Goal: Task Accomplishment & Management: Manage account settings

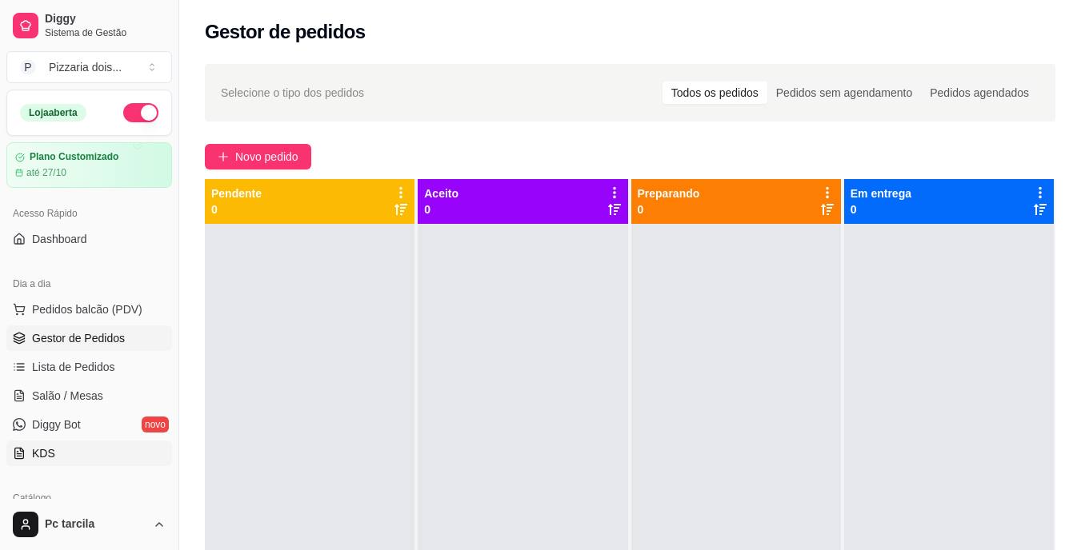
scroll to position [240, 0]
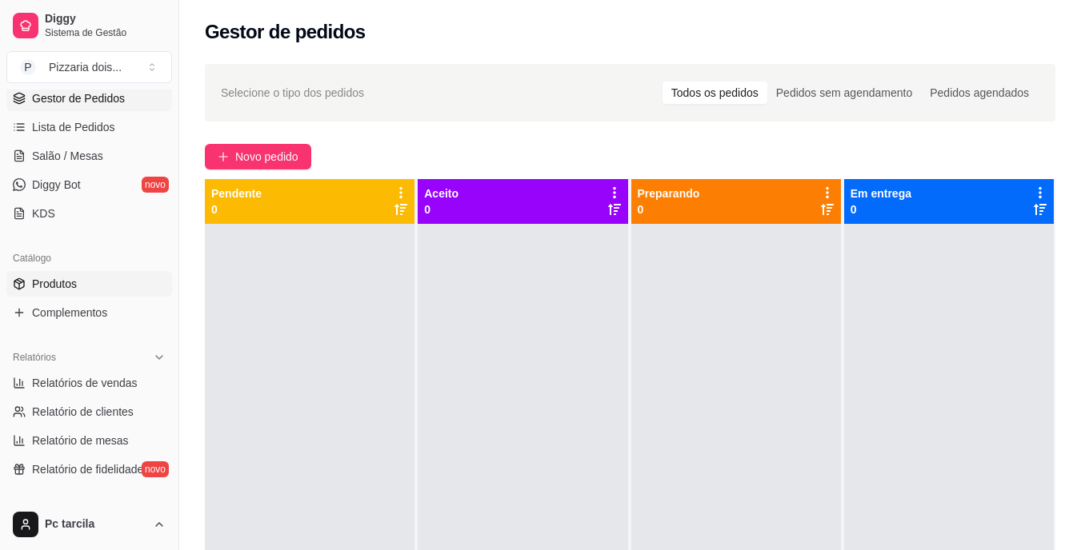
click at [65, 290] on span "Produtos" at bounding box center [54, 284] width 45 height 16
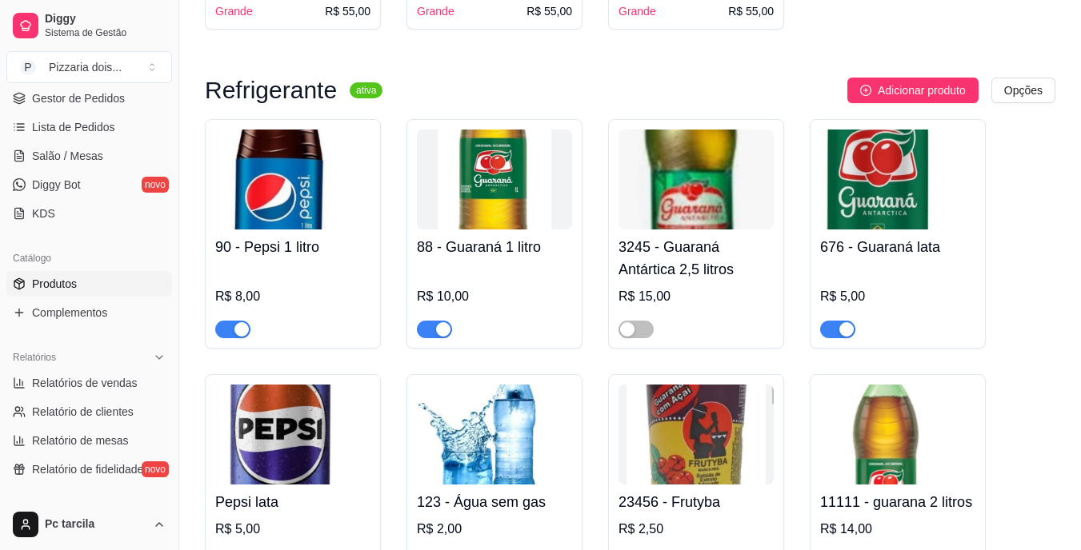
scroll to position [8479, 0]
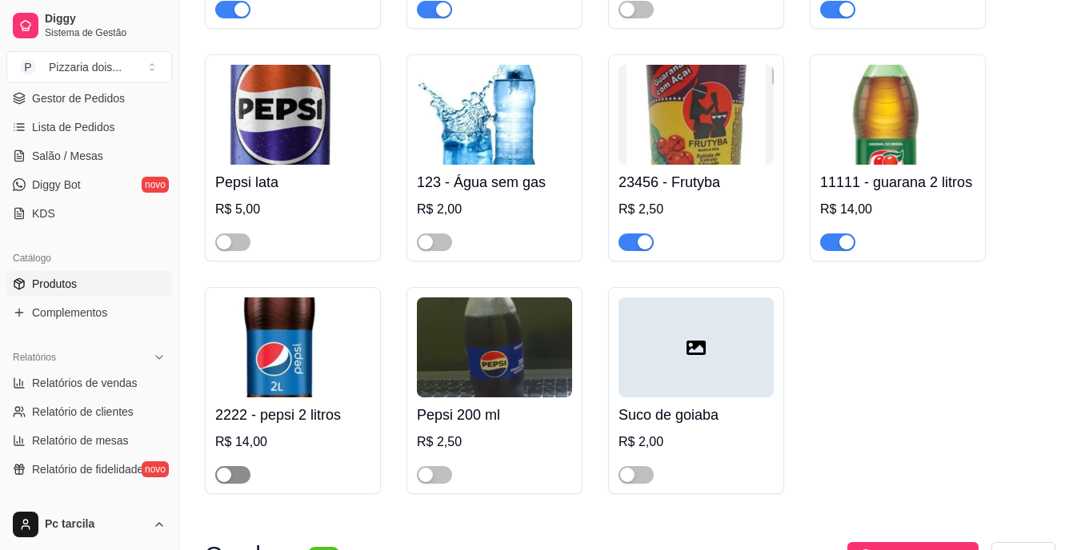
click at [238, 466] on span "button" at bounding box center [232, 475] width 35 height 18
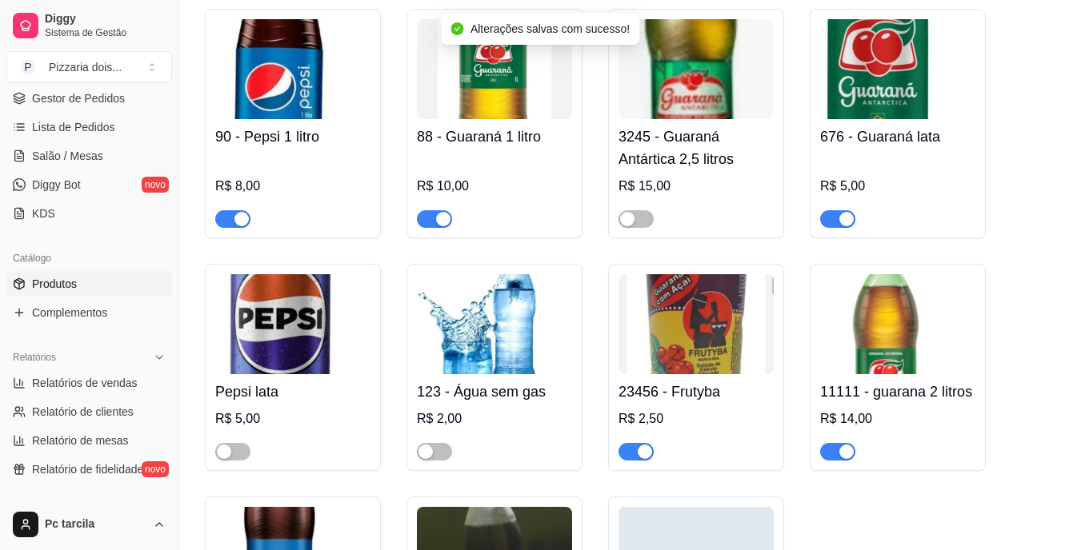
scroll to position [8399, 0]
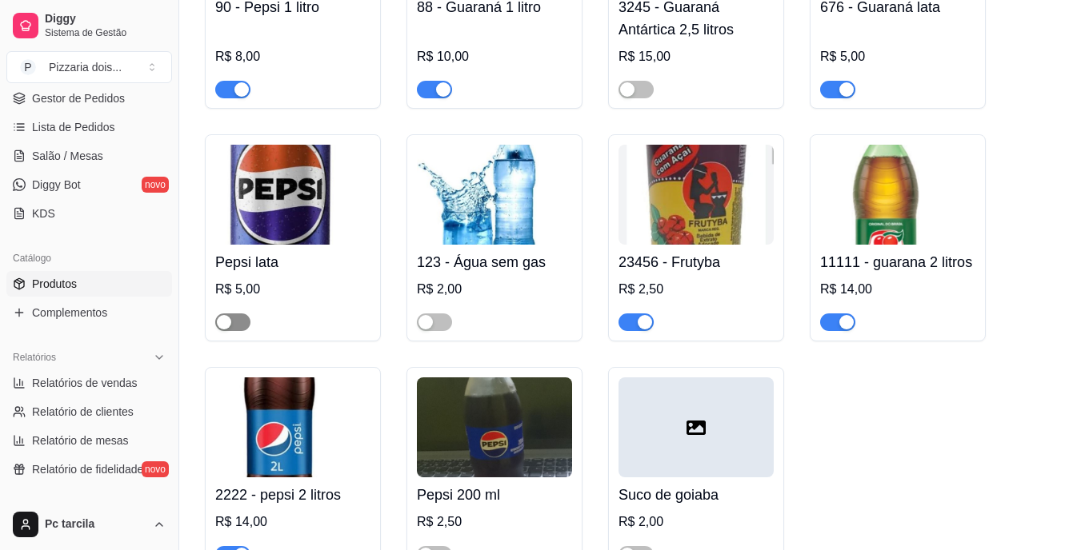
click at [232, 314] on button "button" at bounding box center [232, 323] width 35 height 18
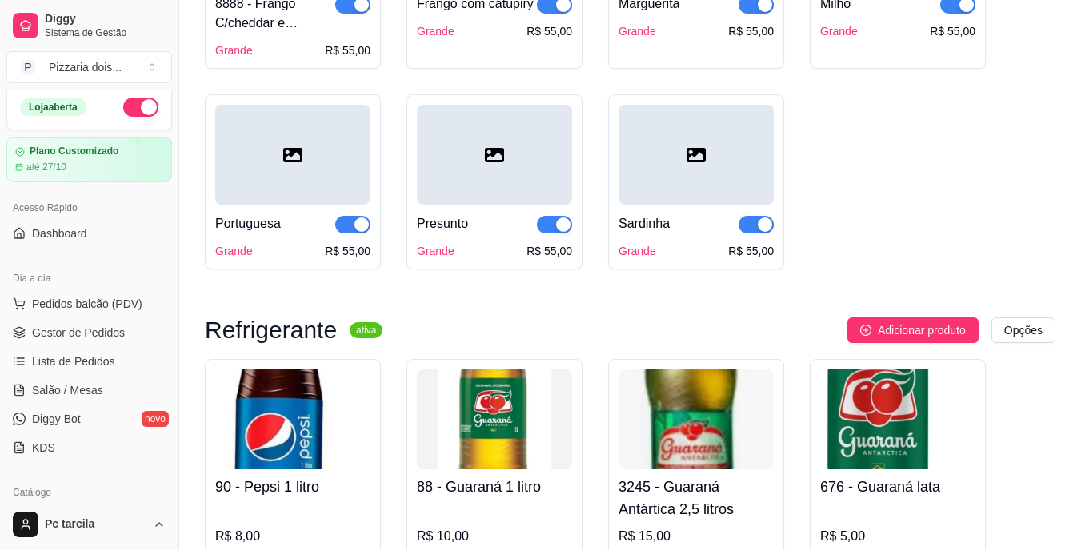
scroll to position [0, 0]
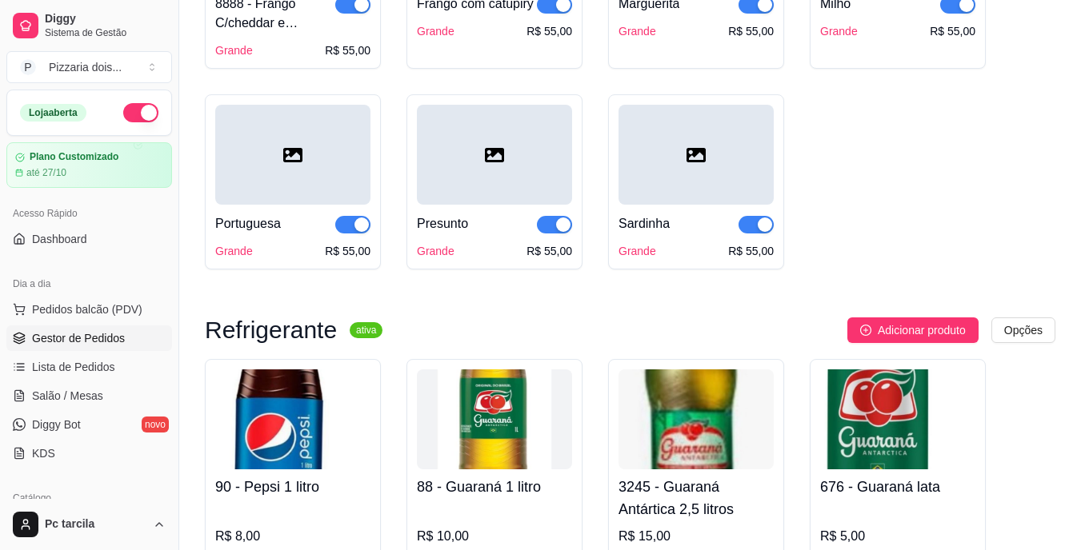
click at [83, 339] on span "Gestor de Pedidos" at bounding box center [78, 338] width 93 height 16
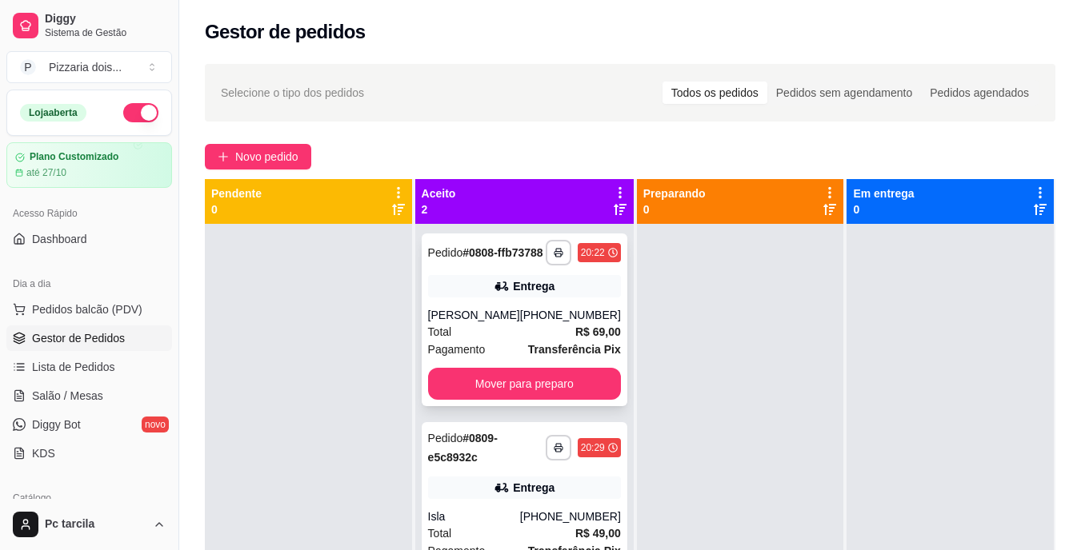
click at [519, 339] on div "Total R$ 69,00" at bounding box center [524, 332] width 193 height 18
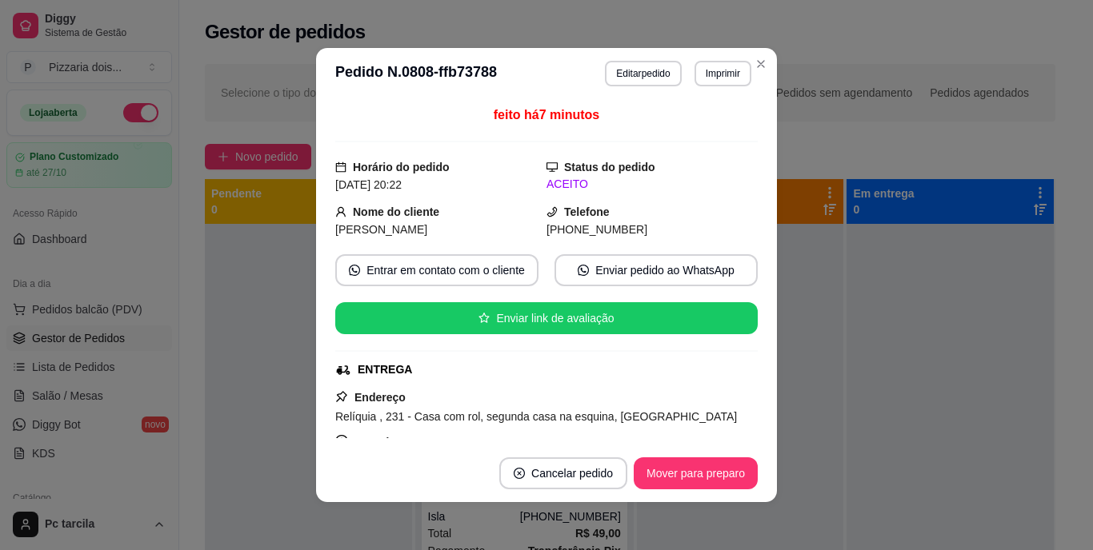
click at [676, 450] on footer "Cancelar pedido Mover para preparo" at bounding box center [546, 474] width 461 height 58
click at [675, 457] on footer "Cancelar pedido Mover para preparo" at bounding box center [546, 474] width 461 height 58
click at [677, 458] on button "Mover para preparo" at bounding box center [696, 474] width 124 height 32
click at [678, 459] on div "Mover para preparo" at bounding box center [684, 474] width 146 height 32
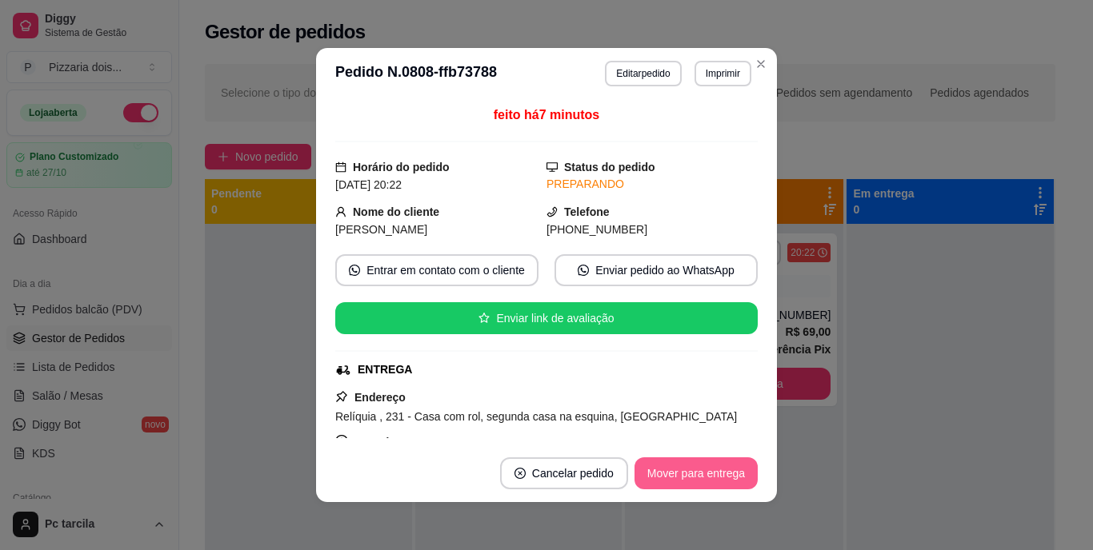
click at [679, 464] on button "Mover para entrega" at bounding box center [695, 474] width 123 height 32
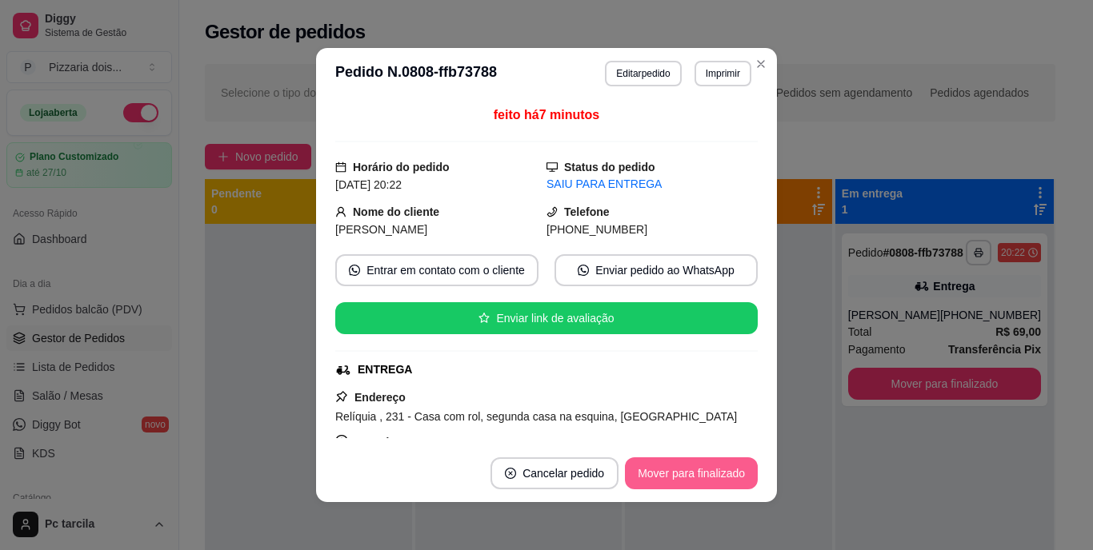
click at [721, 473] on button "Mover para finalizado" at bounding box center [691, 474] width 133 height 32
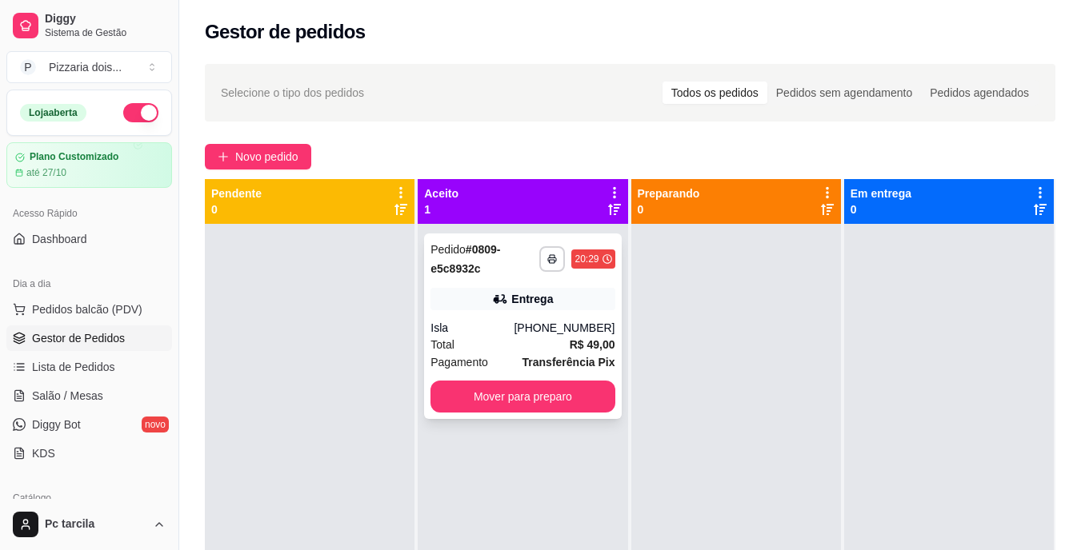
click at [563, 334] on div "[PHONE_NUMBER]" at bounding box center [564, 328] width 101 height 16
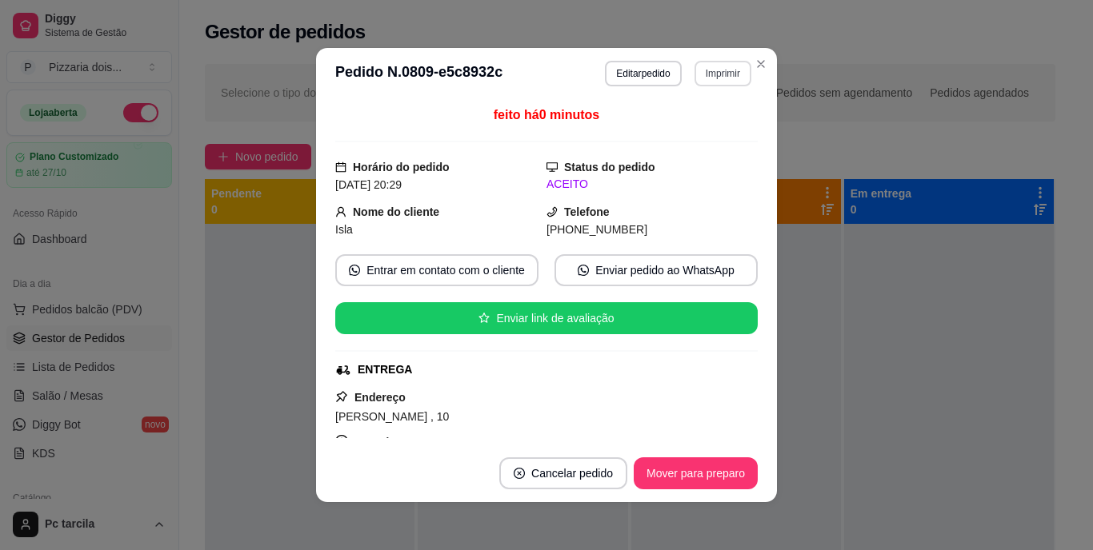
click at [726, 68] on button "Imprimir" at bounding box center [722, 74] width 57 height 26
click at [685, 129] on button "Pizzaria dois amores" at bounding box center [686, 130] width 116 height 26
click at [694, 465] on button "Mover para preparo" at bounding box center [695, 473] width 120 height 31
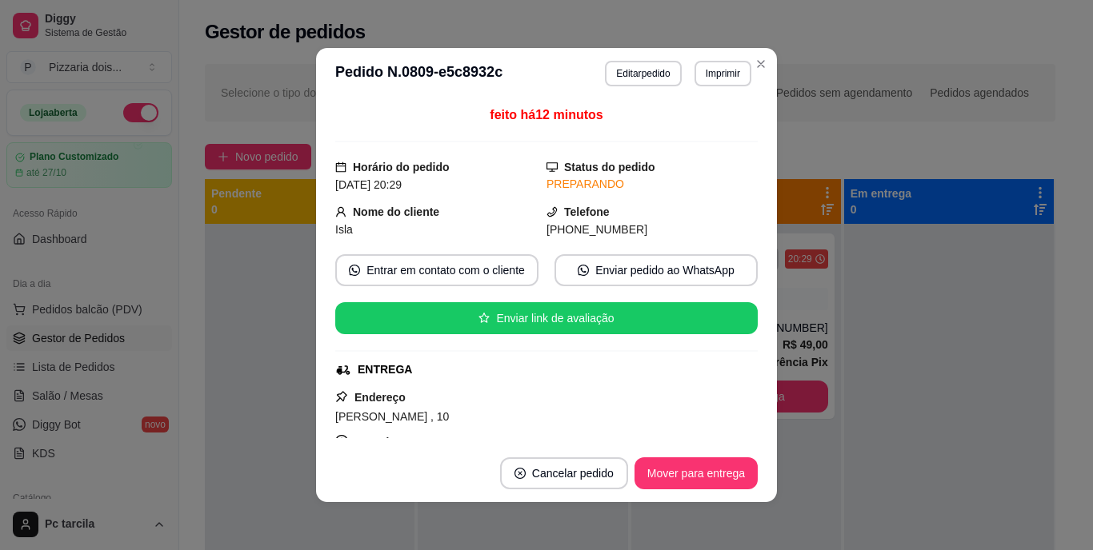
click at [694, 465] on button "Mover para entrega" at bounding box center [695, 474] width 123 height 32
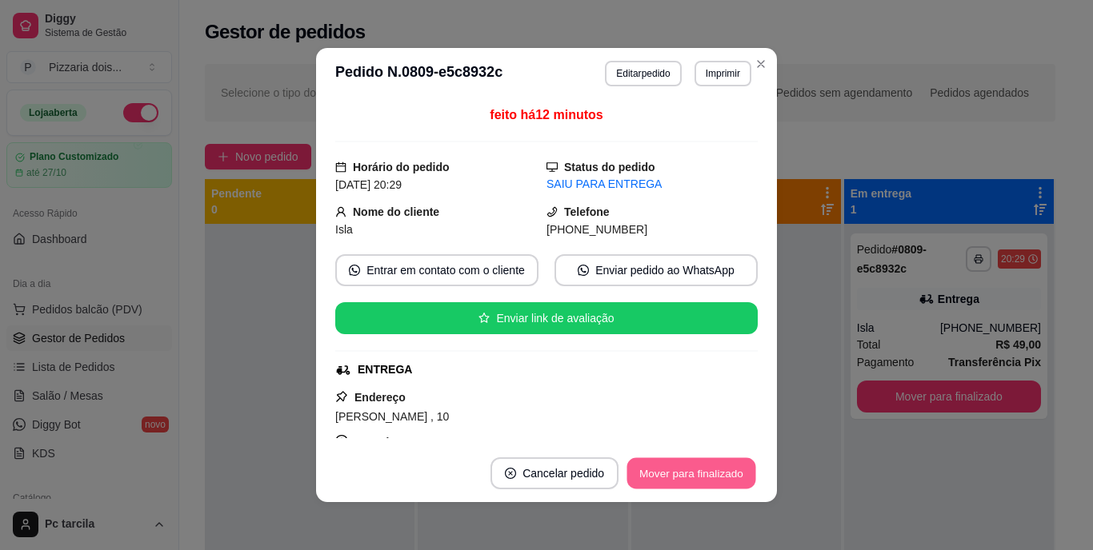
click at [706, 470] on button "Mover para finalizado" at bounding box center [691, 473] width 129 height 31
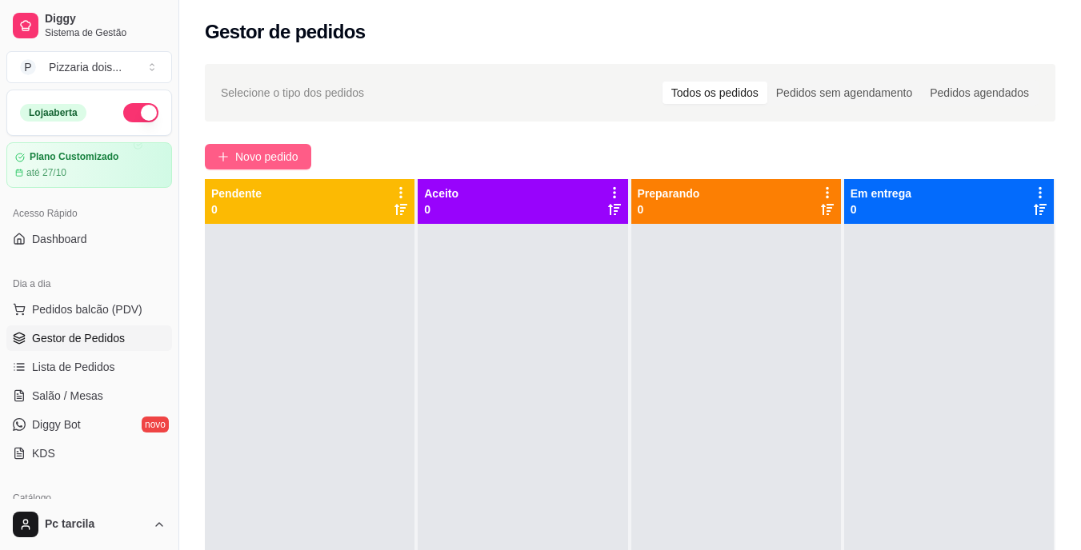
click at [298, 147] on button "Novo pedido" at bounding box center [258, 157] width 106 height 26
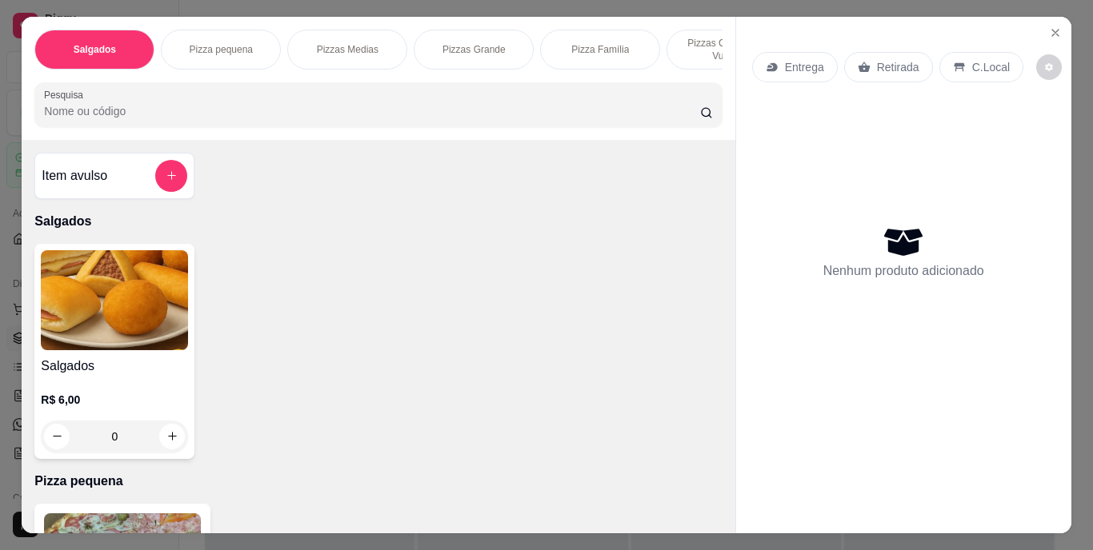
scroll to position [0, 602]
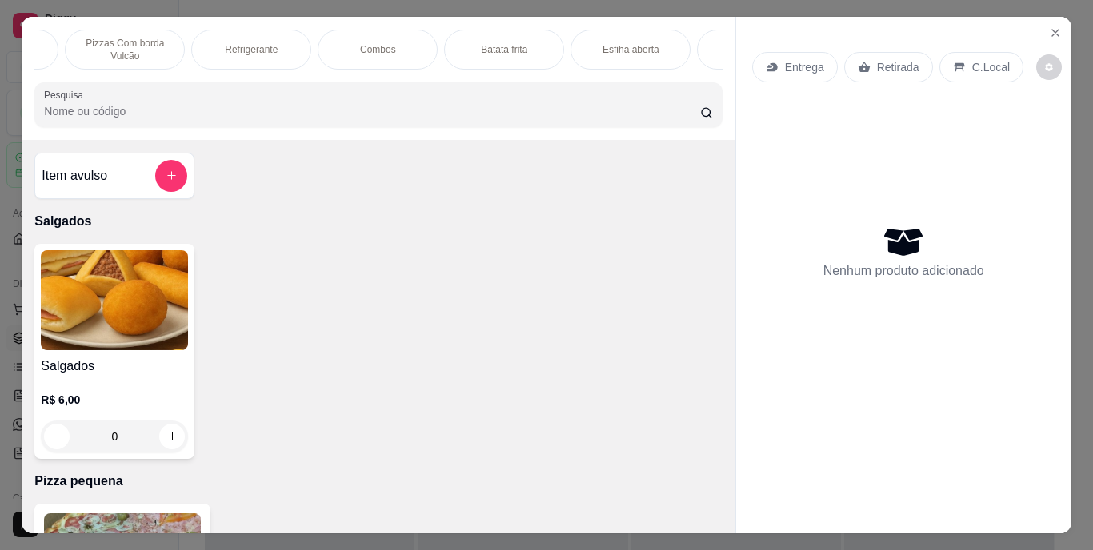
click at [274, 45] on div "Refrigerante" at bounding box center [251, 50] width 120 height 40
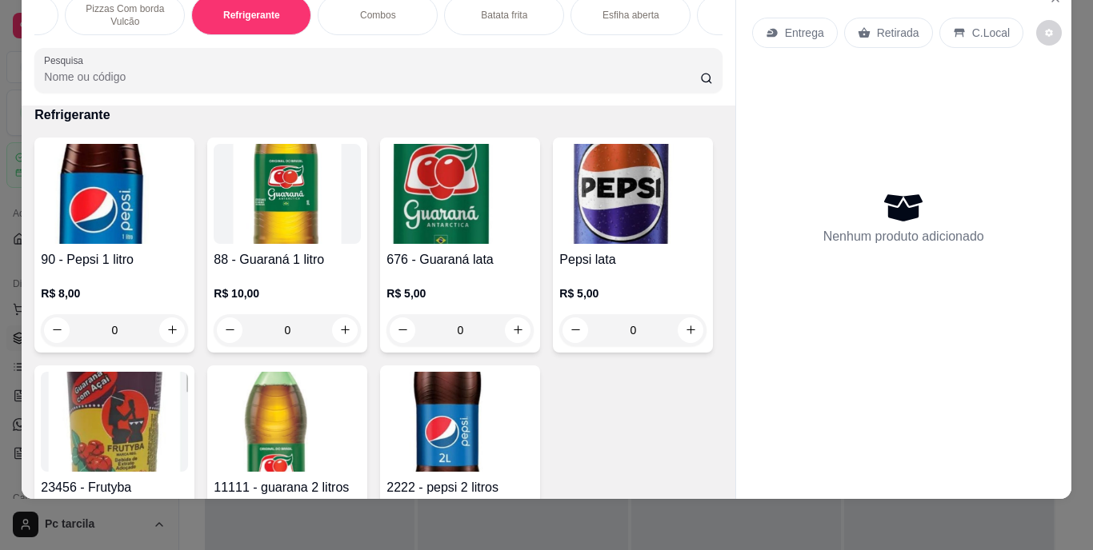
scroll to position [1664, 0]
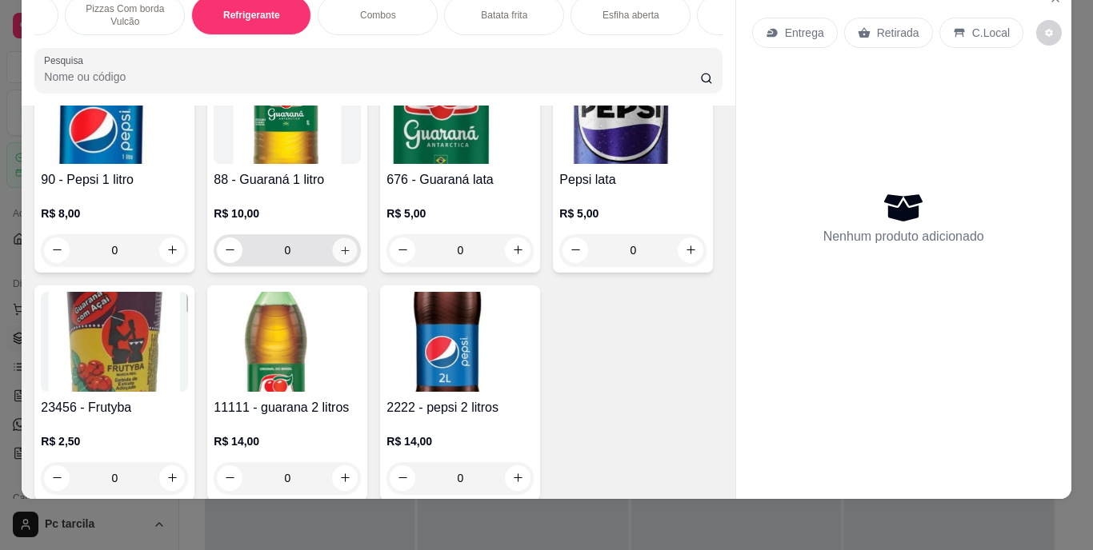
click at [339, 249] on icon "increase-product-quantity" at bounding box center [345, 250] width 12 height 12
type input "1"
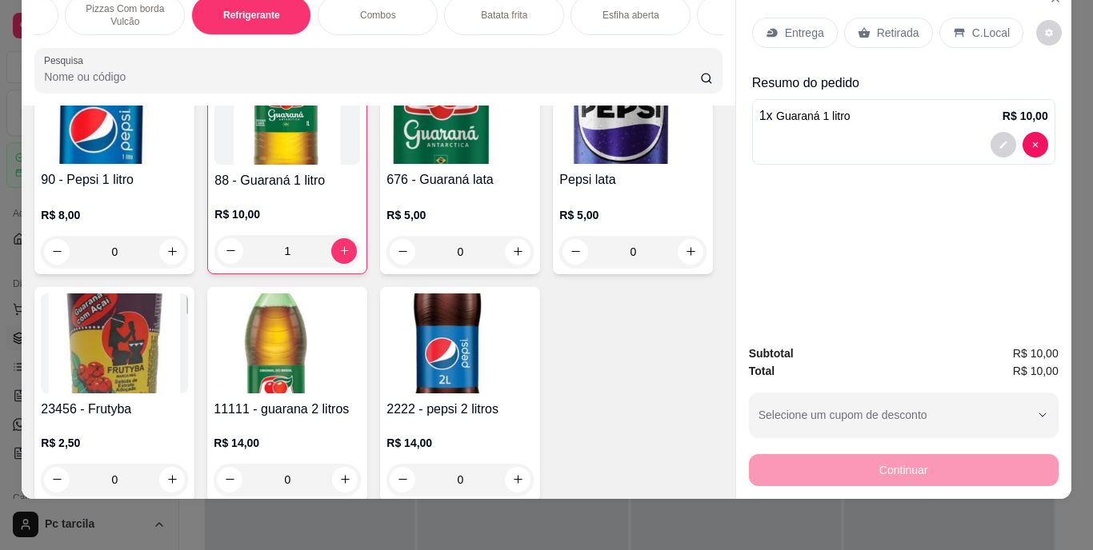
click at [897, 31] on div "Retirada" at bounding box center [888, 33] width 89 height 30
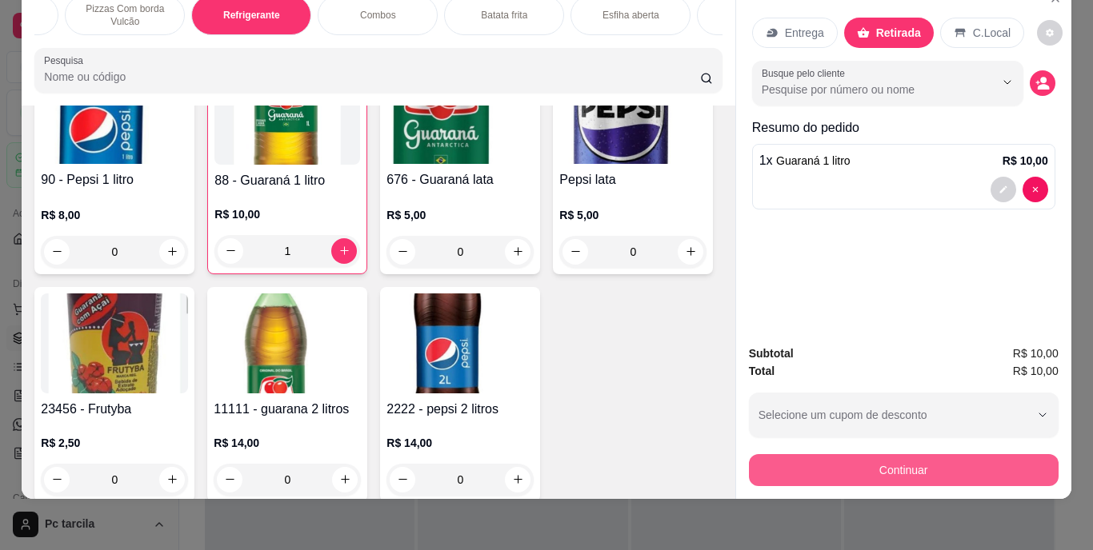
click at [866, 454] on button "Continuar" at bounding box center [904, 470] width 310 height 32
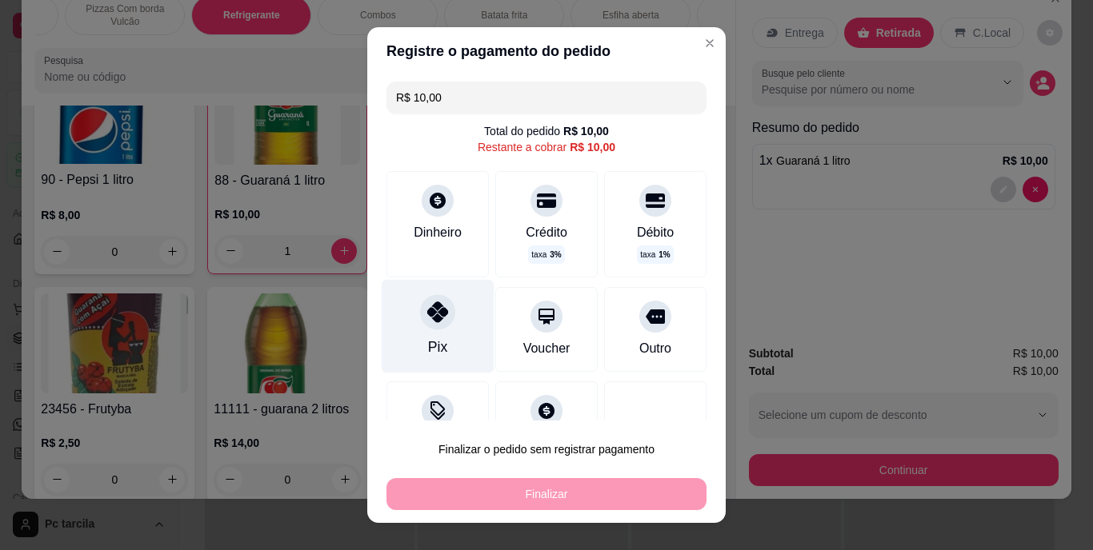
click at [418, 294] on div "Pix" at bounding box center [438, 327] width 113 height 94
type input "R$ 0,00"
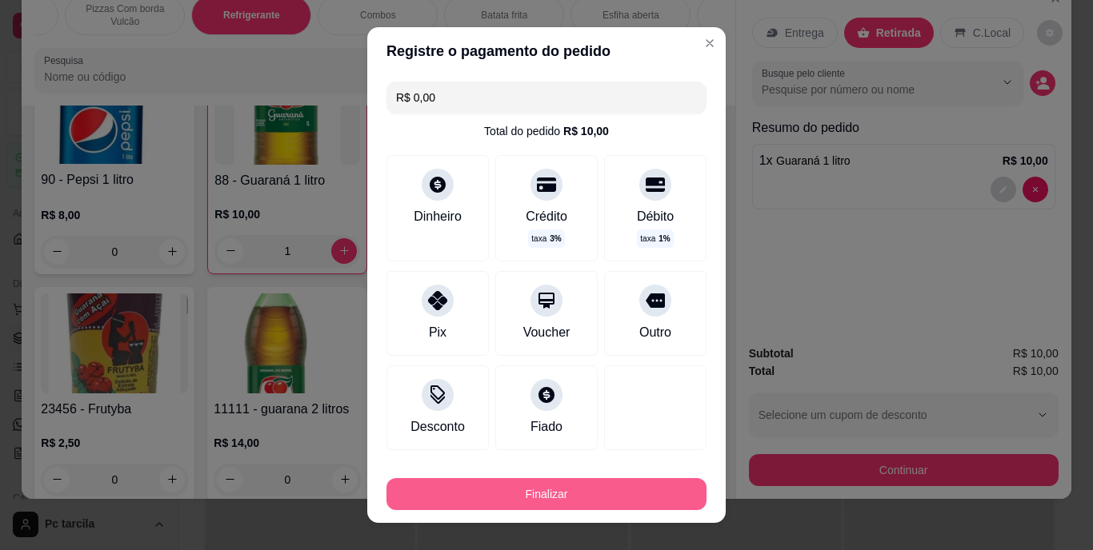
click at [521, 496] on button "Finalizar" at bounding box center [546, 494] width 320 height 32
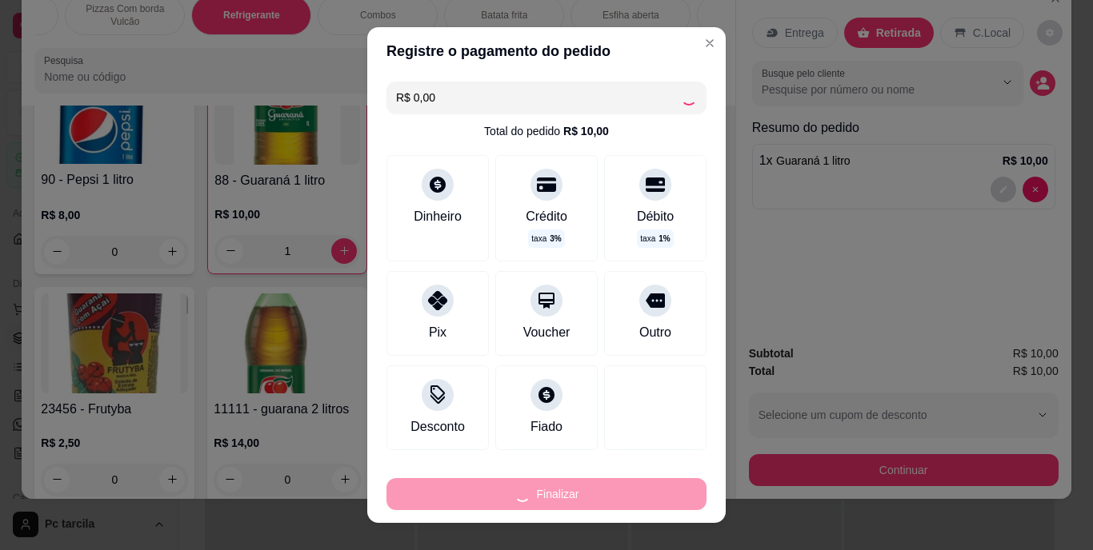
type input "0"
type input "-R$ 10,00"
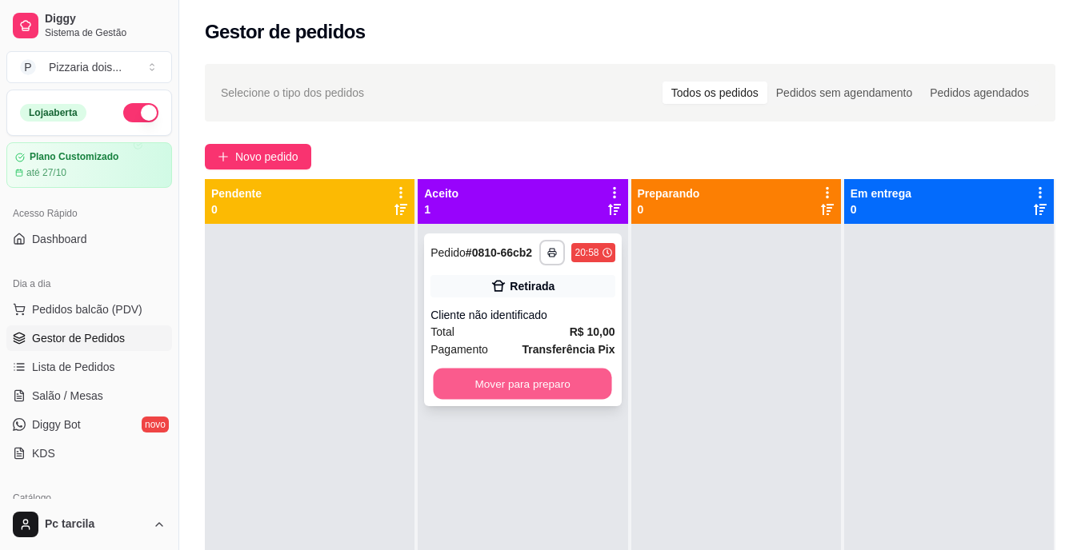
click at [546, 376] on button "Mover para preparo" at bounding box center [523, 384] width 178 height 31
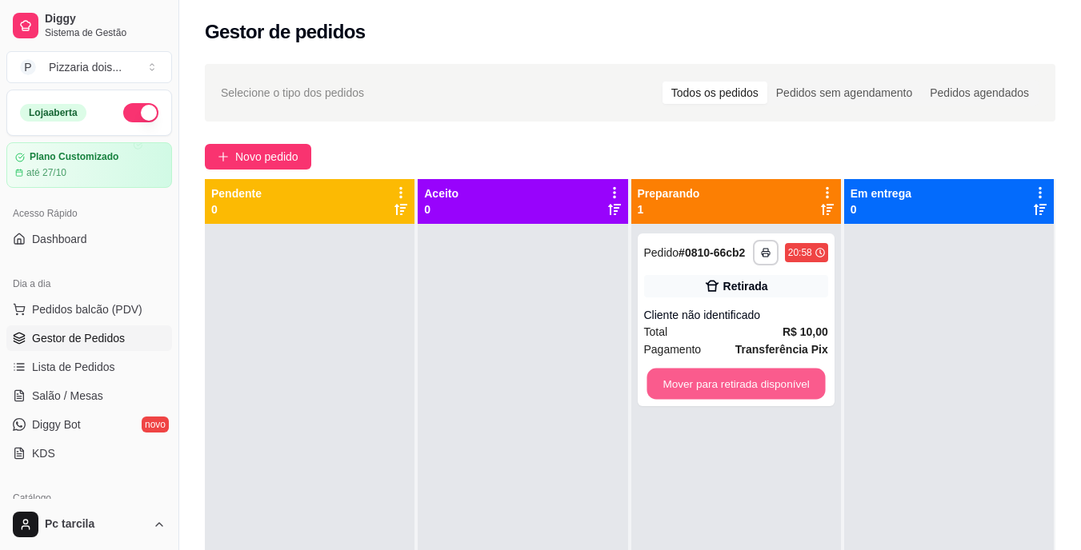
click at [745, 375] on button "Mover para retirada disponível" at bounding box center [735, 384] width 178 height 31
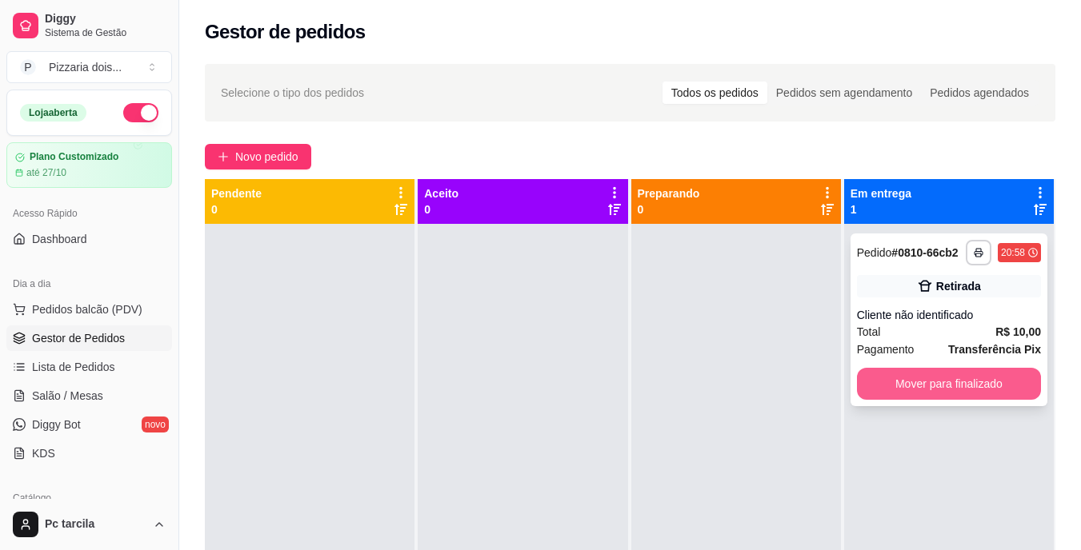
click at [891, 377] on button "Mover para finalizado" at bounding box center [949, 384] width 184 height 32
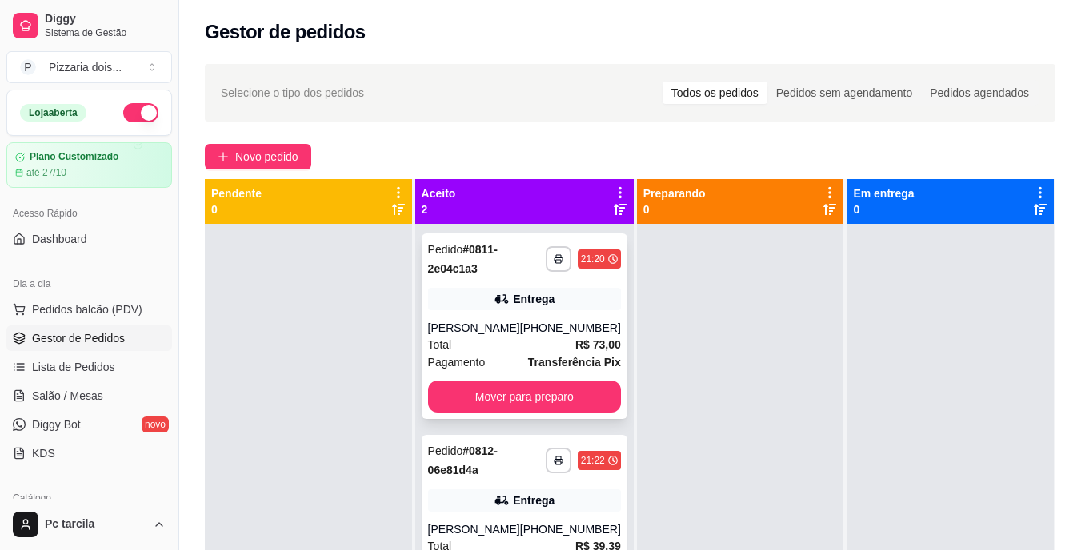
click at [598, 327] on div "[PHONE_NUMBER]" at bounding box center [570, 328] width 101 height 16
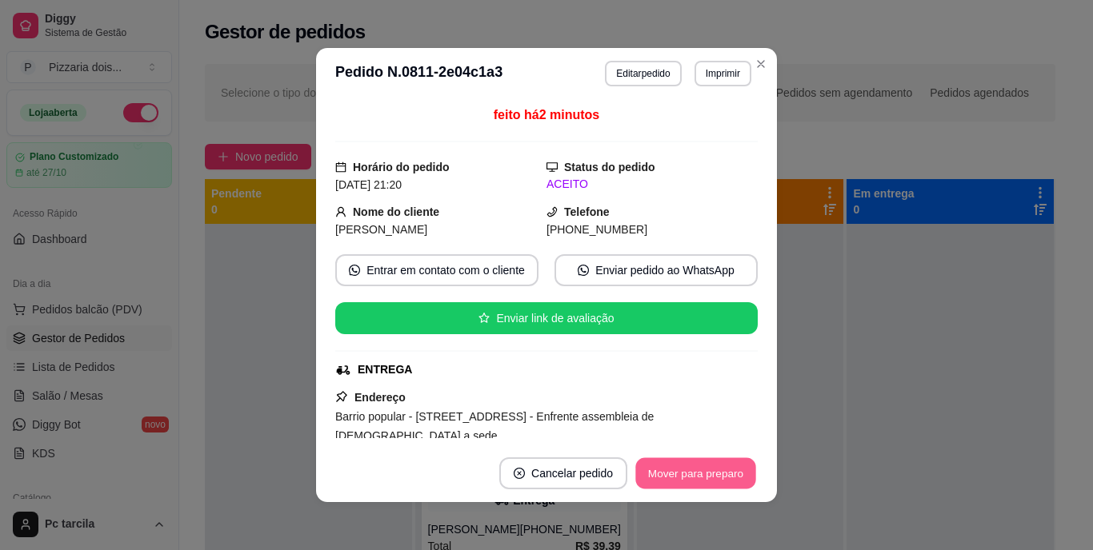
click at [654, 462] on button "Mover para preparo" at bounding box center [695, 473] width 120 height 31
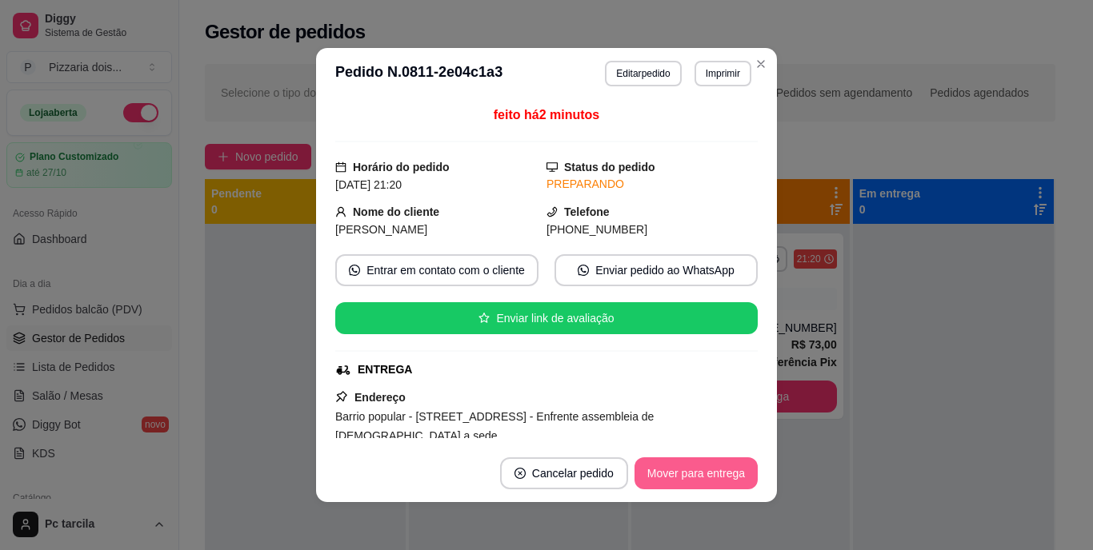
click at [656, 462] on button "Mover para entrega" at bounding box center [695, 474] width 123 height 32
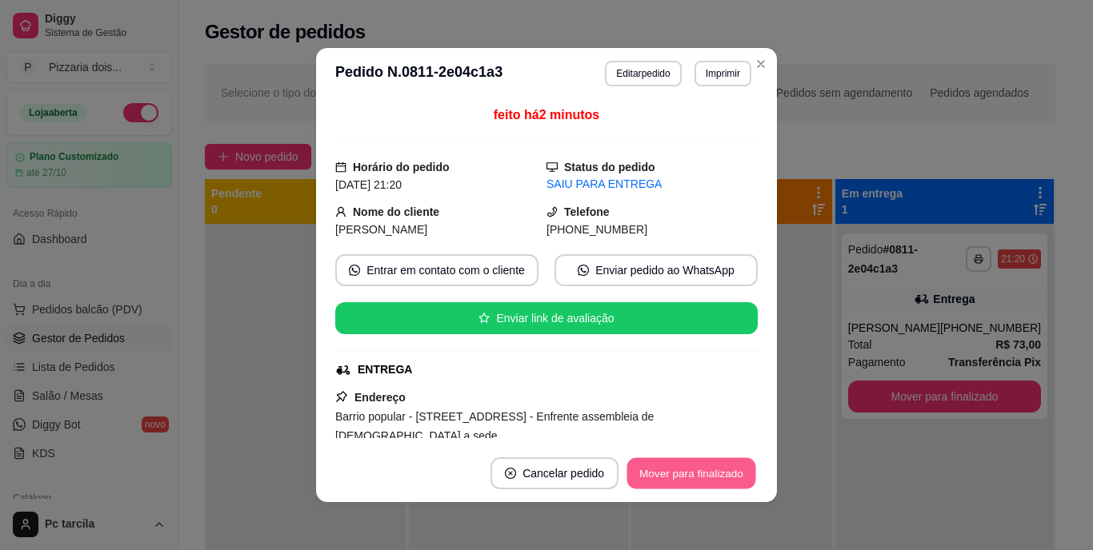
click at [657, 464] on button "Mover para finalizado" at bounding box center [691, 473] width 129 height 31
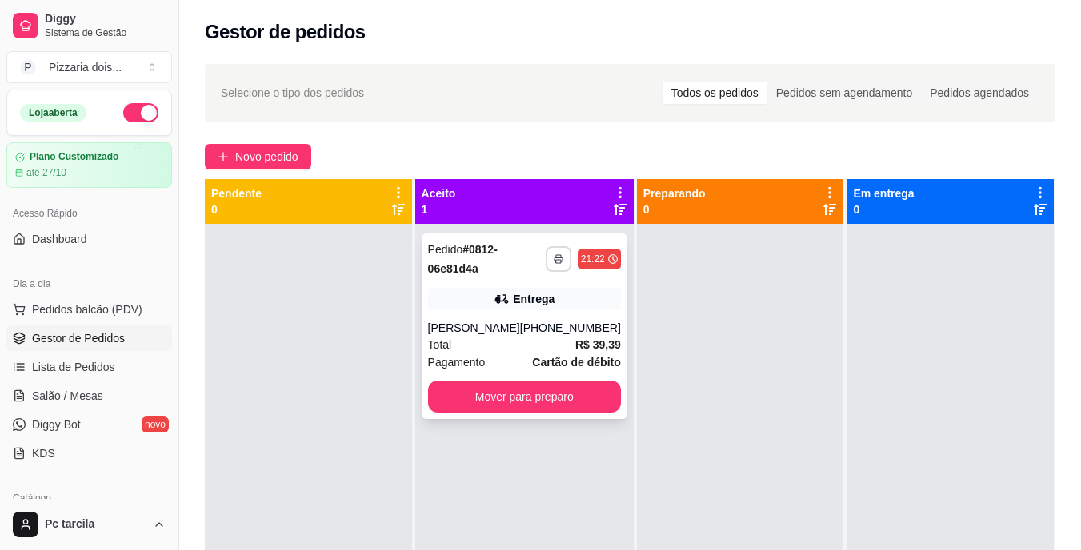
click at [546, 258] on button "button" at bounding box center [559, 259] width 26 height 26
click at [515, 318] on button "Pizzaria dois amores" at bounding box center [502, 315] width 116 height 26
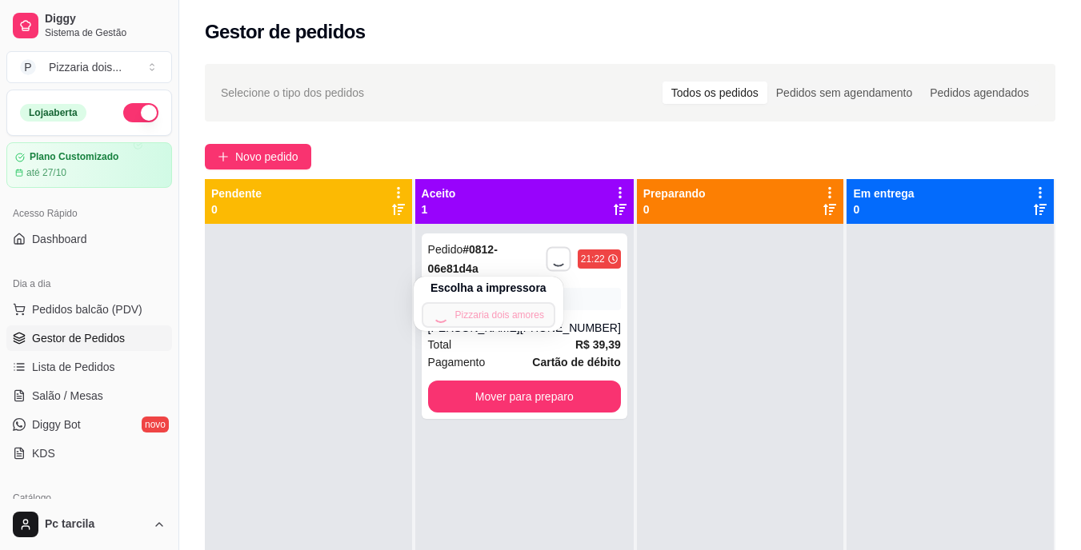
click at [557, 330] on div "Escolha a impressora Pizzaria dois amores" at bounding box center [489, 304] width 150 height 54
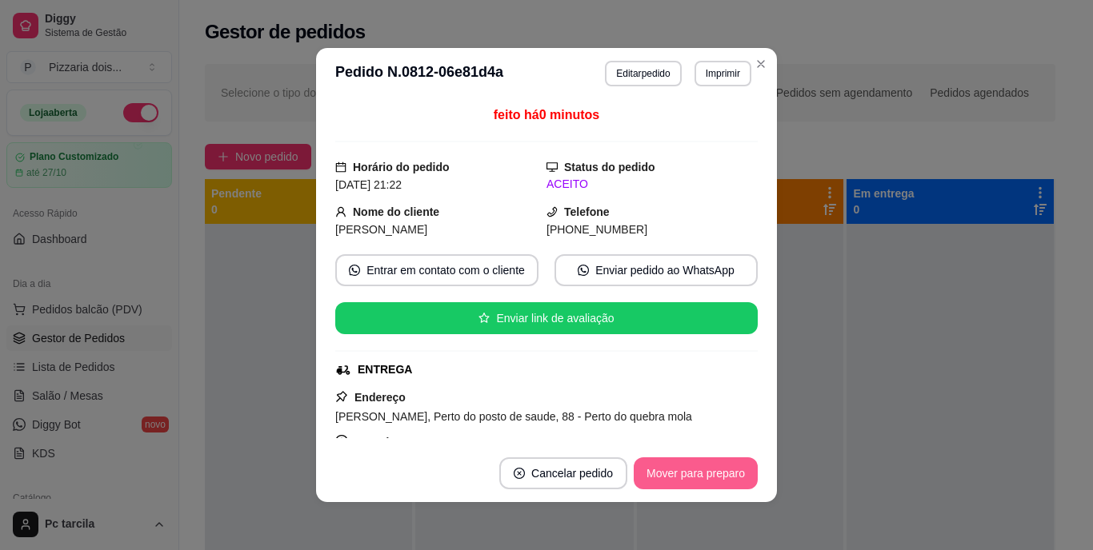
click at [693, 482] on button "Mover para preparo" at bounding box center [696, 474] width 124 height 32
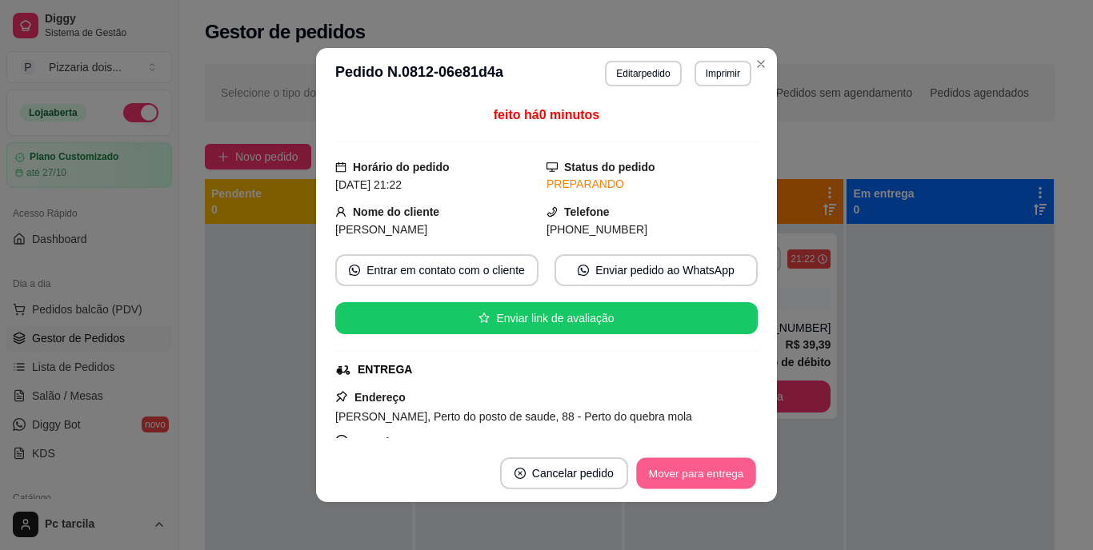
click at [723, 469] on button "Mover para entrega" at bounding box center [696, 473] width 120 height 31
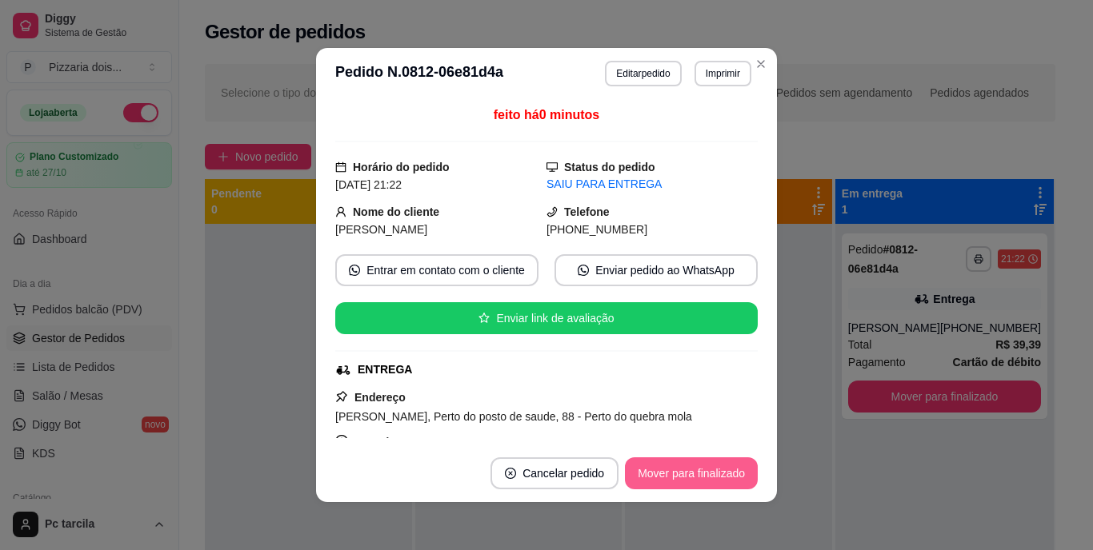
click at [723, 469] on button "Mover para finalizado" at bounding box center [691, 474] width 133 height 32
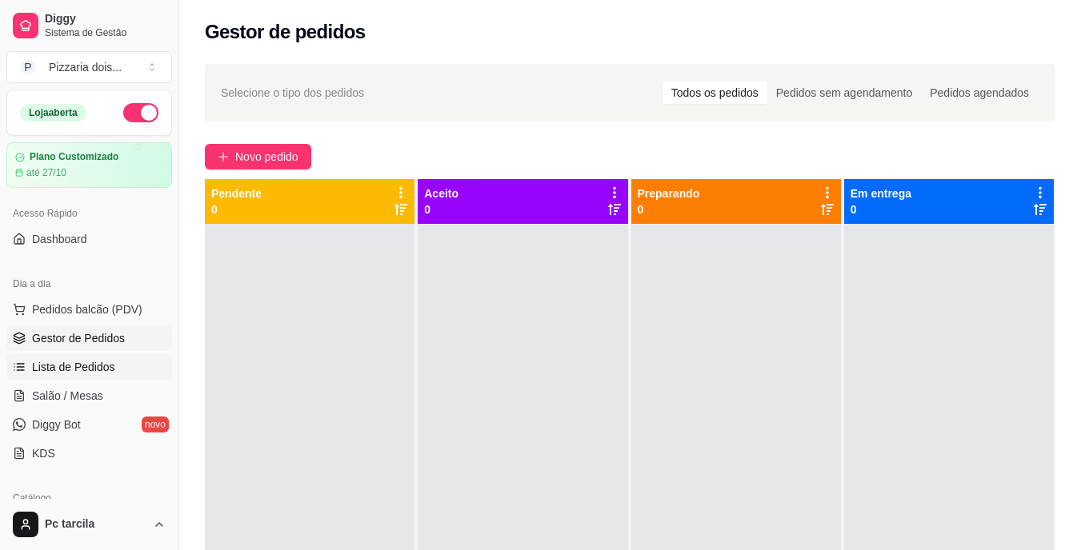
click at [36, 367] on span "Lista de Pedidos" at bounding box center [73, 367] width 83 height 16
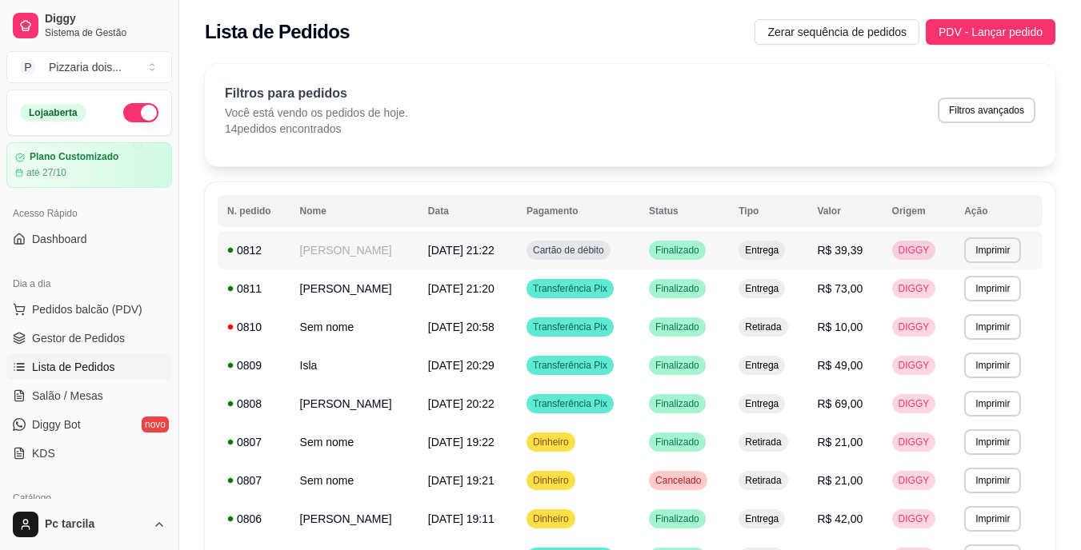
click at [379, 262] on td "[PERSON_NAME]" at bounding box center [354, 250] width 128 height 38
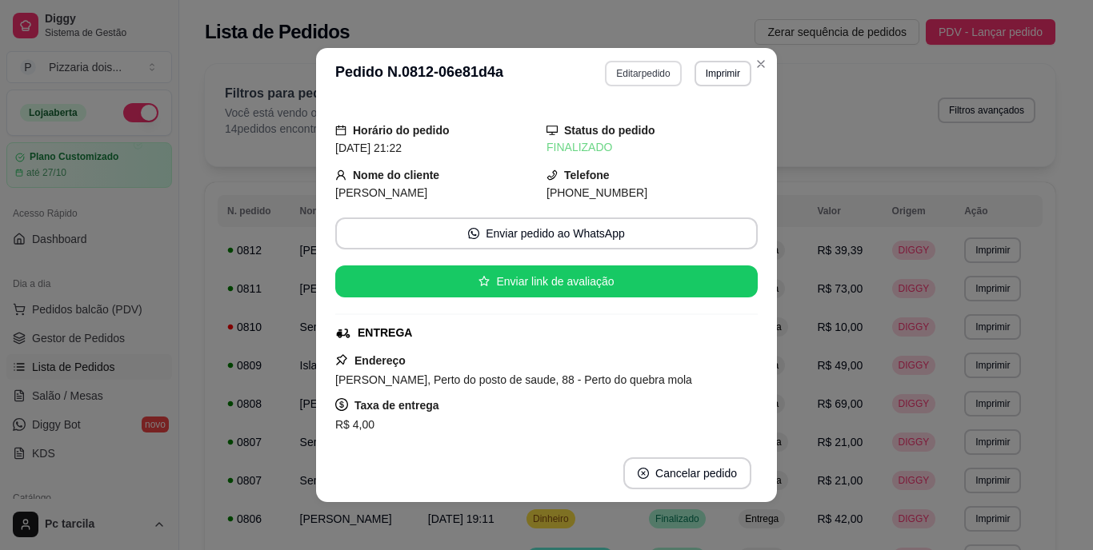
click at [638, 79] on button "Editar pedido" at bounding box center [643, 74] width 76 height 26
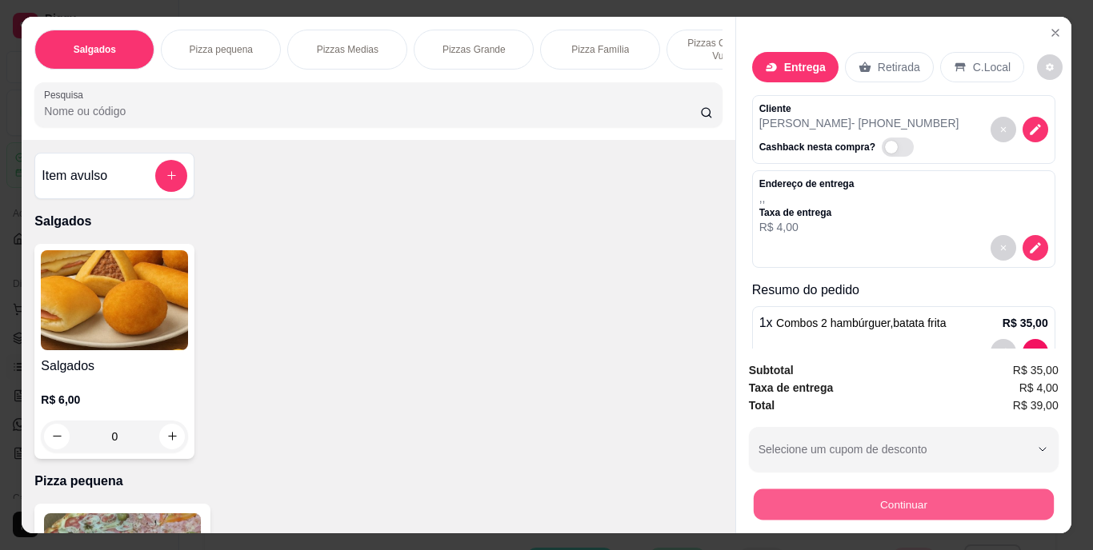
click at [856, 491] on button "Continuar" at bounding box center [903, 505] width 300 height 31
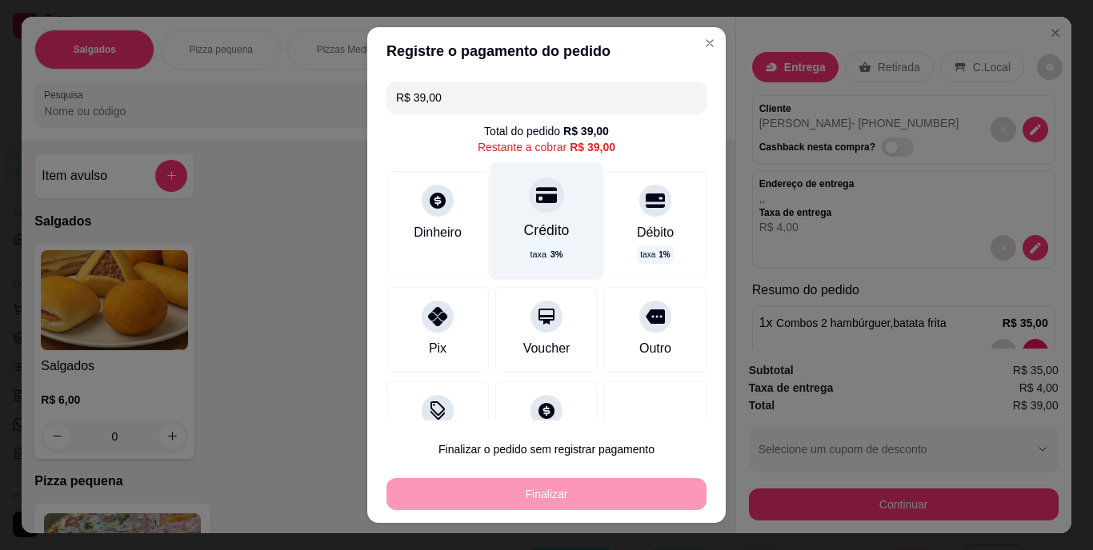
click at [524, 229] on div "Crédito" at bounding box center [547, 230] width 46 height 21
type input "R$ 0,00"
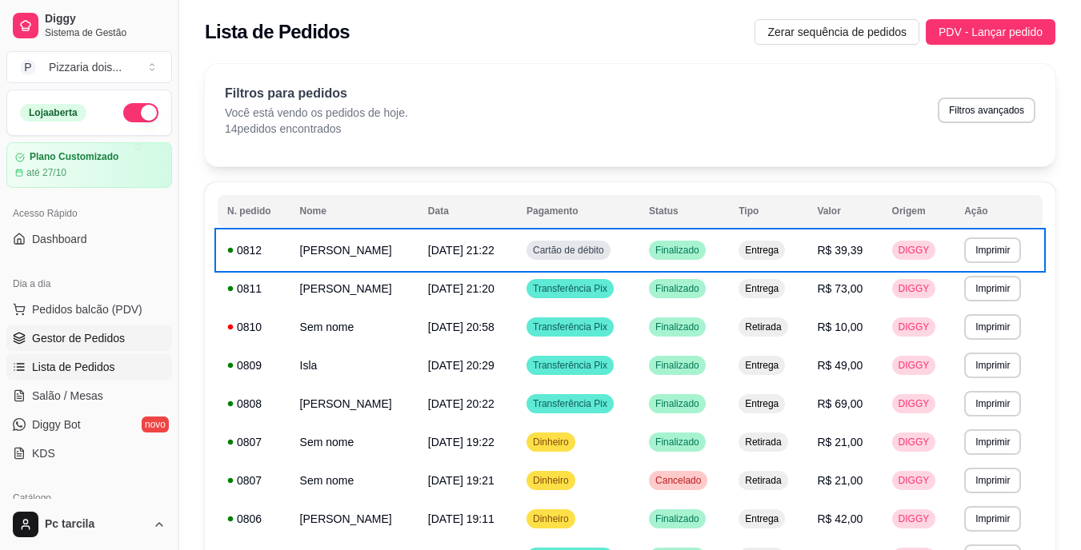
click at [70, 329] on link "Gestor de Pedidos" at bounding box center [89, 339] width 166 height 26
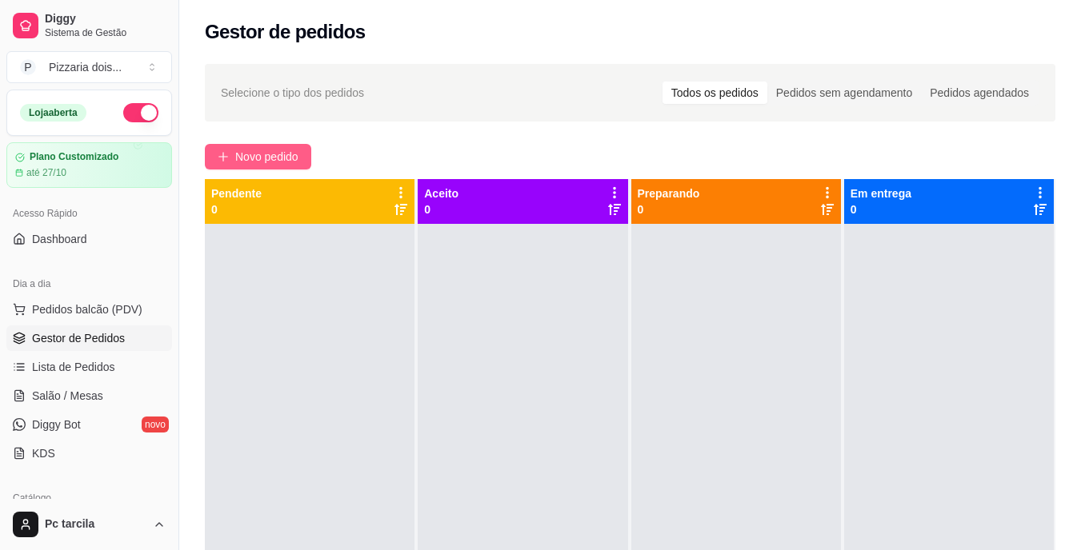
click at [305, 162] on button "Novo pedido" at bounding box center [258, 157] width 106 height 26
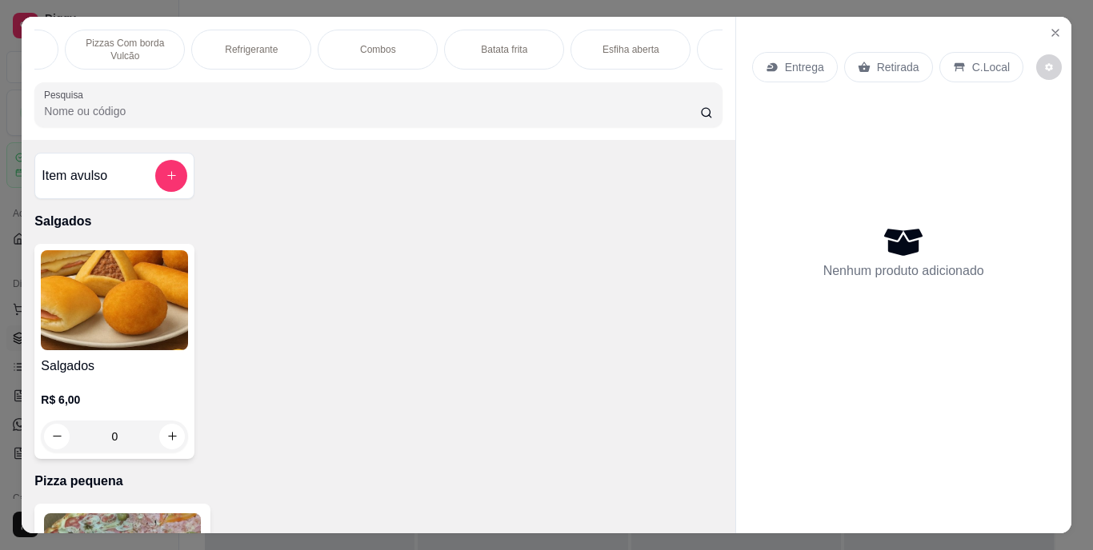
scroll to position [0, 1076]
click at [177, 76] on div "Salgados Pizza pequena Pizzas Medias Pizzas Grande Pizza Família Pizzas Com bor…" at bounding box center [378, 78] width 713 height 123
click at [478, 43] on div "Combos" at bounding box center [505, 50] width 120 height 40
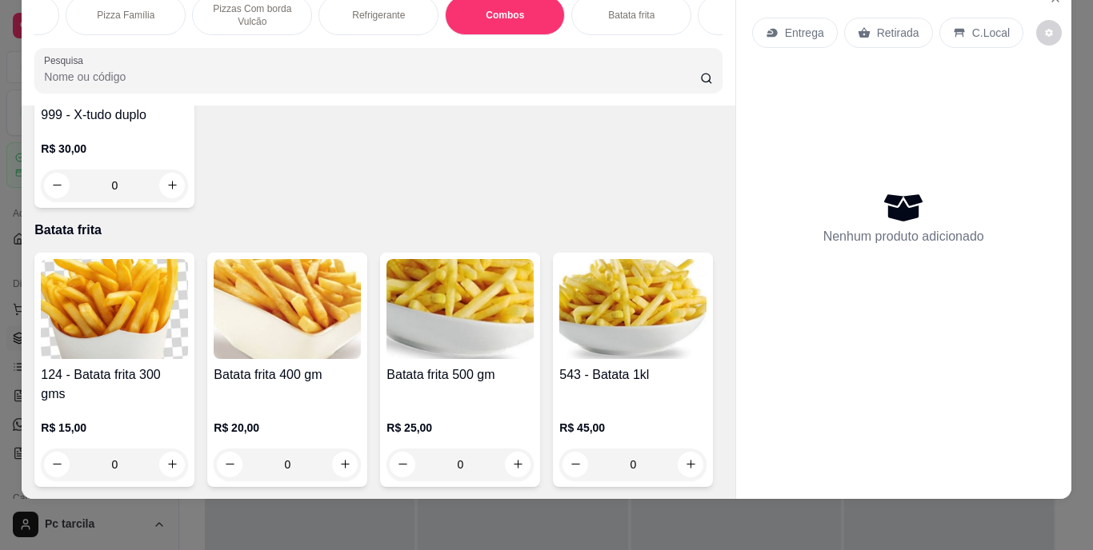
scroll to position [2940, 0]
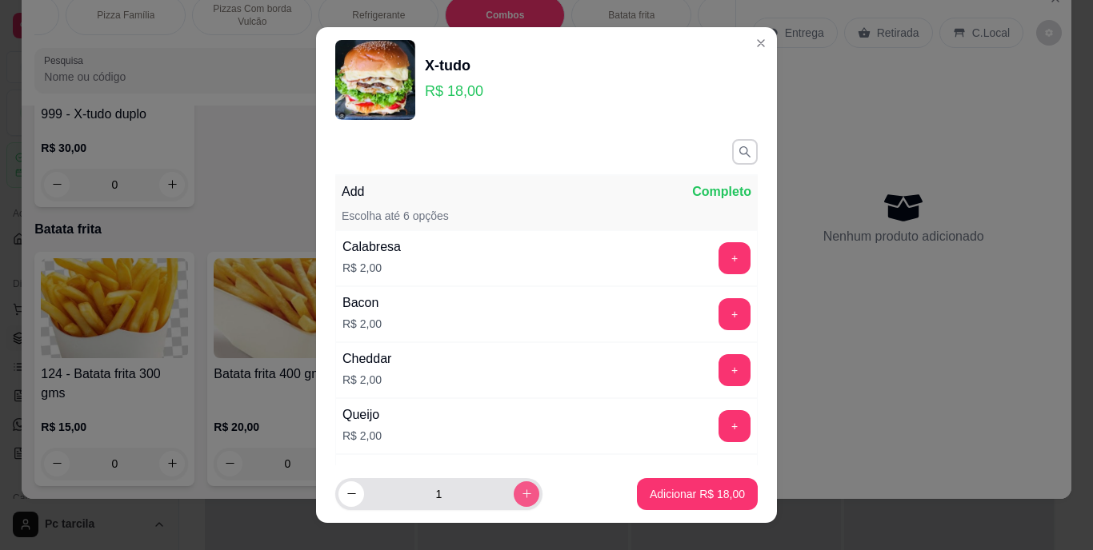
click at [521, 493] on icon "increase-product-quantity" at bounding box center [527, 494] width 12 height 12
type input "2"
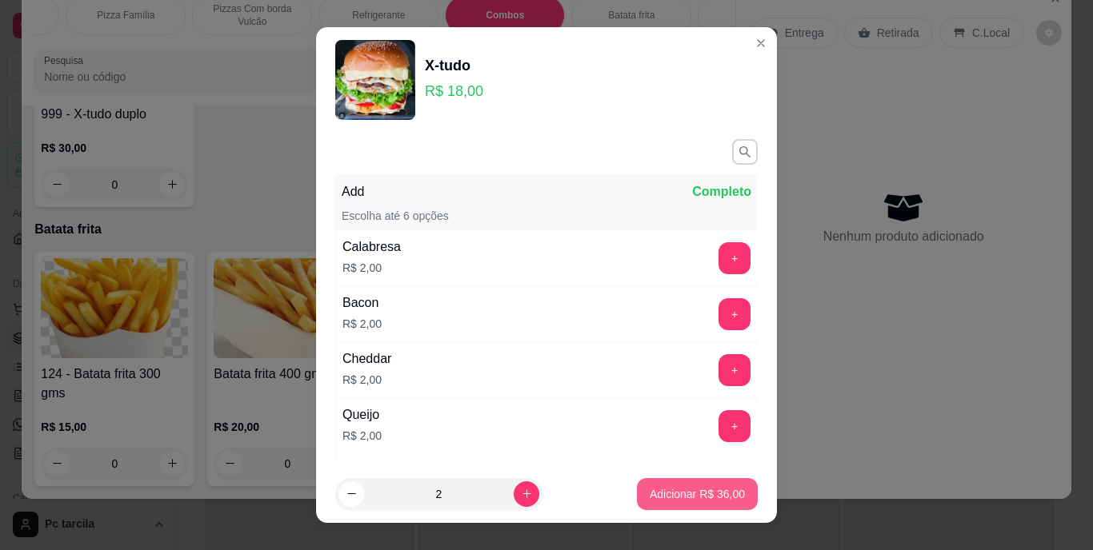
click at [662, 494] on p "Adicionar R$ 36,00" at bounding box center [697, 494] width 95 height 16
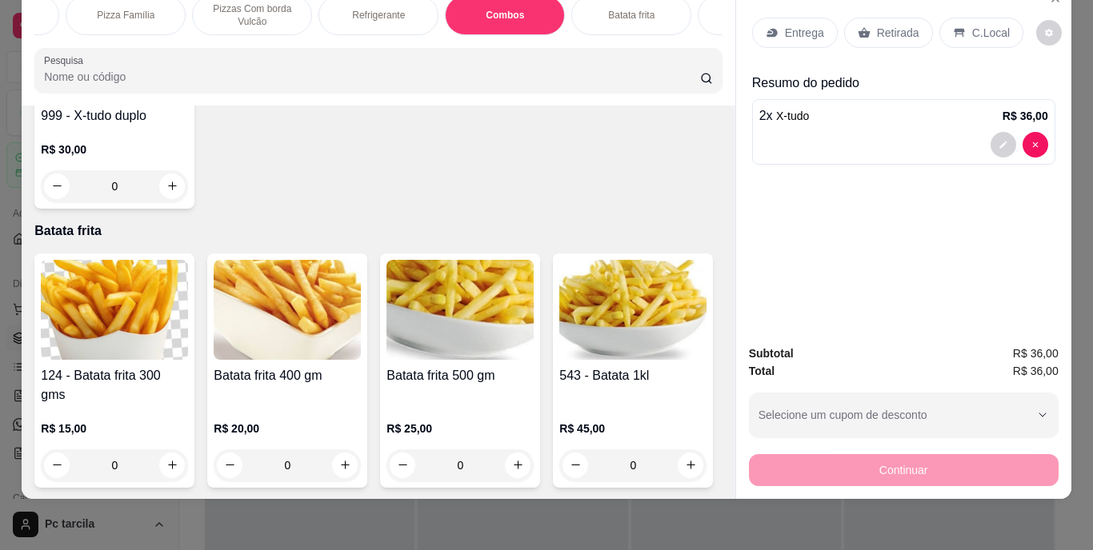
click at [953, 28] on icon at bounding box center [958, 32] width 10 height 9
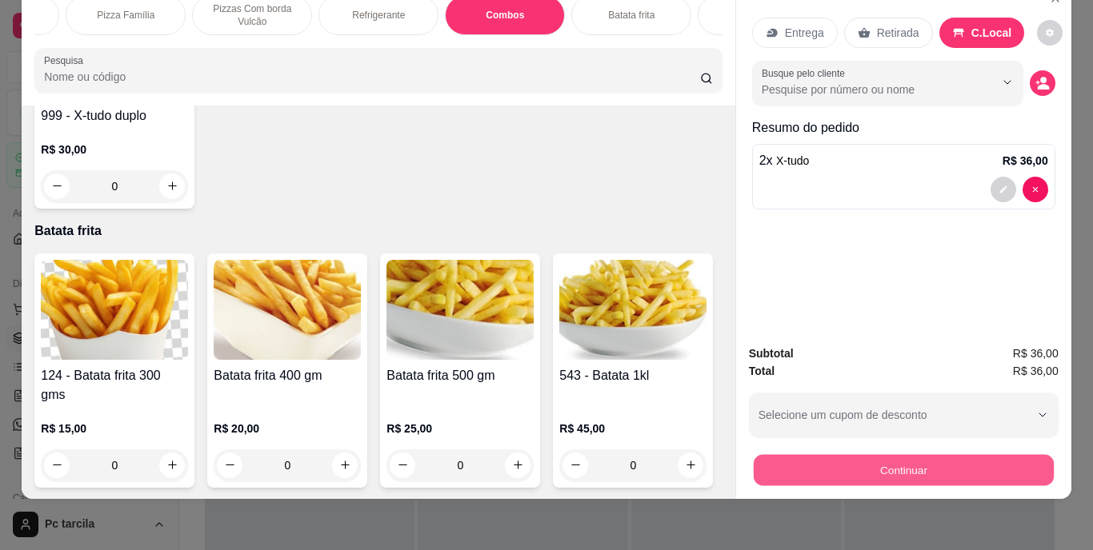
click at [811, 455] on button "Continuar" at bounding box center [903, 470] width 300 height 31
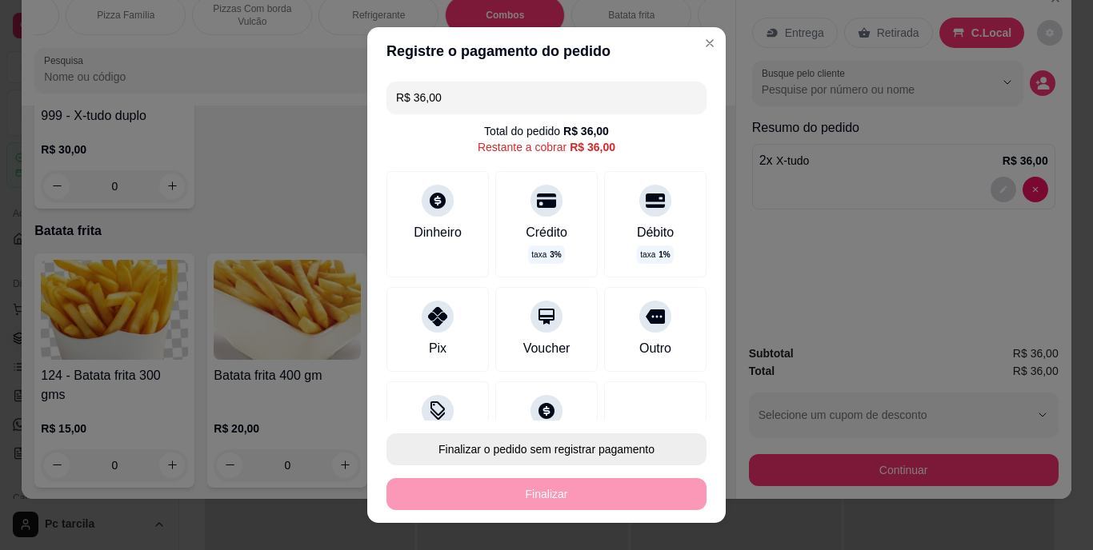
click at [511, 457] on button "Finalizar o pedido sem registrar pagamento" at bounding box center [546, 450] width 320 height 32
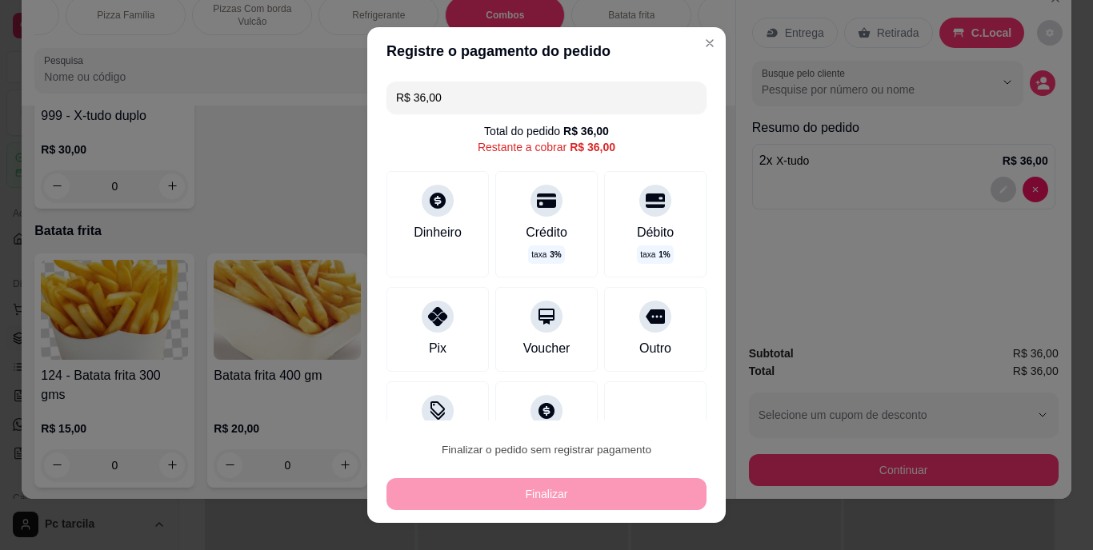
click at [634, 404] on button "Confirmar" at bounding box center [638, 404] width 57 height 24
type input "0"
type input "R$ 0,00"
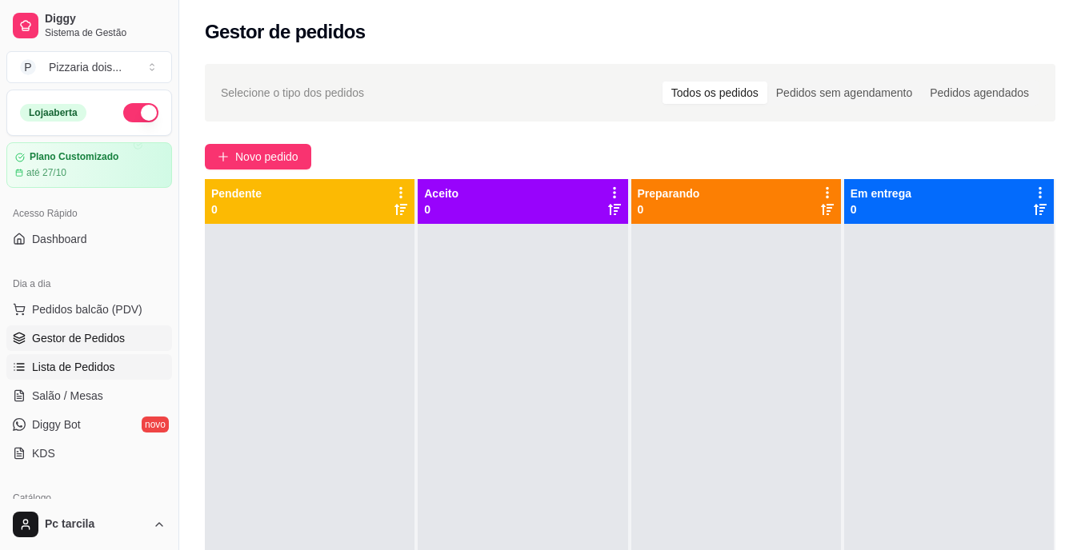
click at [86, 364] on span "Lista de Pedidos" at bounding box center [73, 367] width 83 height 16
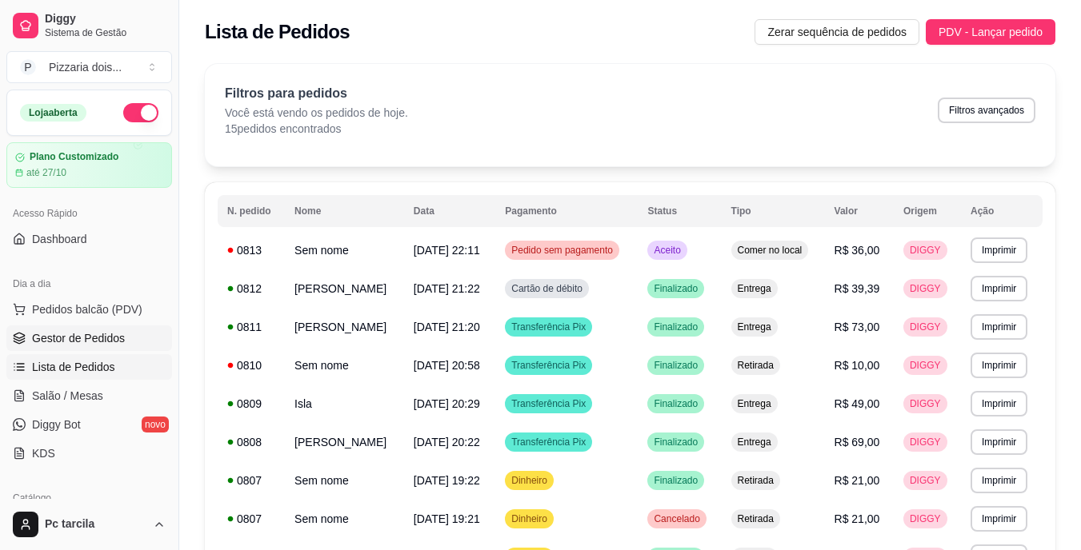
click at [43, 345] on span "Gestor de Pedidos" at bounding box center [78, 338] width 93 height 16
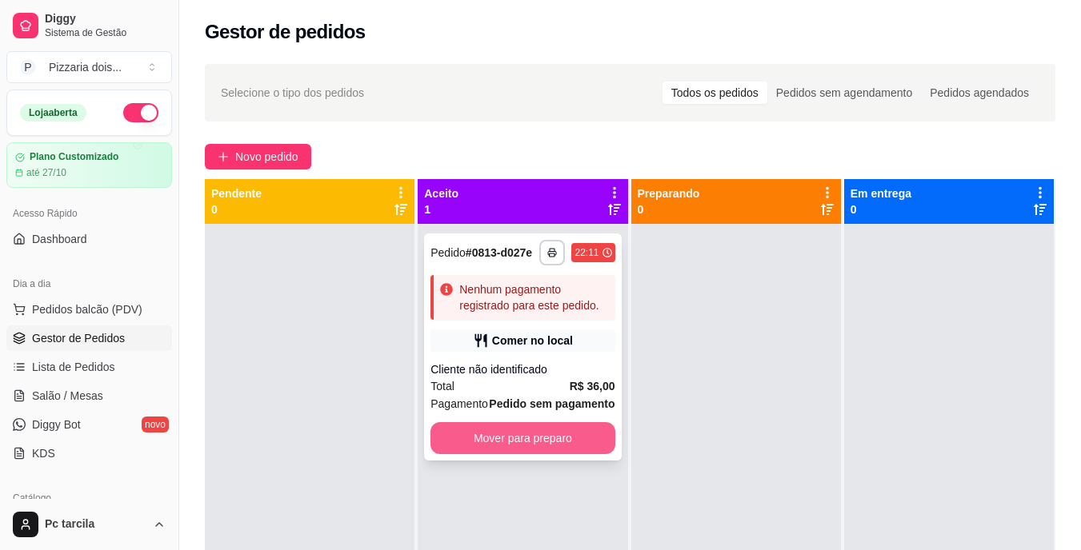
click at [490, 432] on button "Mover para preparo" at bounding box center [522, 438] width 184 height 32
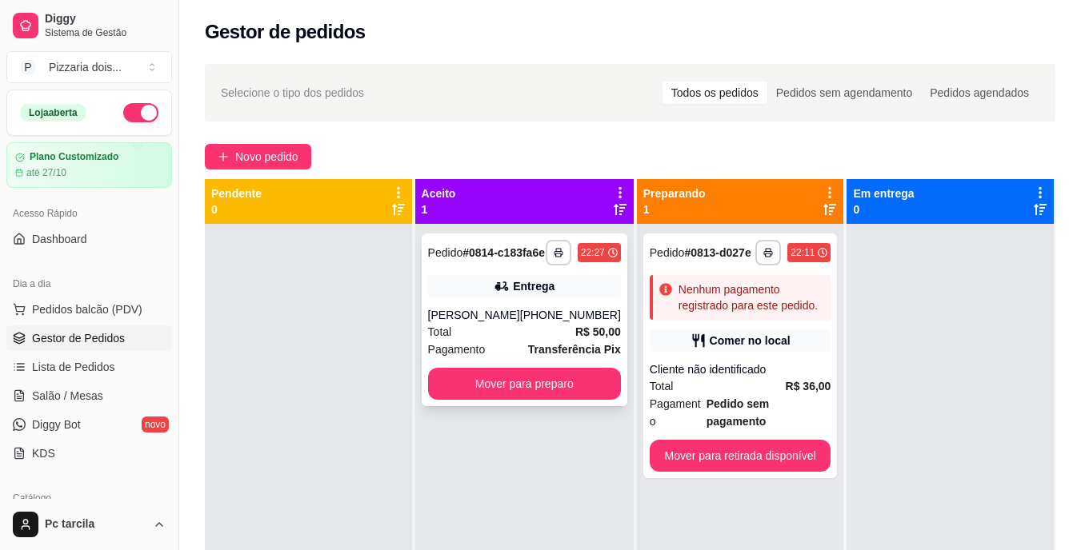
click at [552, 323] on div "[PHONE_NUMBER]" at bounding box center [570, 315] width 101 height 16
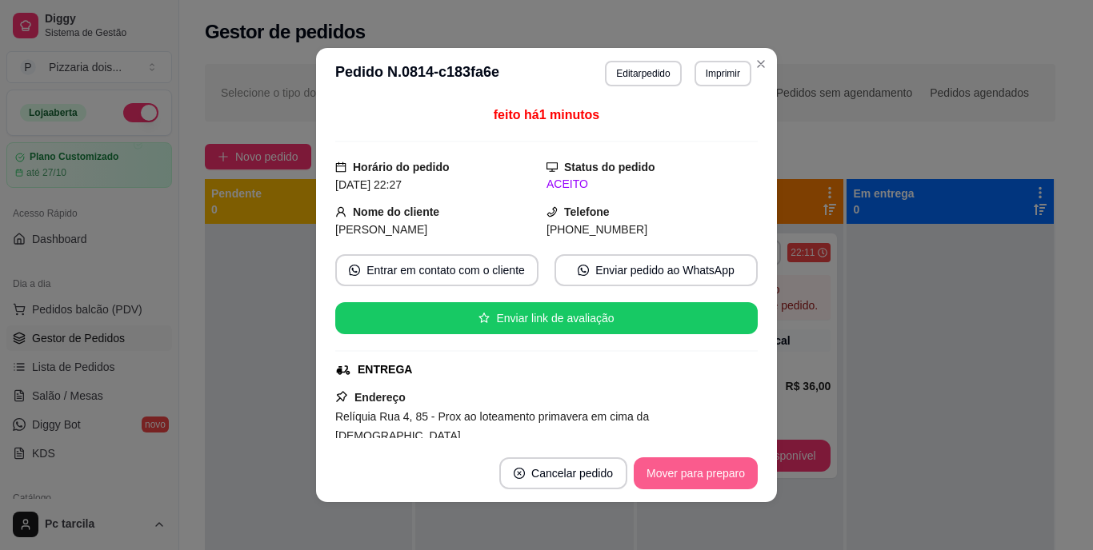
click at [662, 466] on button "Mover para preparo" at bounding box center [696, 474] width 124 height 32
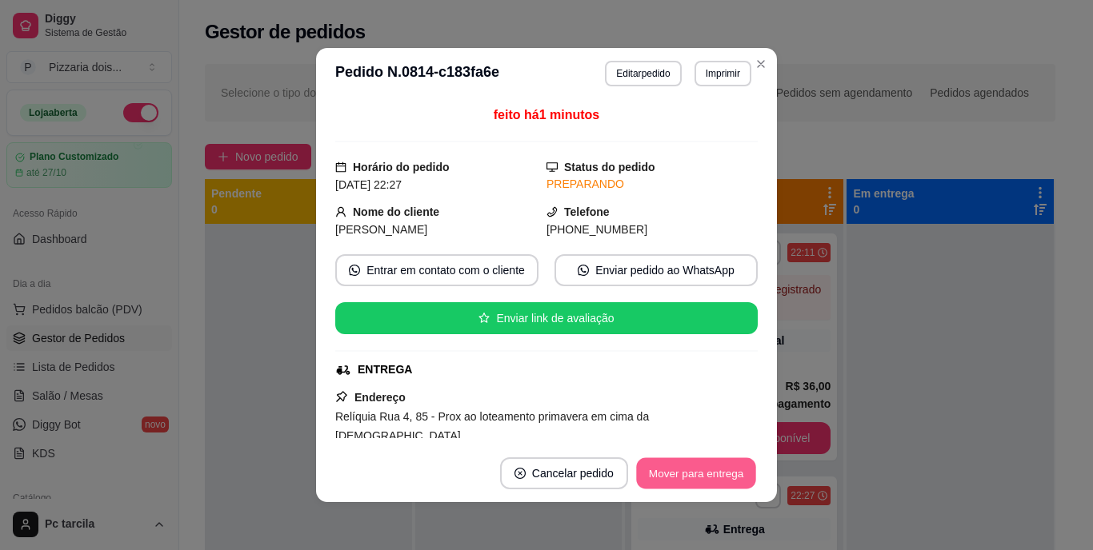
click at [662, 466] on button "Mover para entrega" at bounding box center [696, 473] width 120 height 31
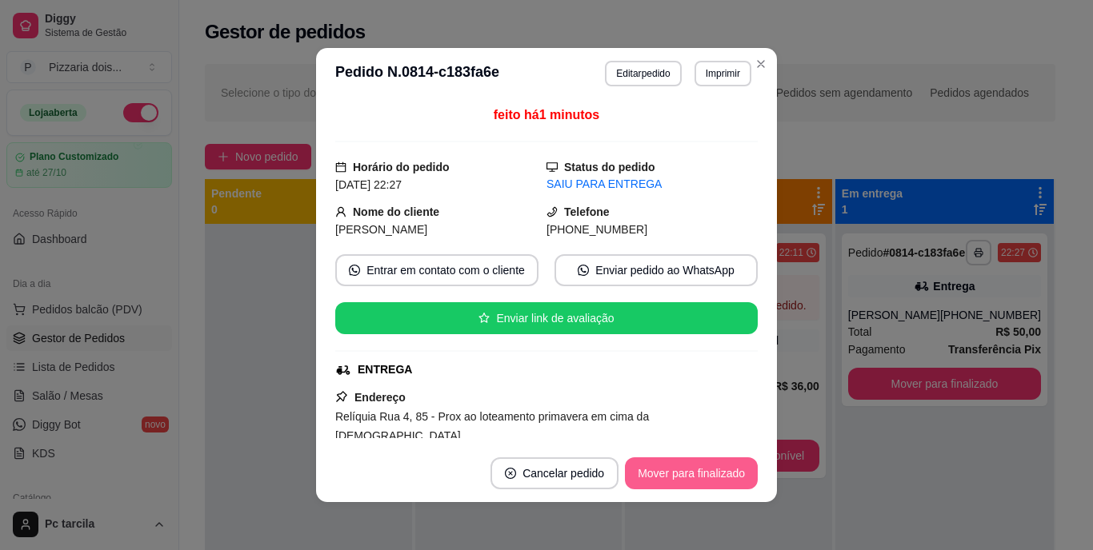
click at [662, 466] on button "Mover para finalizado" at bounding box center [691, 474] width 133 height 32
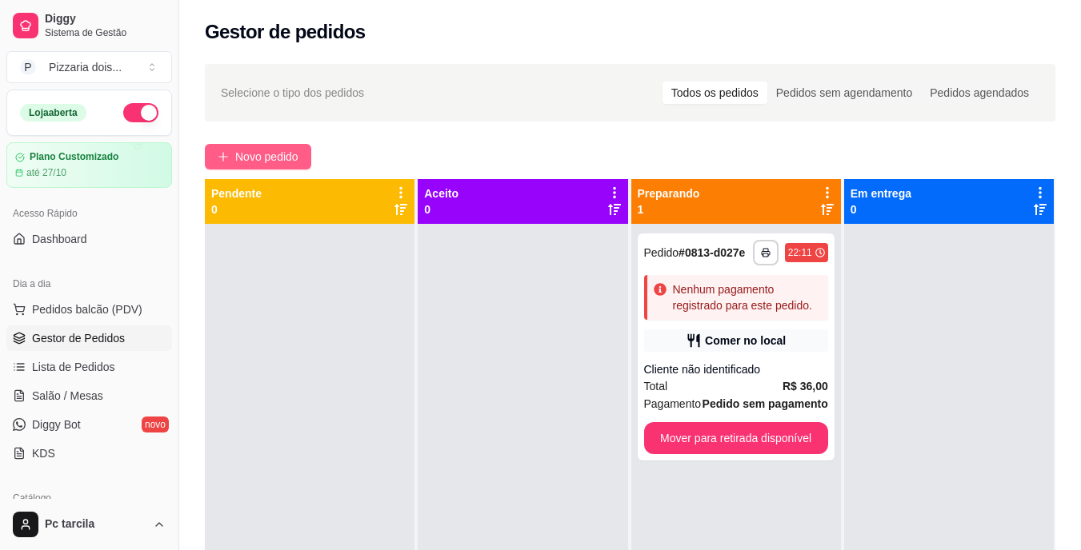
click at [243, 167] on button "Novo pedido" at bounding box center [258, 157] width 106 height 26
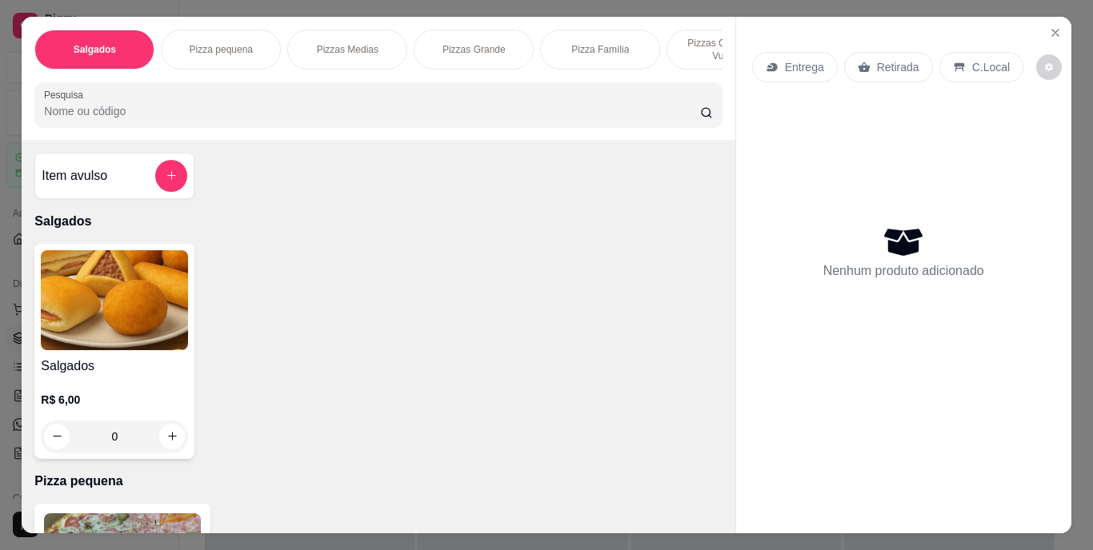
scroll to position [0, 602]
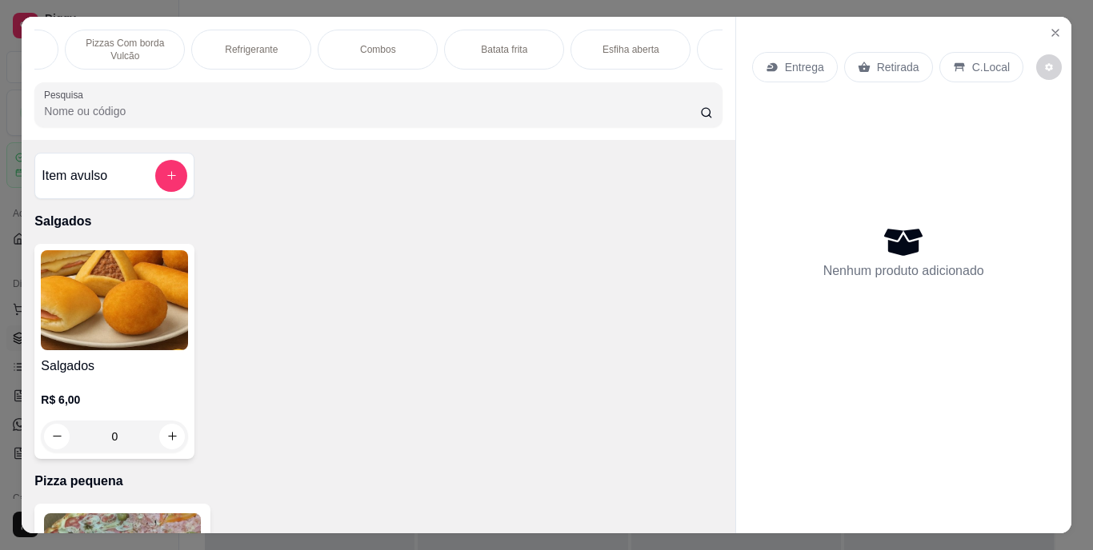
click at [363, 50] on div "Combos" at bounding box center [378, 50] width 120 height 40
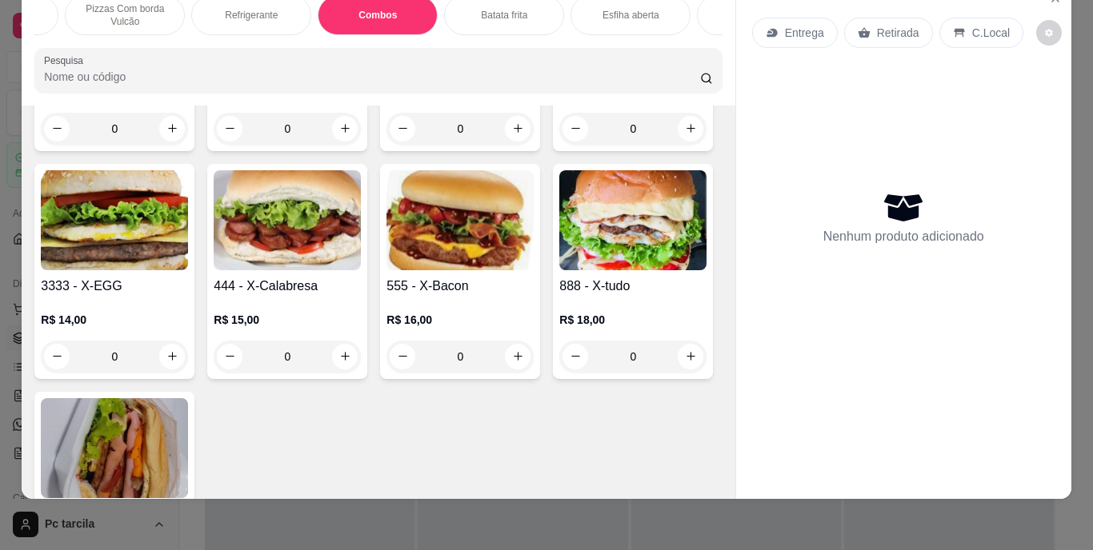
scroll to position [2860, 0]
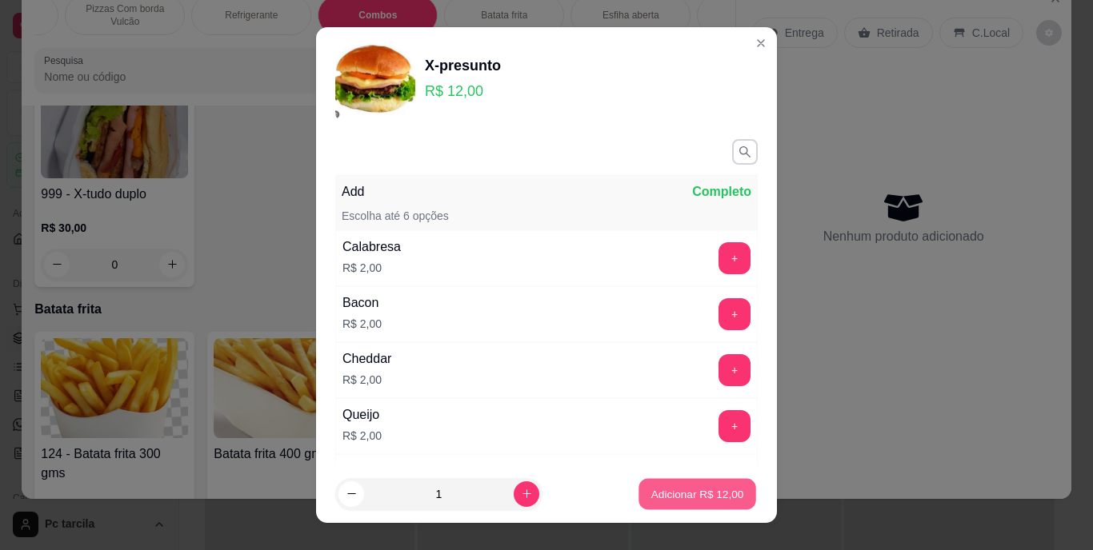
click at [659, 480] on button "Adicionar R$ 12,00" at bounding box center [697, 493] width 118 height 31
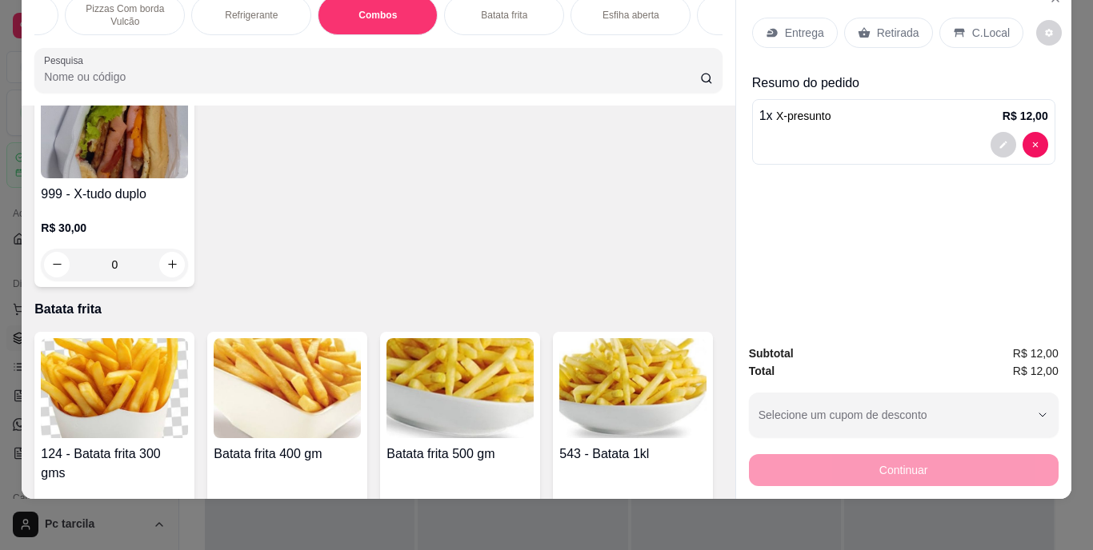
click at [922, 20] on div "Retirada" at bounding box center [888, 33] width 89 height 30
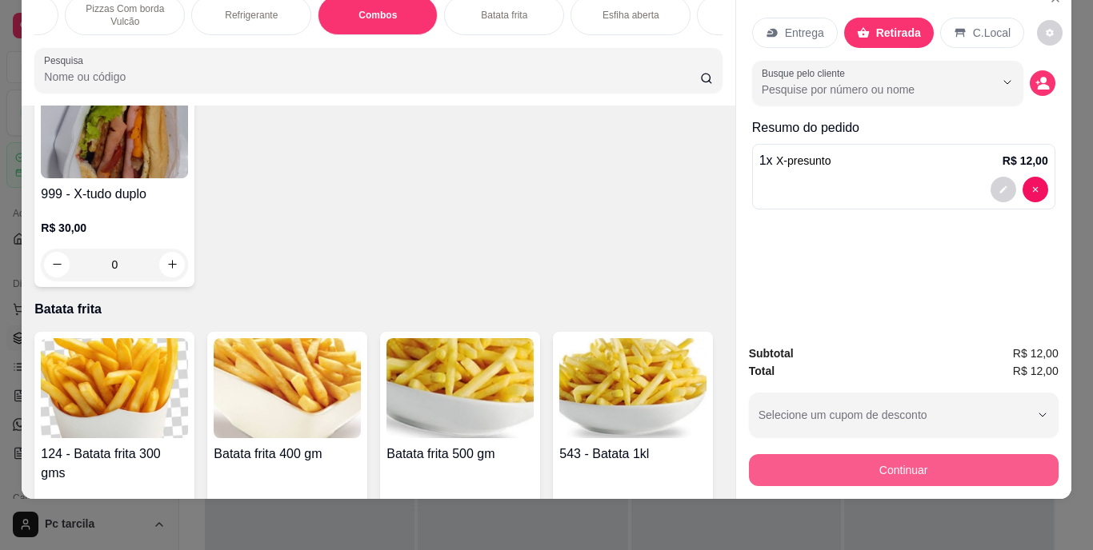
click at [913, 454] on button "Continuar" at bounding box center [904, 470] width 310 height 32
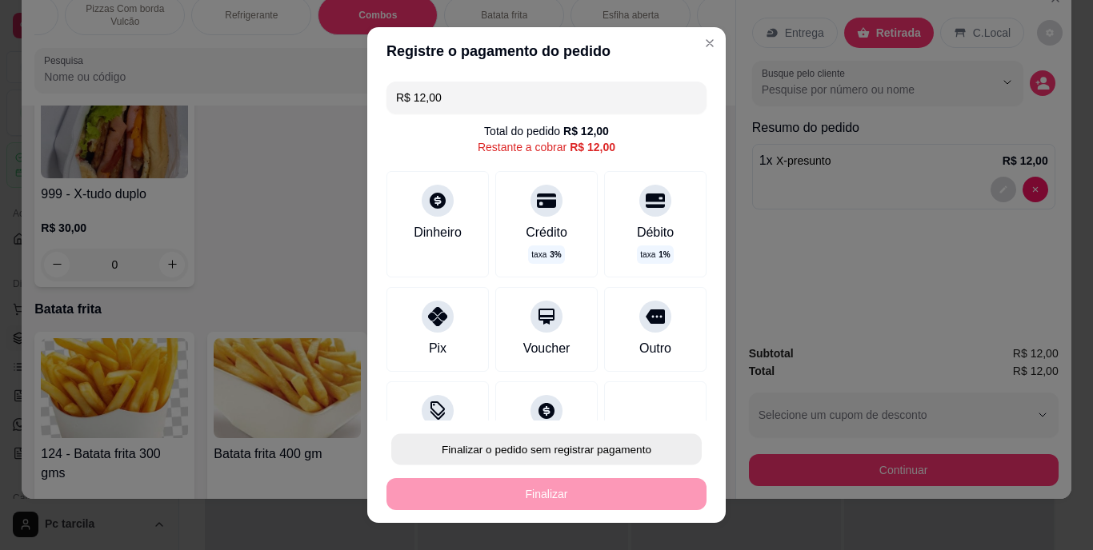
click at [664, 448] on button "Finalizar o pedido sem registrar pagamento" at bounding box center [546, 449] width 310 height 31
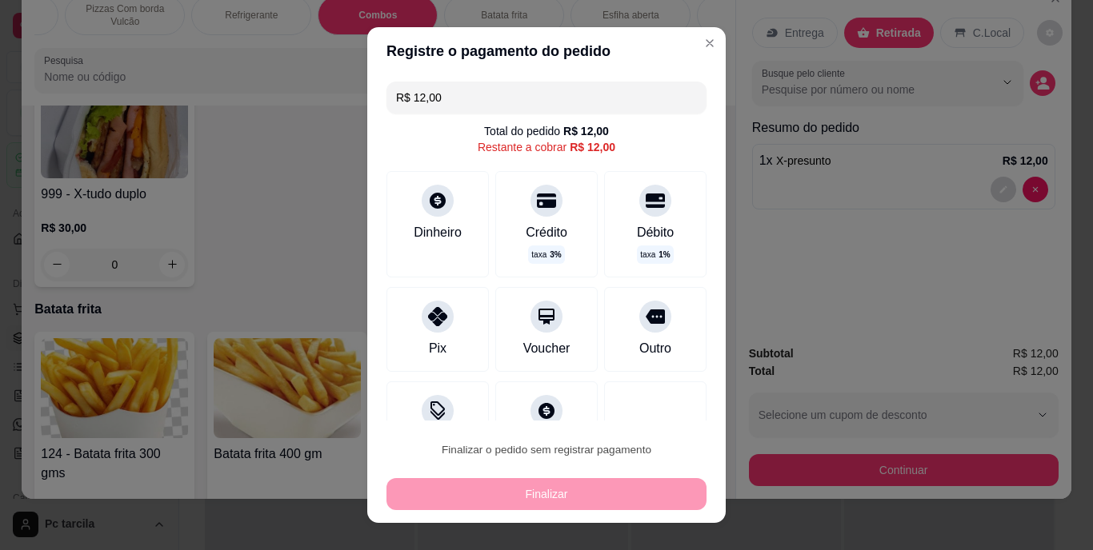
click at [637, 402] on button "Confirmar" at bounding box center [638, 404] width 59 height 25
type input "0"
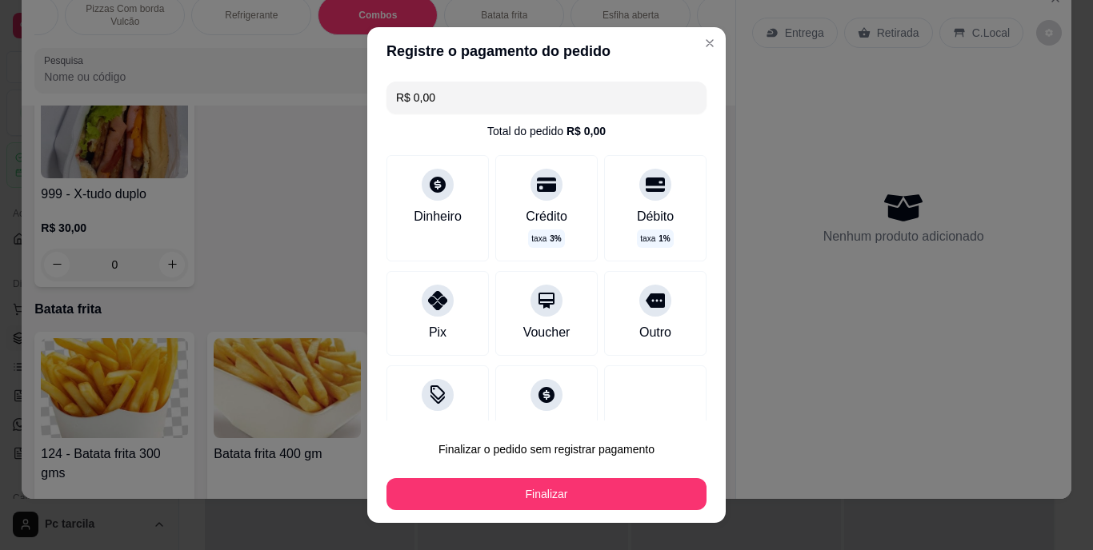
type input "R$ 0,00"
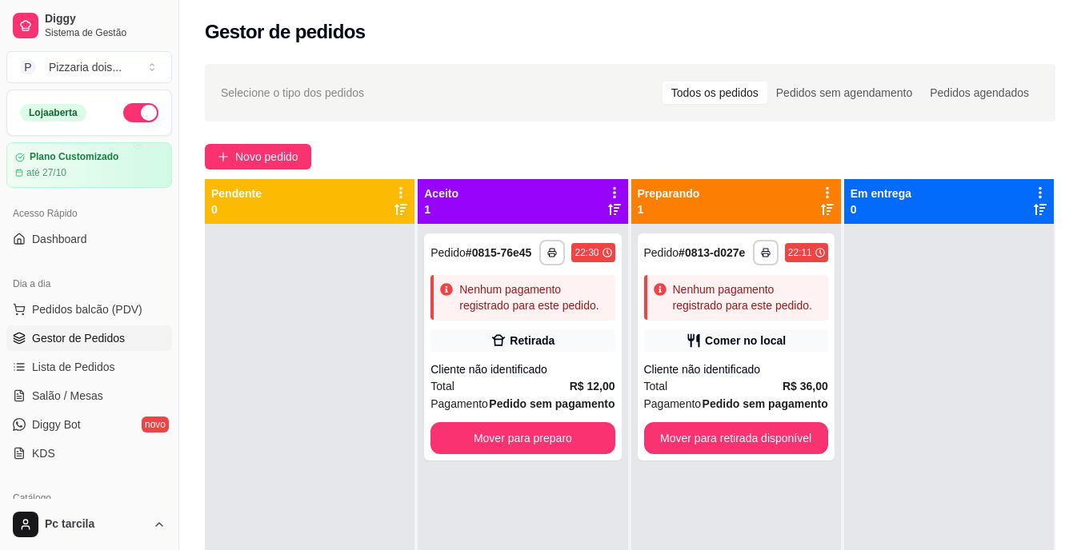
click at [382, 326] on div at bounding box center [310, 499] width 210 height 550
click at [679, 336] on div "Comer no local" at bounding box center [736, 341] width 184 height 22
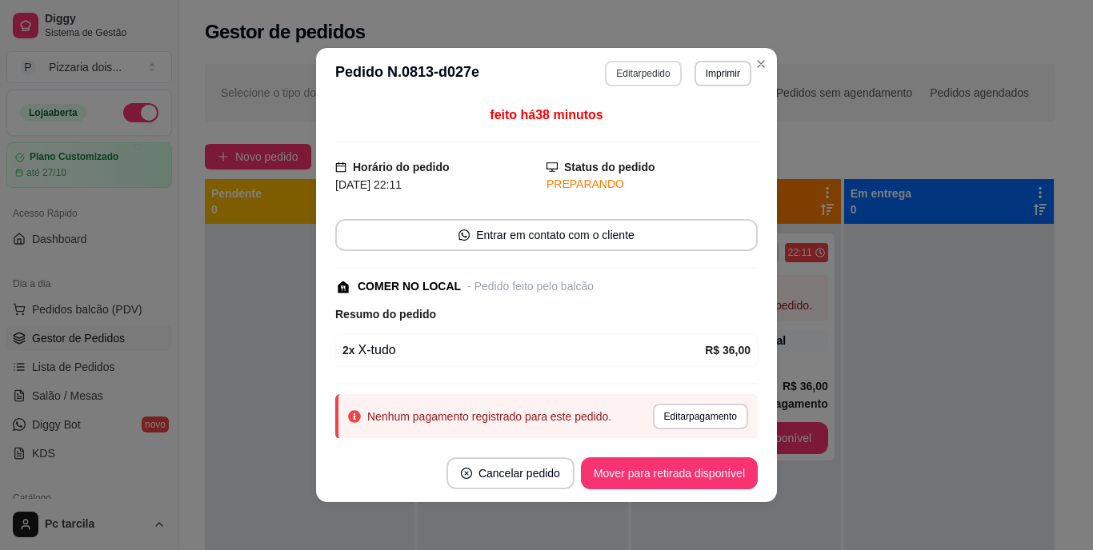
click at [643, 74] on button "Editar pedido" at bounding box center [643, 74] width 76 height 26
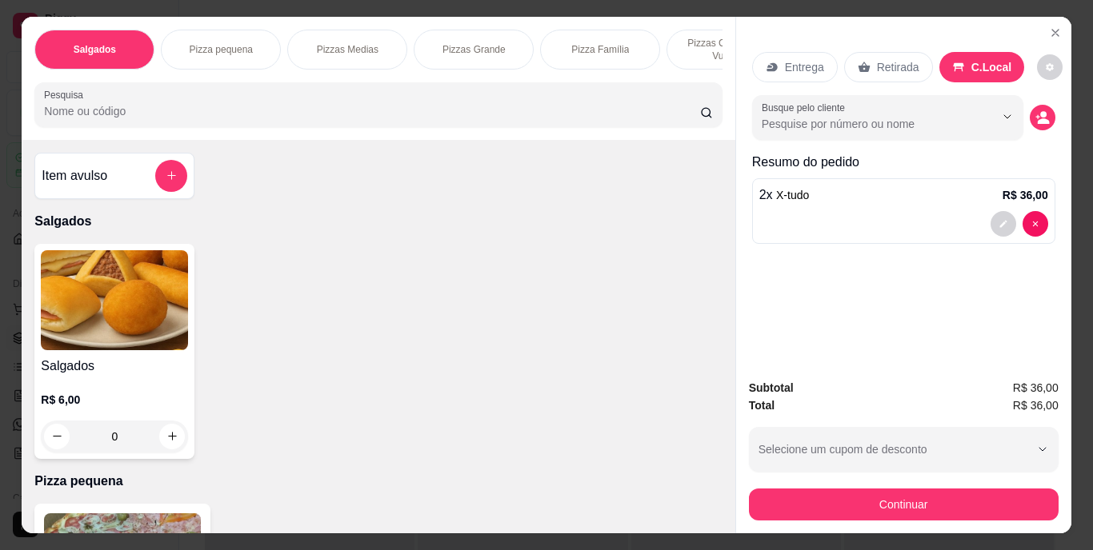
scroll to position [0, 602]
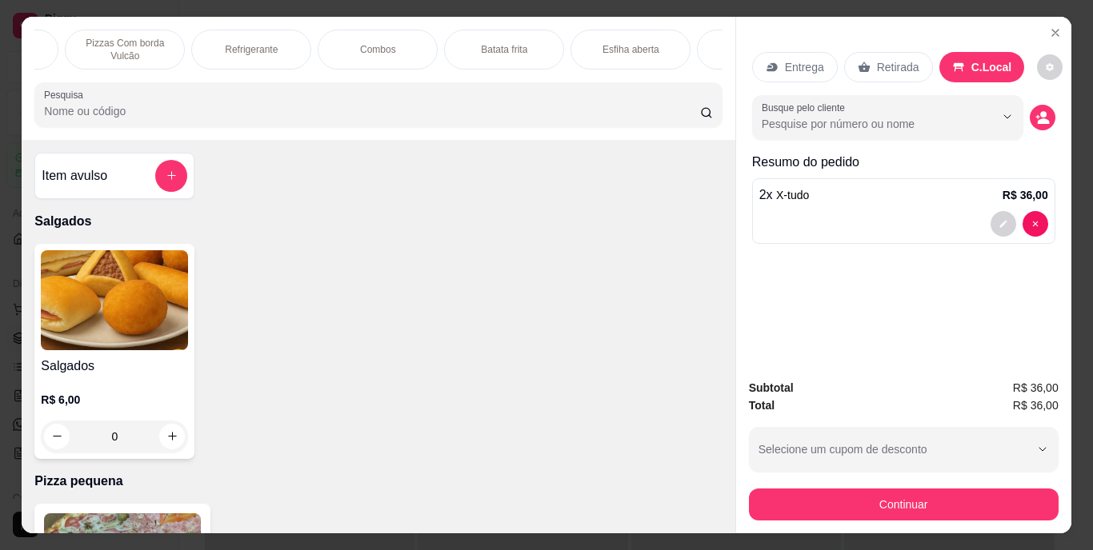
click at [266, 44] on p "Refrigerante" at bounding box center [251, 49] width 53 height 13
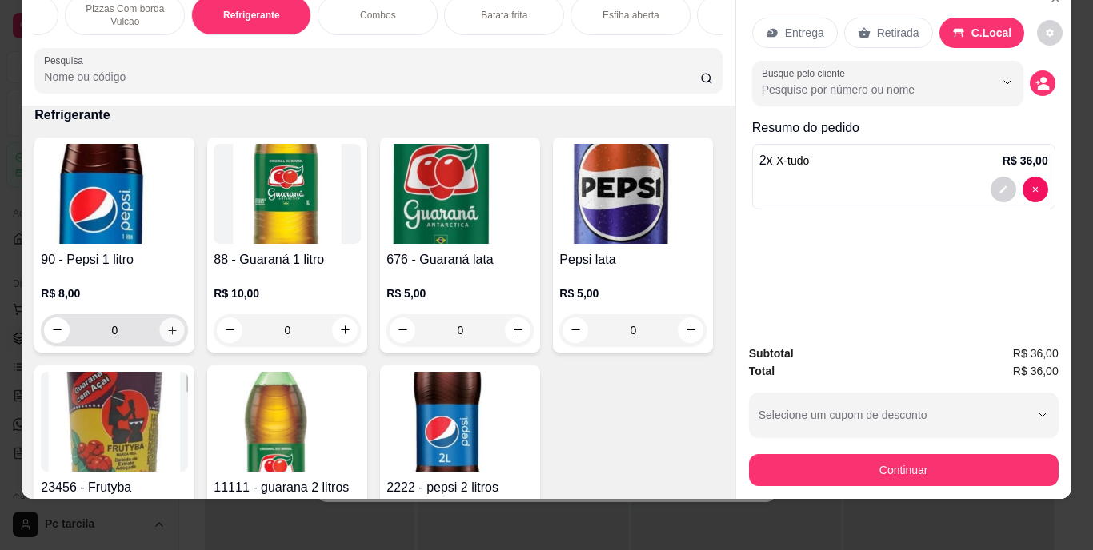
click at [170, 322] on button "increase-product-quantity" at bounding box center [172, 330] width 25 height 25
type input "1"
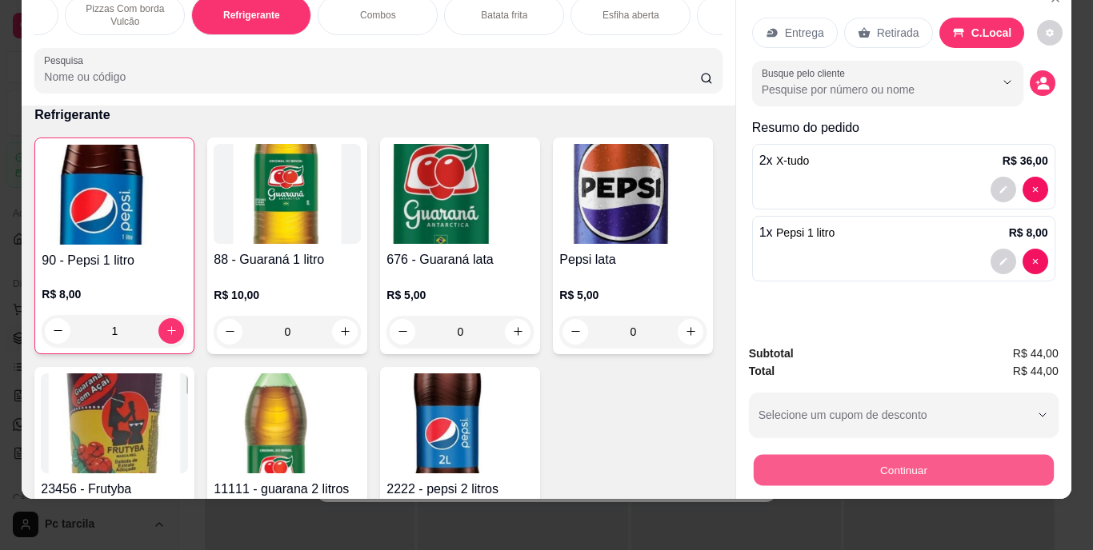
click at [796, 460] on button "Continuar" at bounding box center [903, 470] width 300 height 31
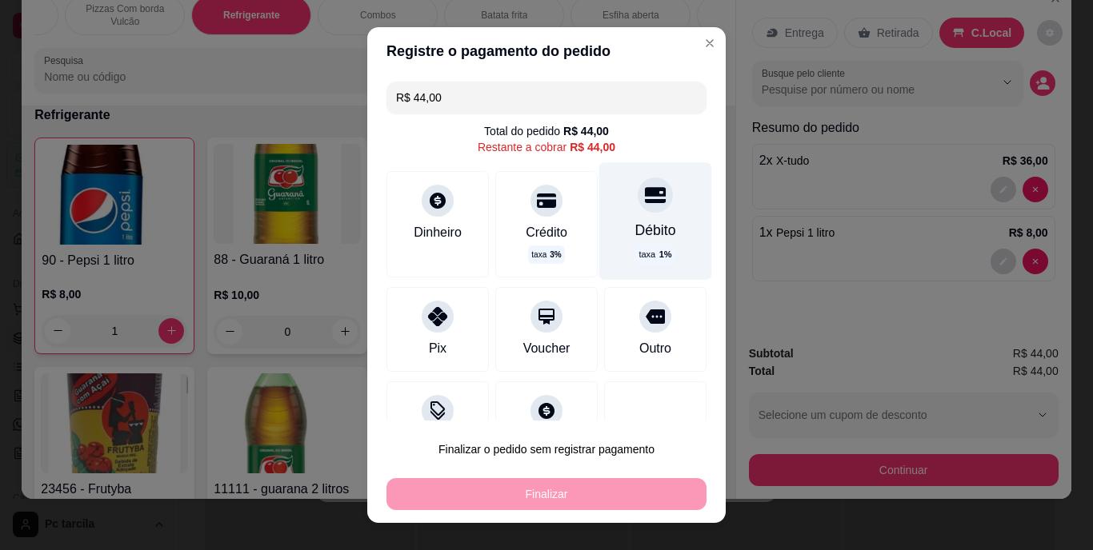
click at [638, 207] on div at bounding box center [655, 195] width 35 height 35
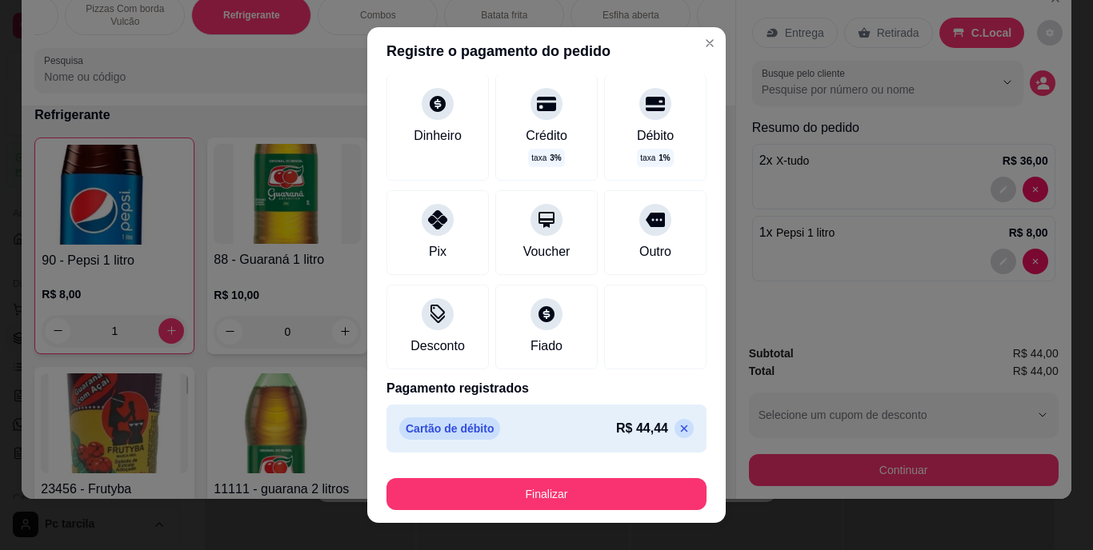
click at [678, 427] on icon at bounding box center [684, 428] width 13 height 13
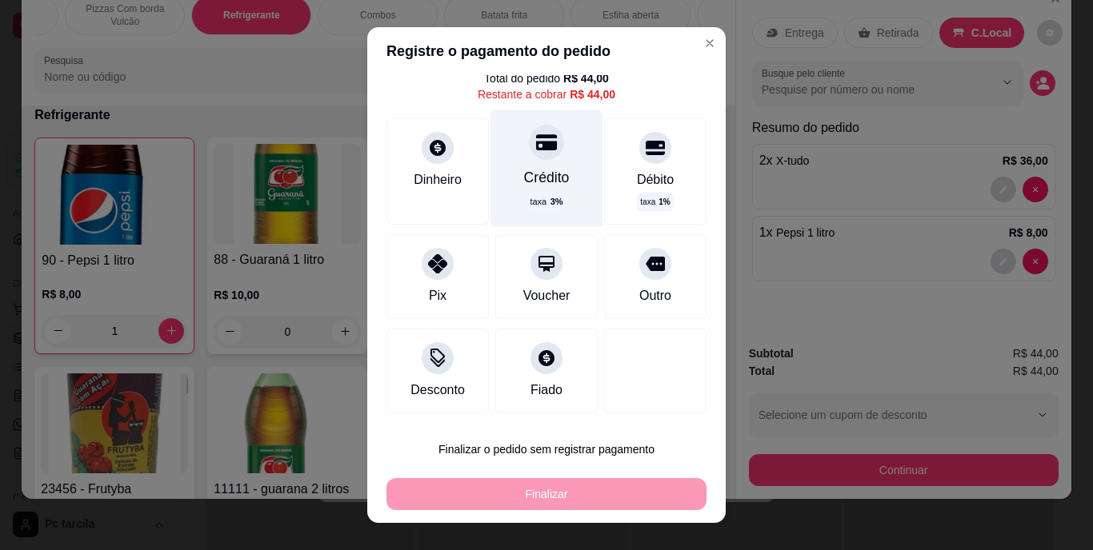
click at [536, 144] on icon at bounding box center [546, 143] width 21 height 16
type input "R$ 0,00"
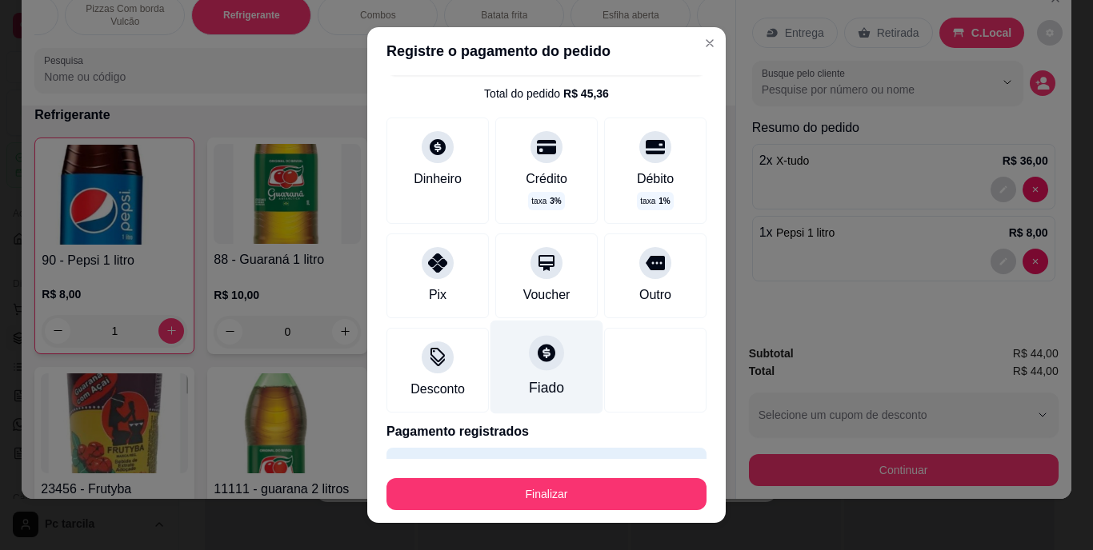
scroll to position [0, 0]
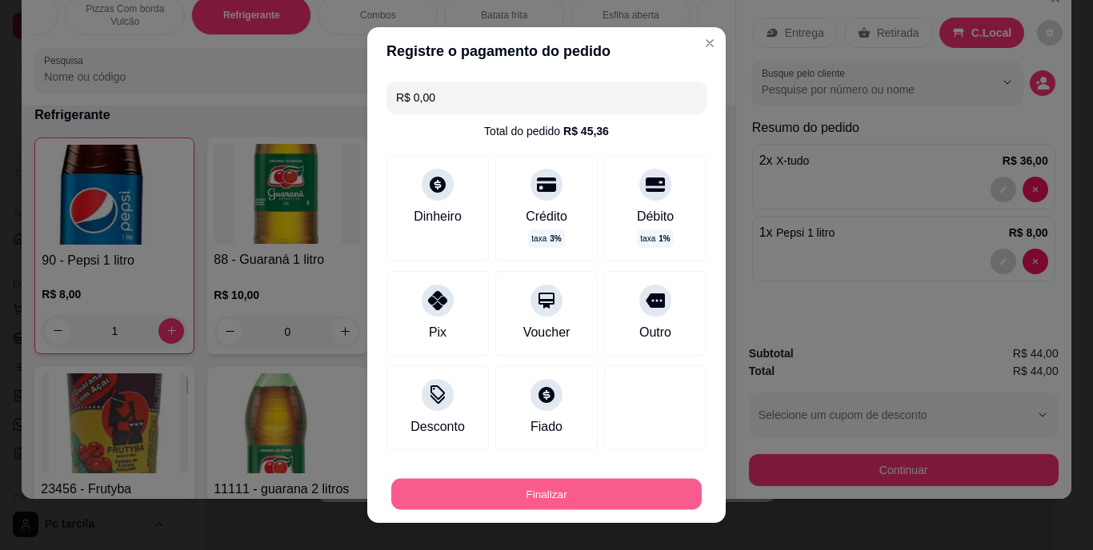
click at [574, 486] on button "Finalizar" at bounding box center [546, 493] width 310 height 31
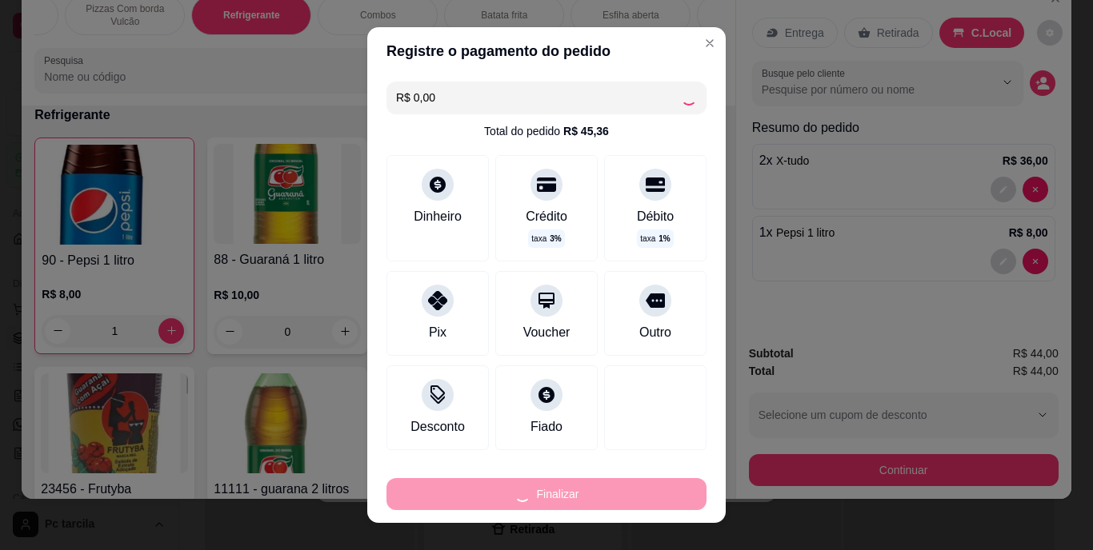
type input "0"
type input "-R$ 44,00"
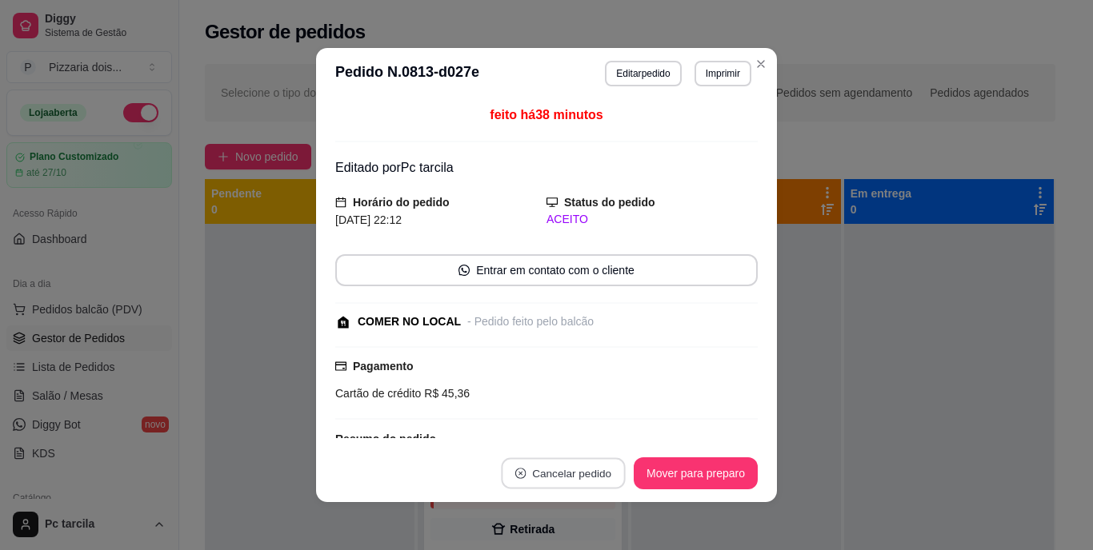
click at [574, 486] on button "Cancelar pedido" at bounding box center [563, 473] width 124 height 31
click at [690, 481] on button "Mover para preparo" at bounding box center [696, 474] width 124 height 32
click at [690, 480] on button "Mover para preparo" at bounding box center [695, 473] width 120 height 31
click at [690, 480] on div "Mover para preparo" at bounding box center [684, 474] width 146 height 32
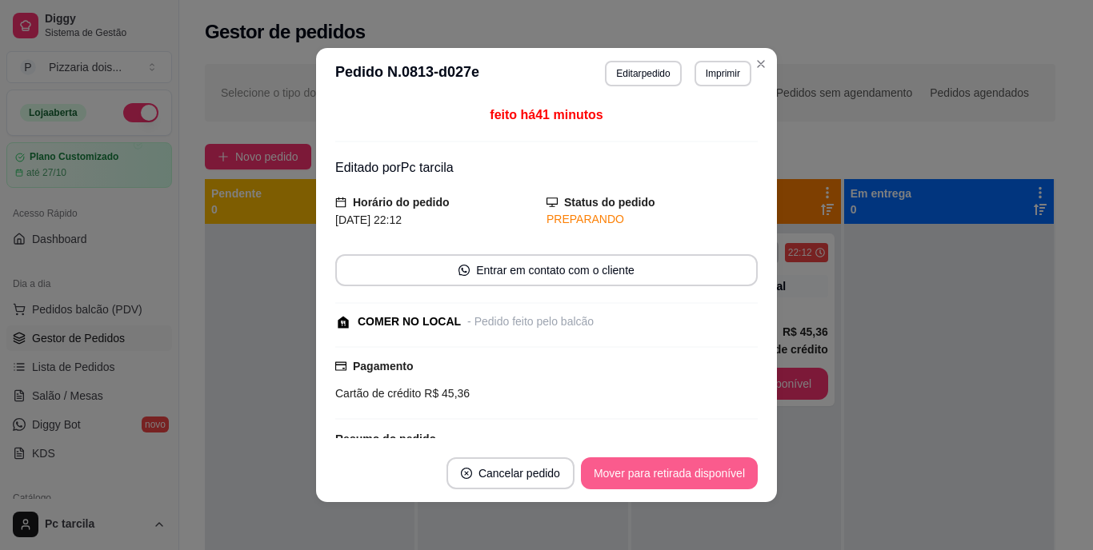
click at [691, 479] on button "Mover para retirada disponível" at bounding box center [669, 474] width 177 height 32
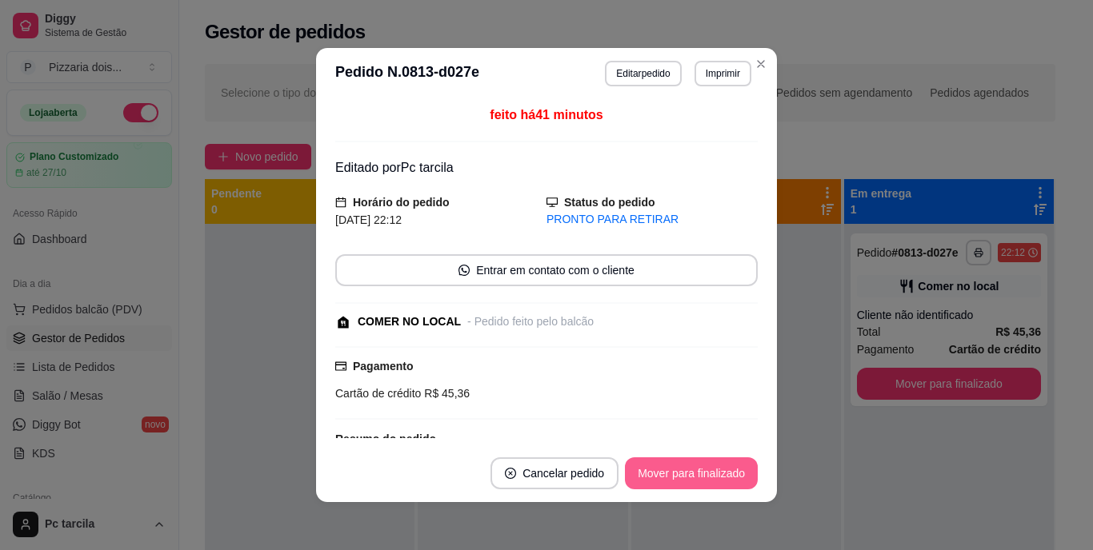
click at [696, 480] on button "Mover para finalizado" at bounding box center [691, 474] width 133 height 32
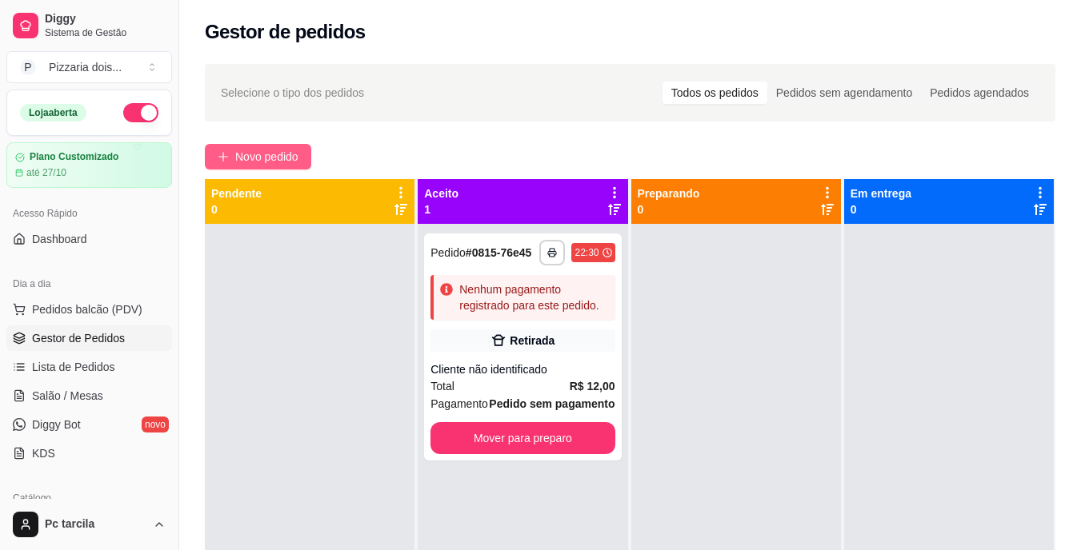
click at [293, 155] on span "Novo pedido" at bounding box center [266, 157] width 63 height 18
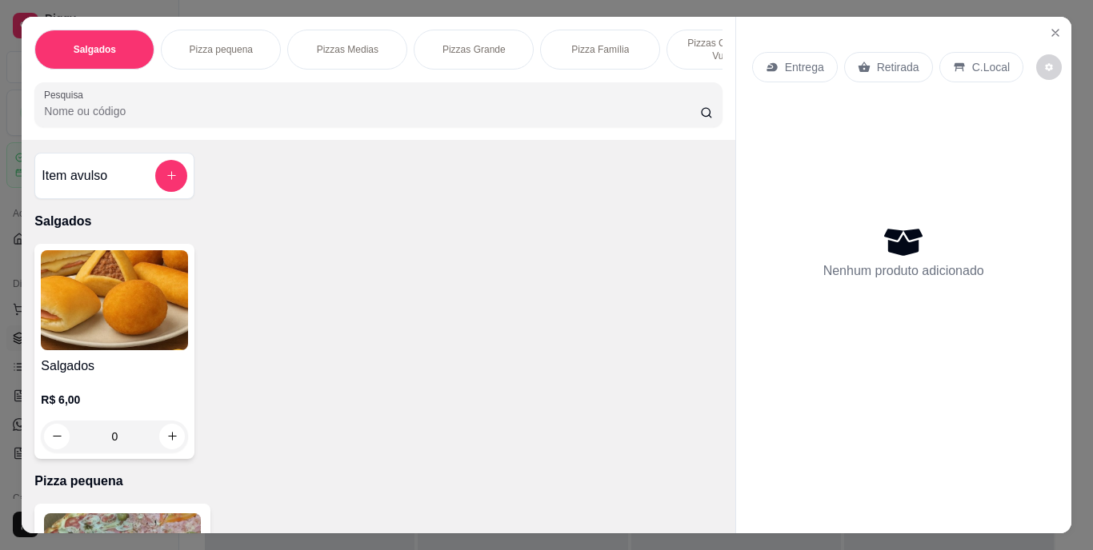
click at [803, 60] on p "Entrega" at bounding box center [804, 67] width 39 height 16
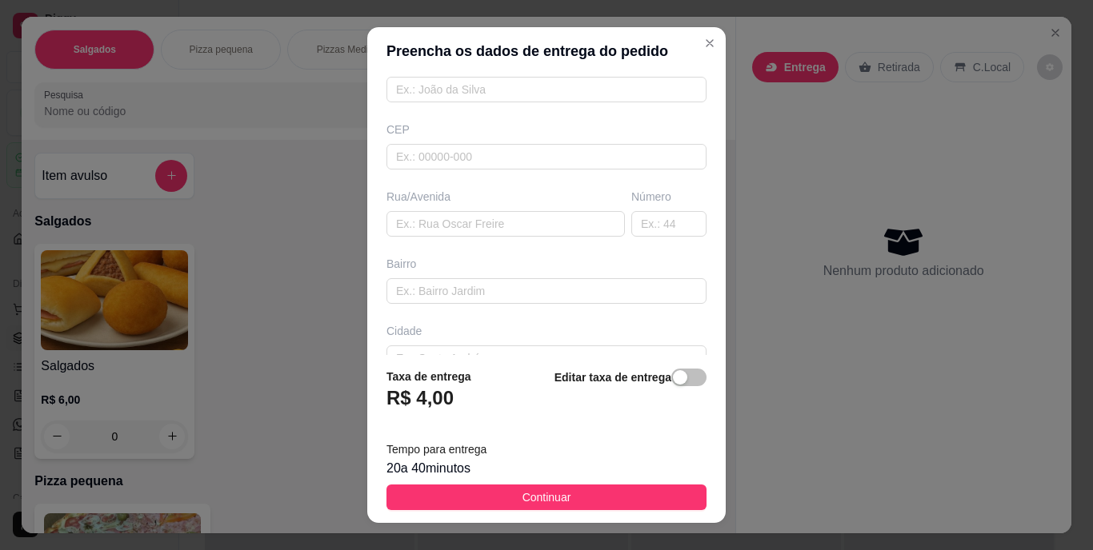
scroll to position [240, 0]
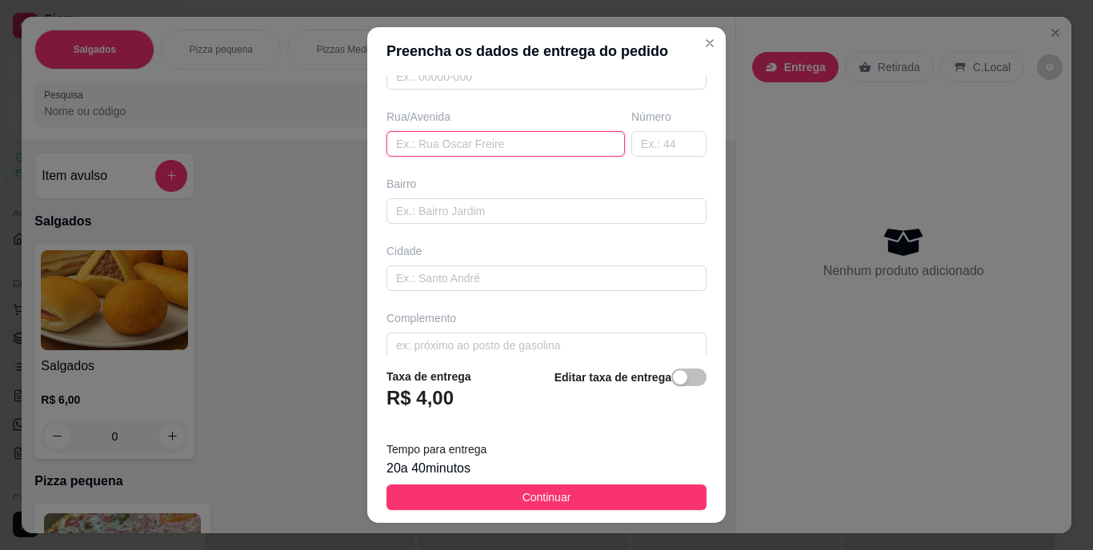
click at [507, 147] on input "text" at bounding box center [505, 144] width 238 height 26
paste input "Endereço:140 Bairro:dois de julho Segunda travesa"
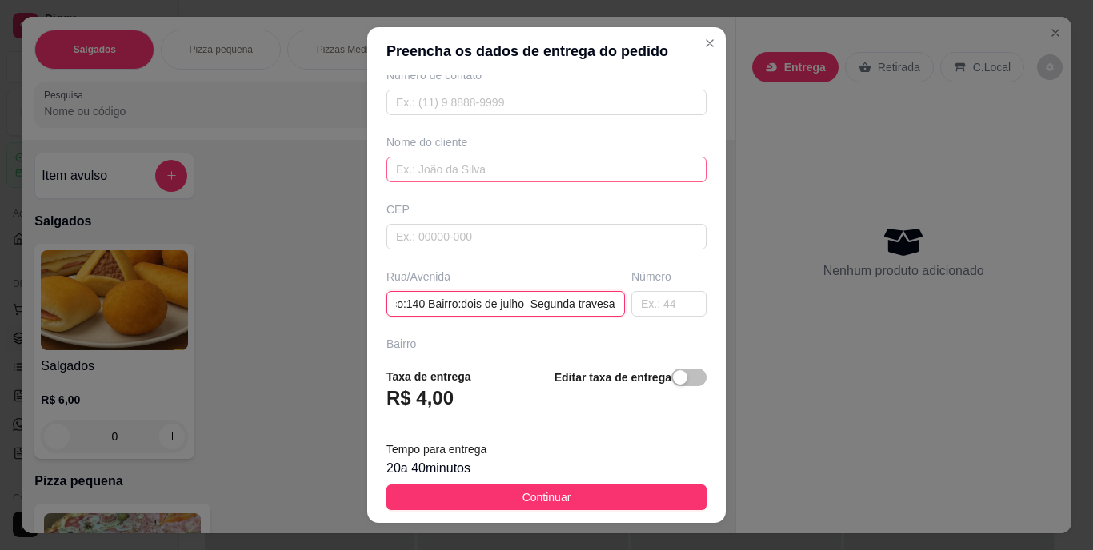
type input "Endereço:140 Bairro:dois de julho Segunda travesa"
click at [501, 166] on input "text" at bounding box center [546, 170] width 320 height 26
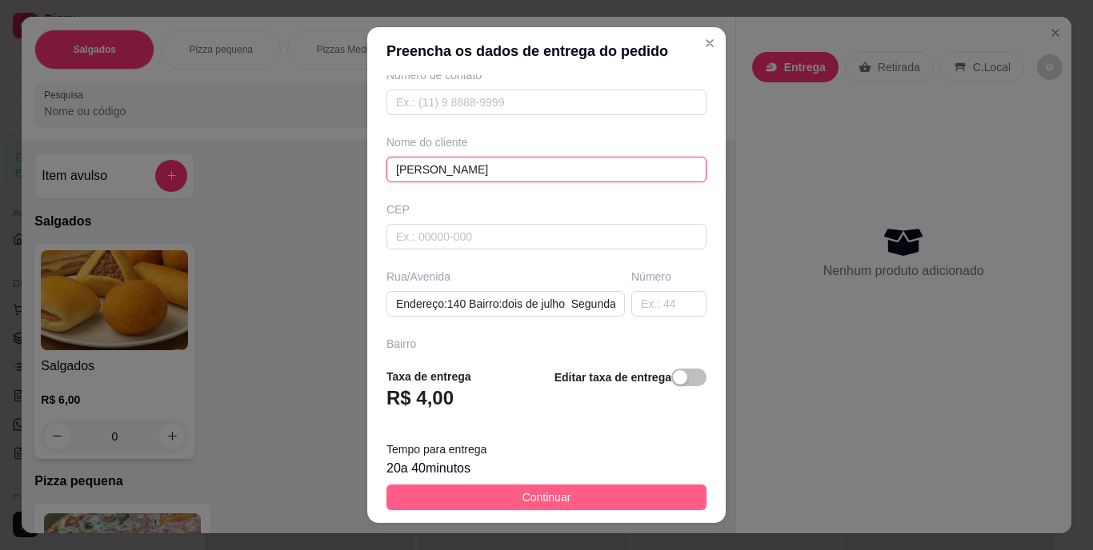
type input "[PERSON_NAME]"
click at [533, 492] on span "Continuar" at bounding box center [546, 498] width 49 height 18
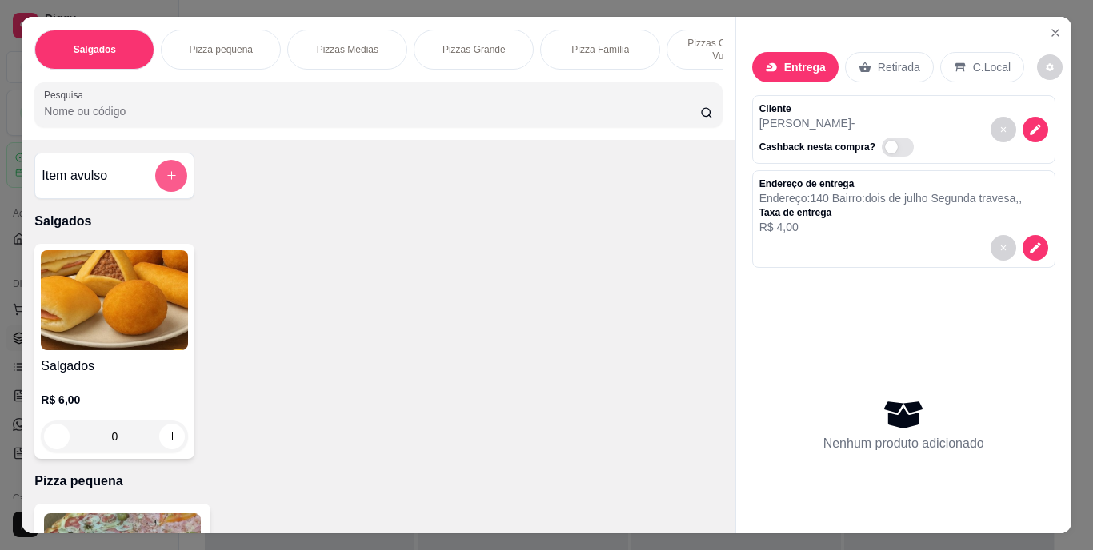
click at [166, 171] on button "add-separate-item" at bounding box center [171, 176] width 32 height 32
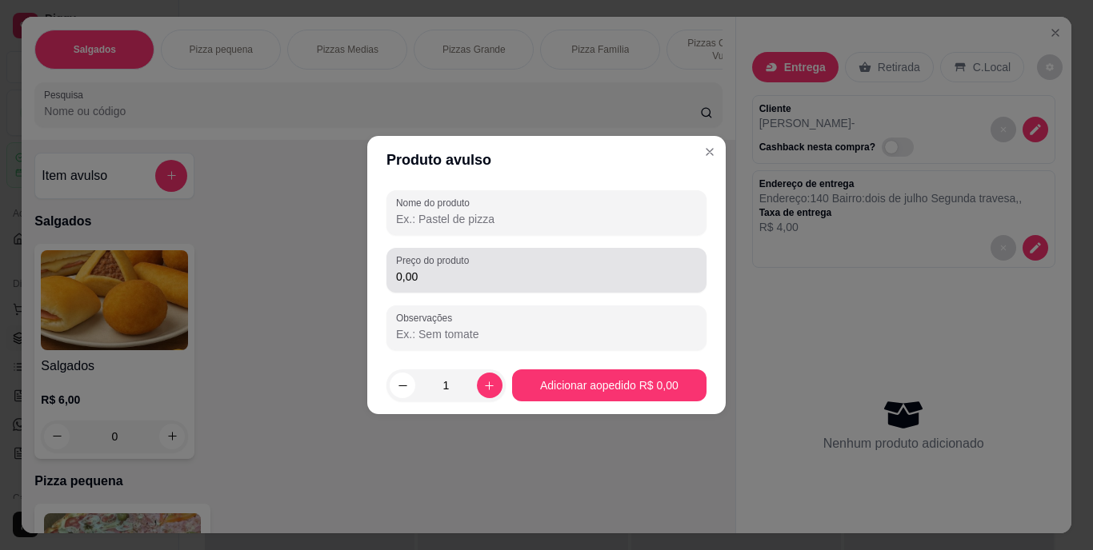
click at [473, 264] on label "Preço do produto" at bounding box center [435, 261] width 78 height 14
click at [473, 269] on input "0,00" at bounding box center [546, 277] width 301 height 16
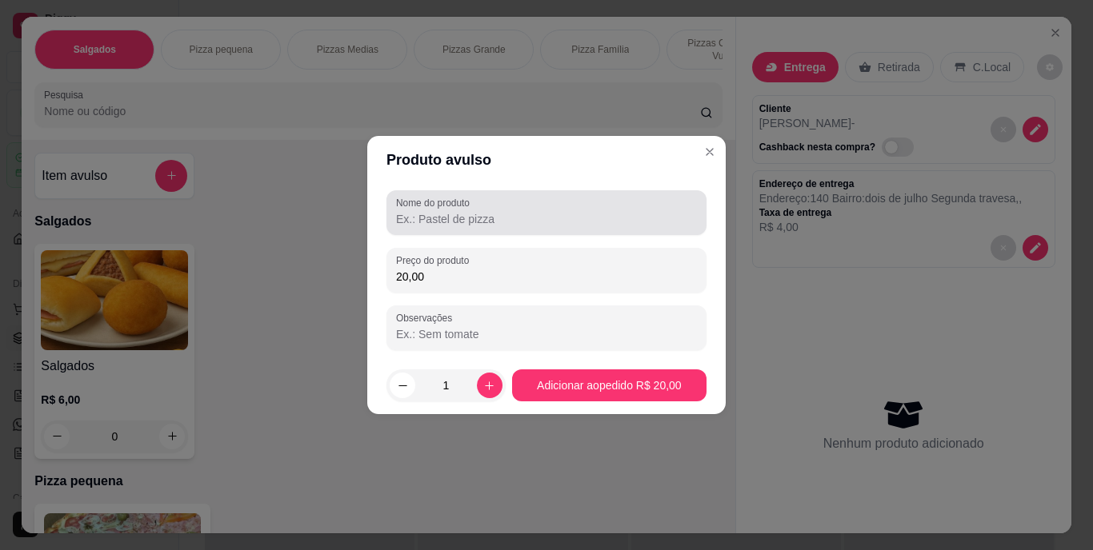
type input "20,00"
click at [468, 227] on div at bounding box center [546, 213] width 301 height 32
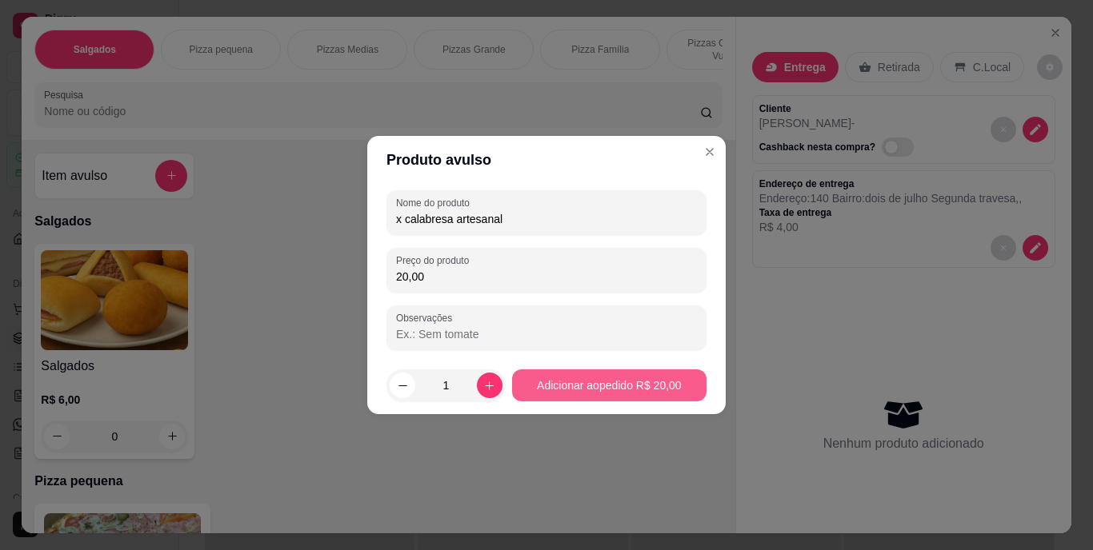
type input "x calabresa artesanal"
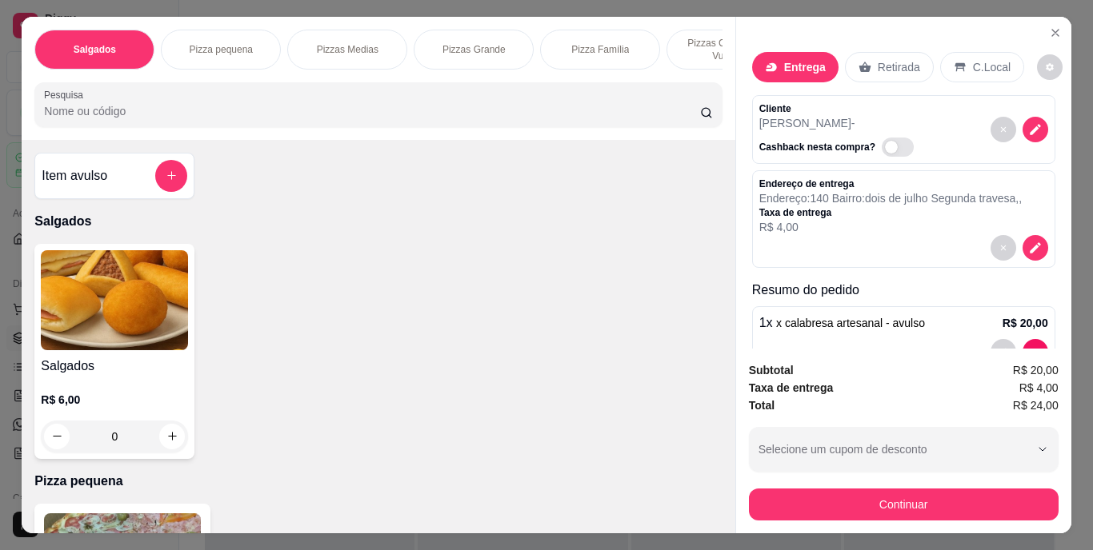
scroll to position [0, 602]
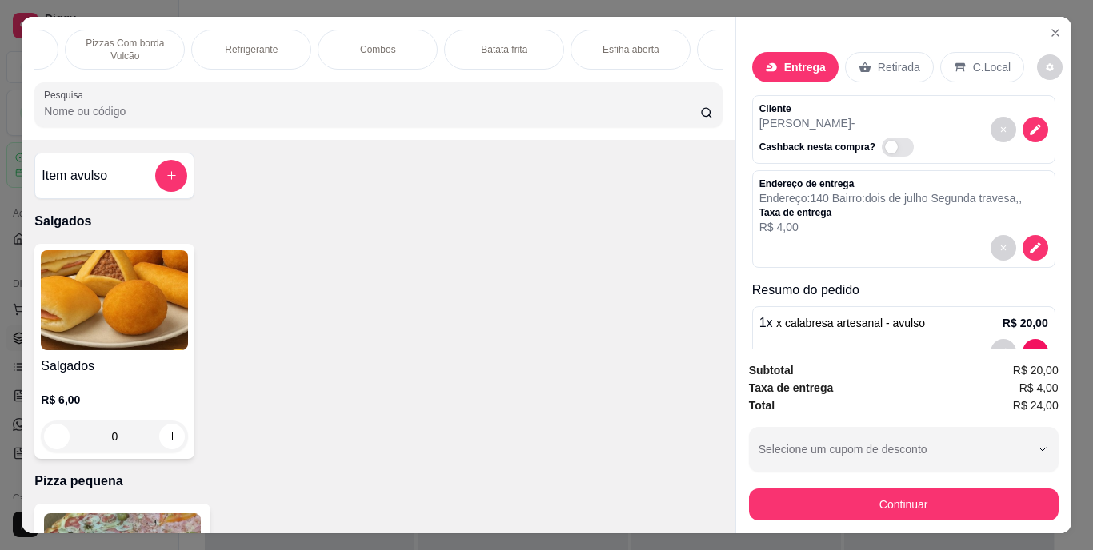
click at [344, 46] on div "Combos" at bounding box center [378, 50] width 120 height 40
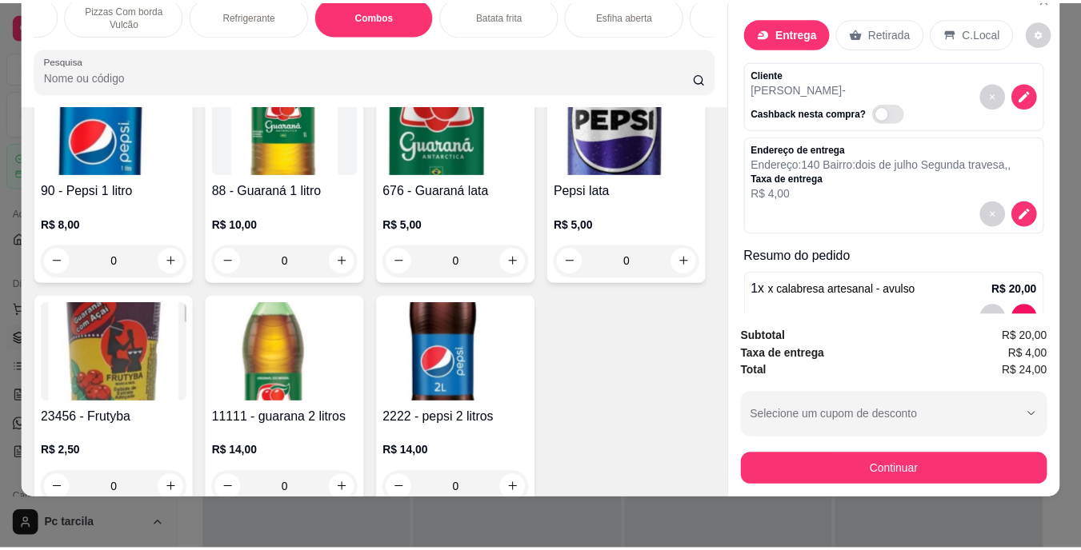
scroll to position [1740, 0]
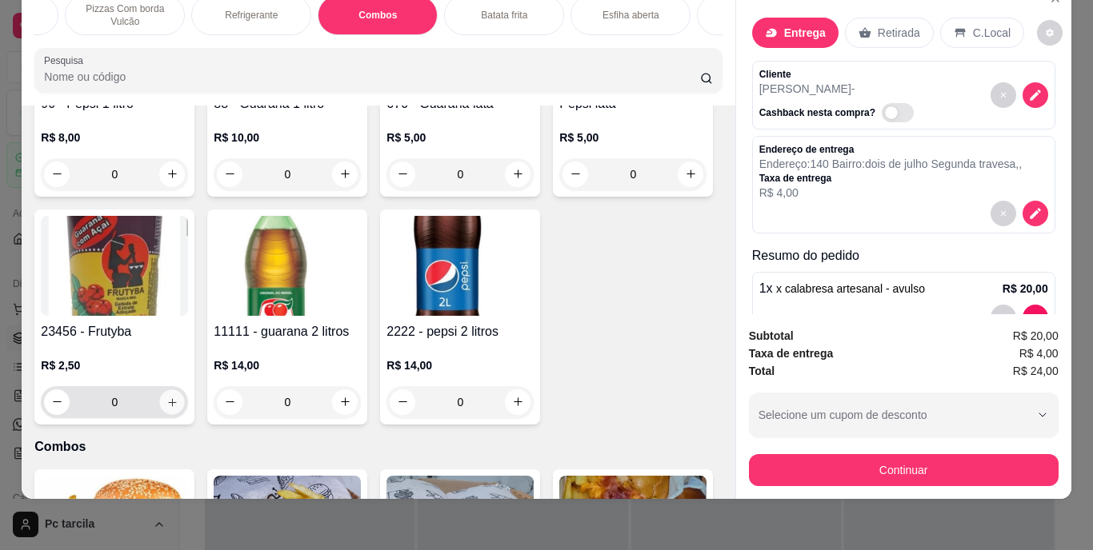
click at [185, 408] on button "increase-product-quantity" at bounding box center [172, 402] width 25 height 25
type input "1"
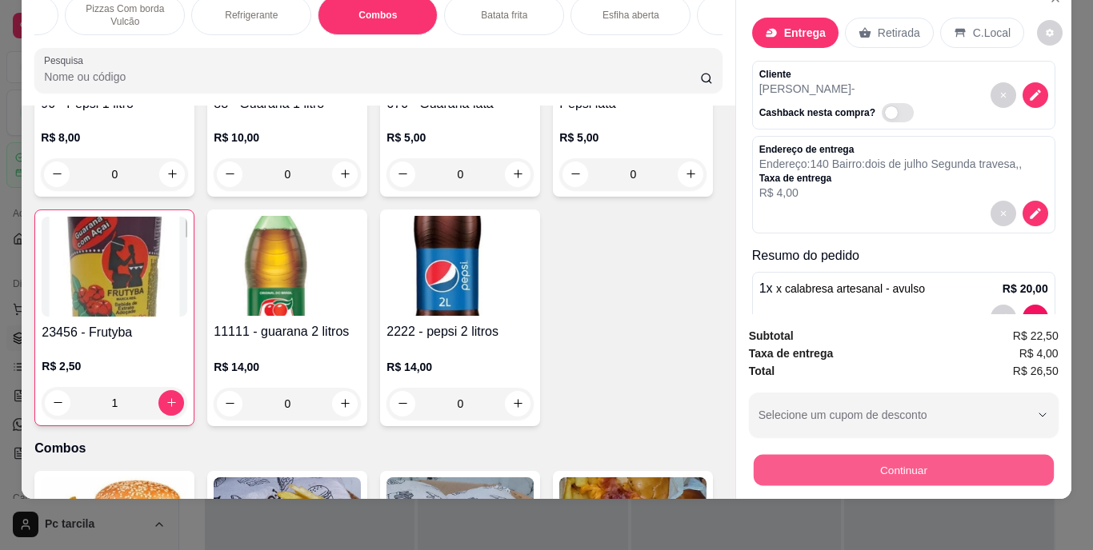
click at [845, 455] on button "Continuar" at bounding box center [903, 470] width 300 height 31
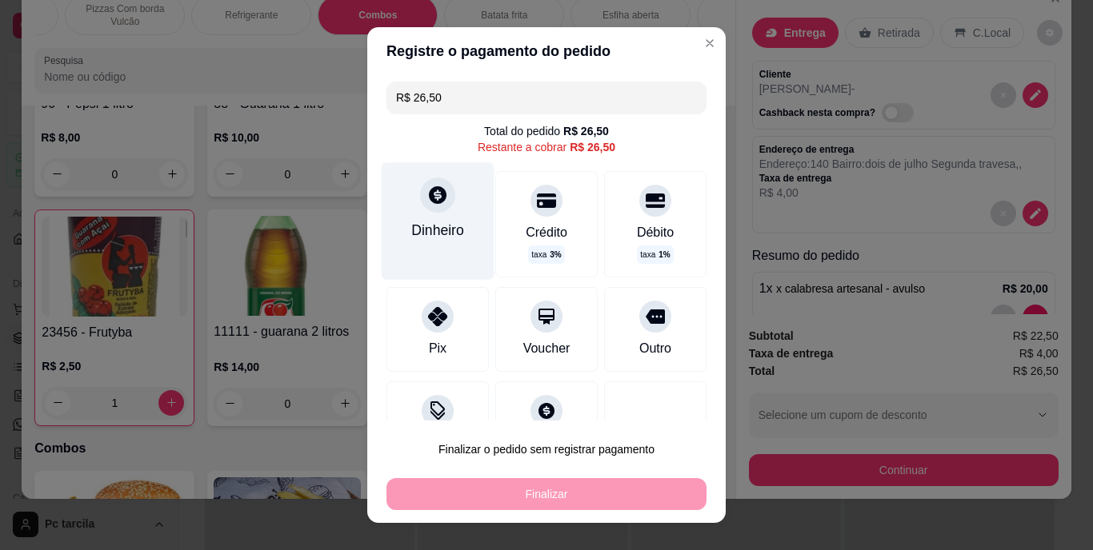
click at [437, 201] on icon at bounding box center [437, 195] width 21 height 21
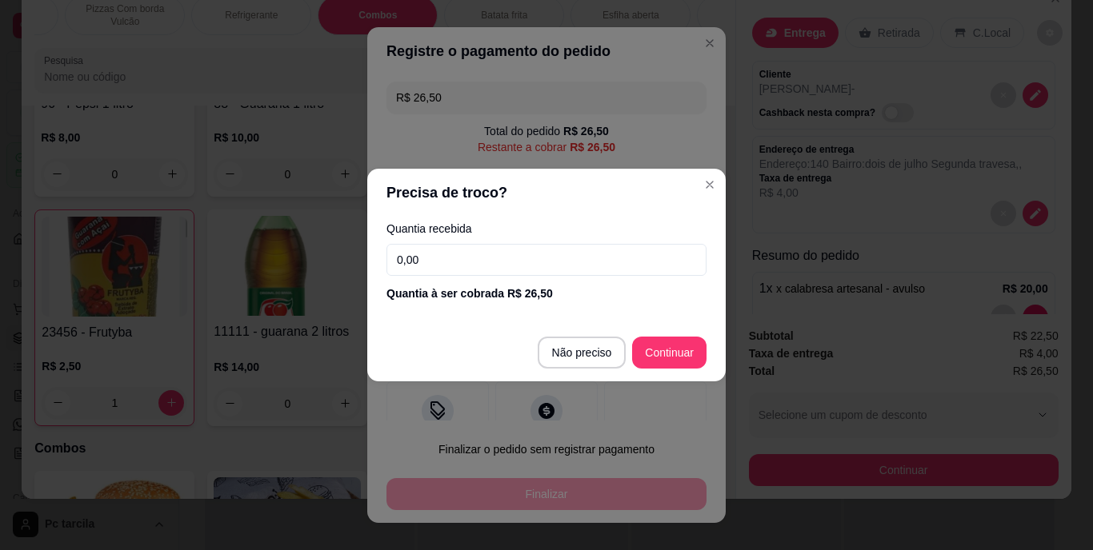
click at [527, 262] on input "0,00" at bounding box center [546, 260] width 320 height 32
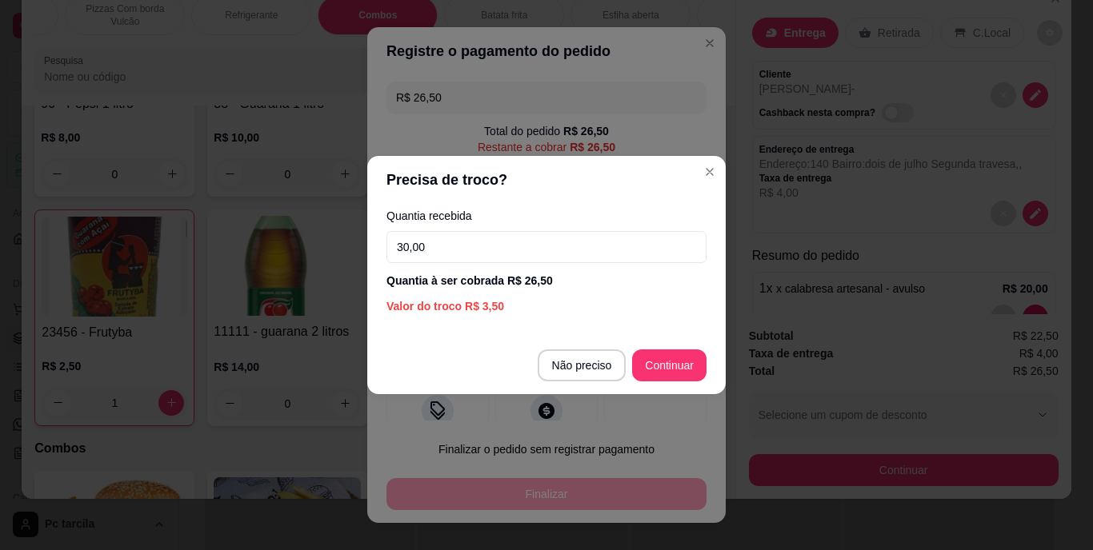
type input "30,00"
type input "R$ 0,00"
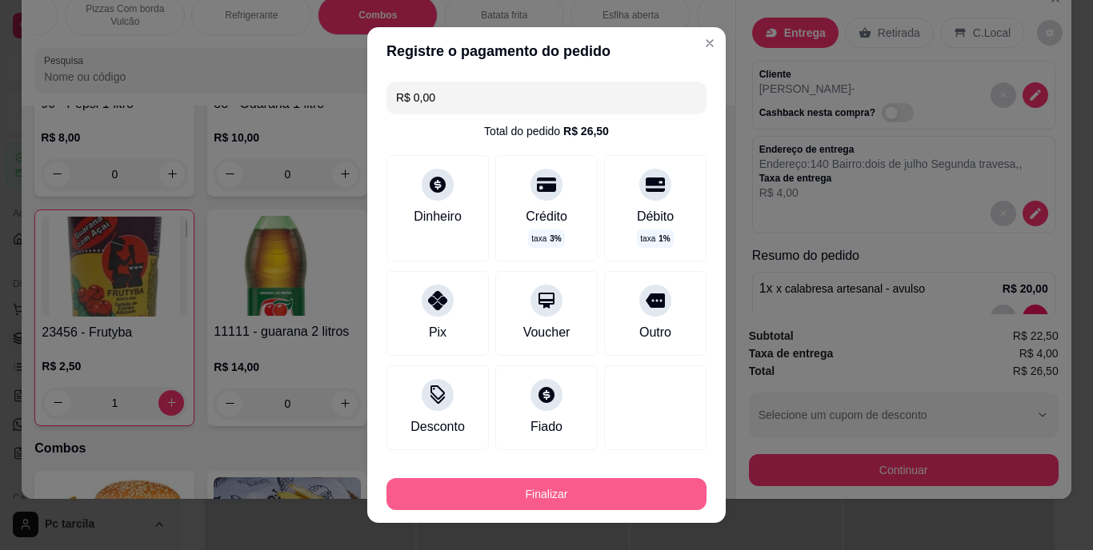
click at [634, 491] on button "Finalizar" at bounding box center [546, 494] width 320 height 32
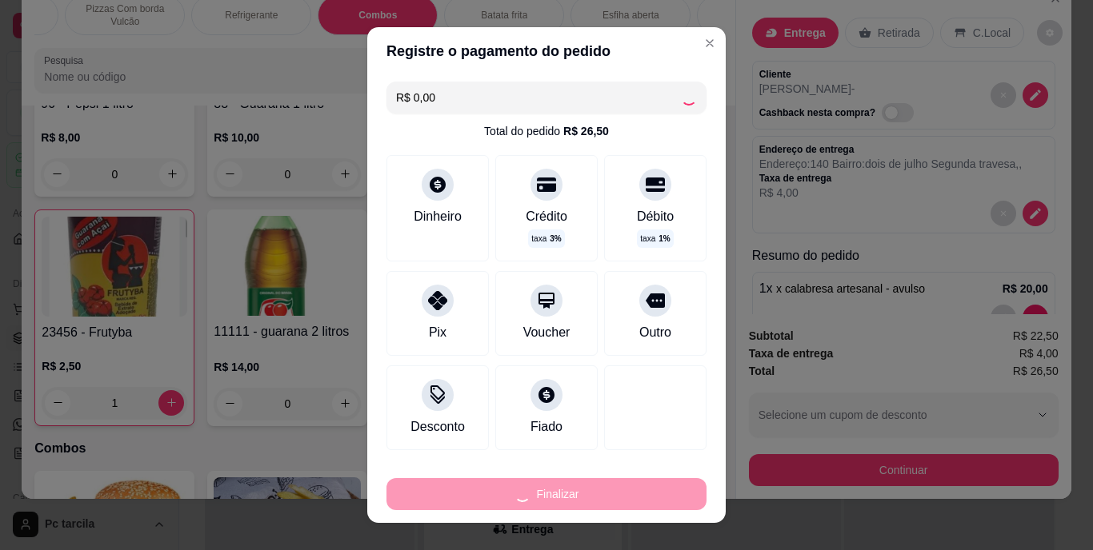
type input "0"
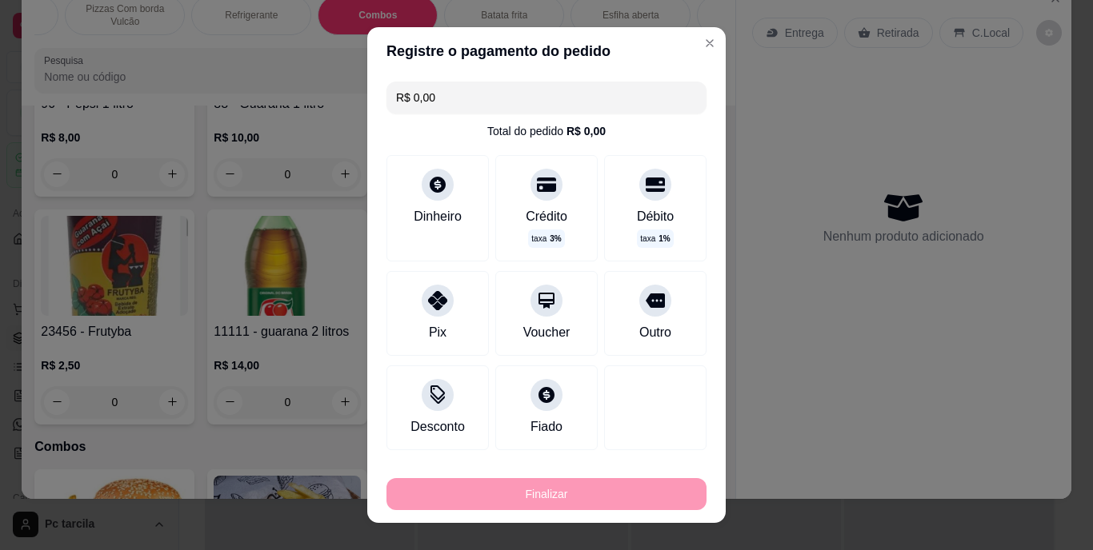
type input "-R$ 26,50"
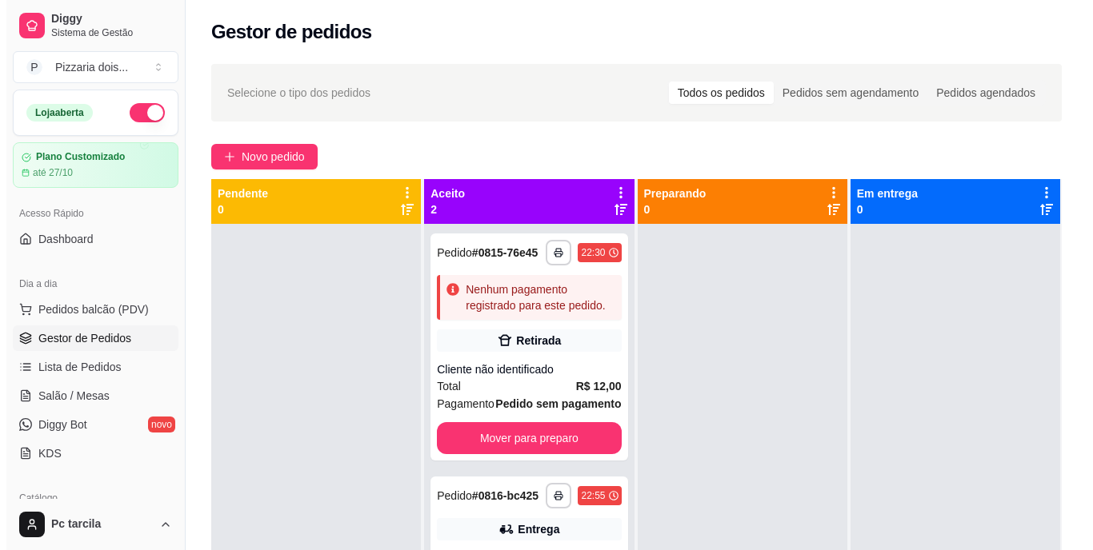
scroll to position [45, 0]
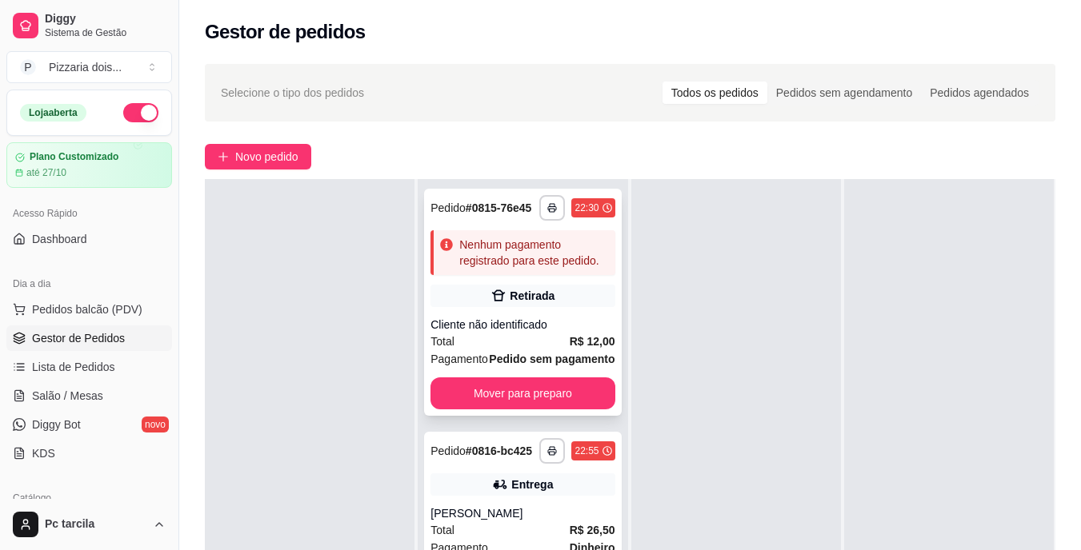
click at [557, 302] on div "Retirada" at bounding box center [522, 296] width 184 height 22
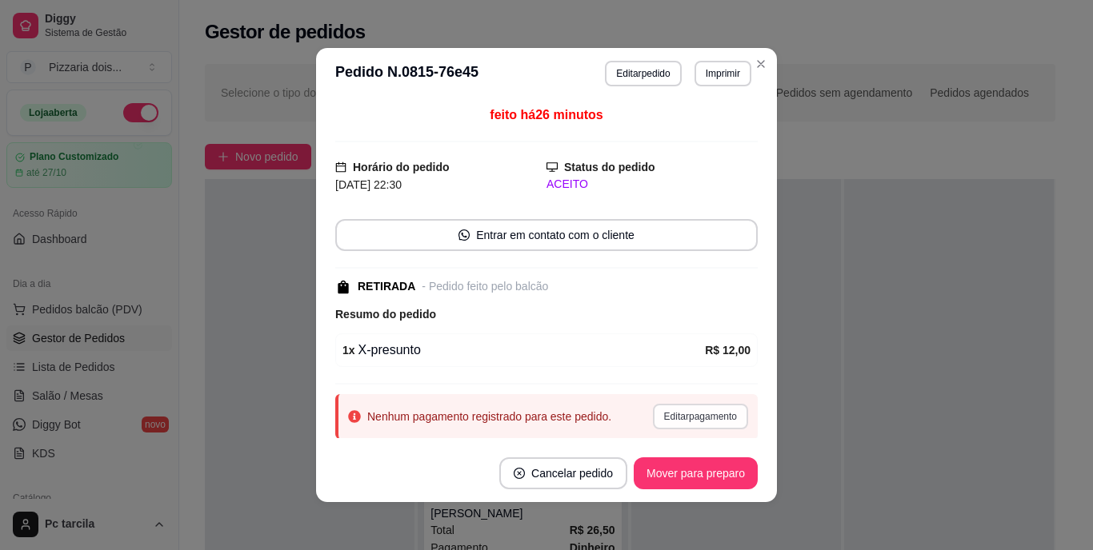
click at [696, 406] on button "Editar pagamento" at bounding box center [700, 417] width 95 height 26
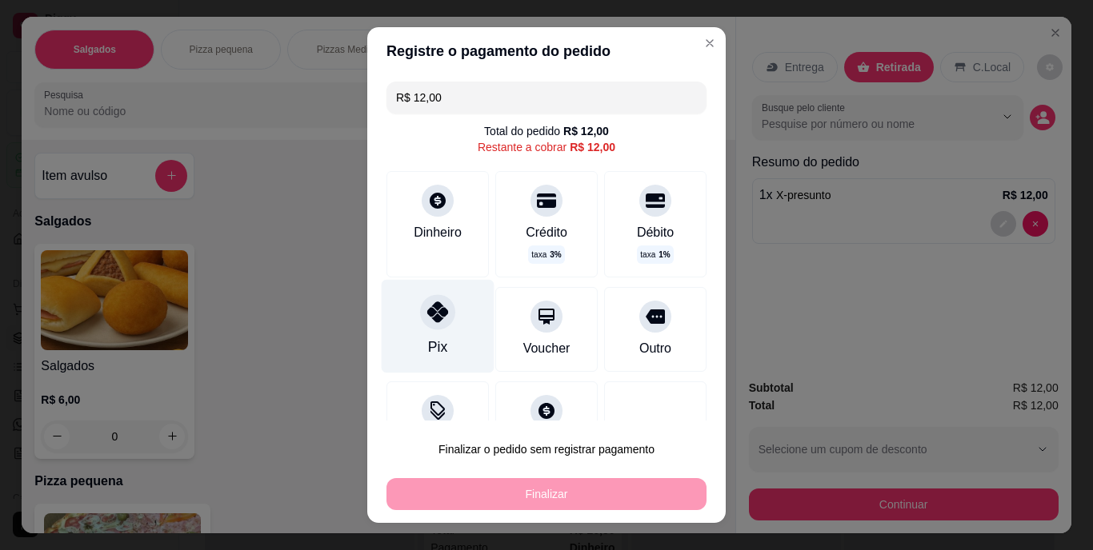
click at [427, 302] on icon at bounding box center [437, 312] width 21 height 21
type input "R$ 0,00"
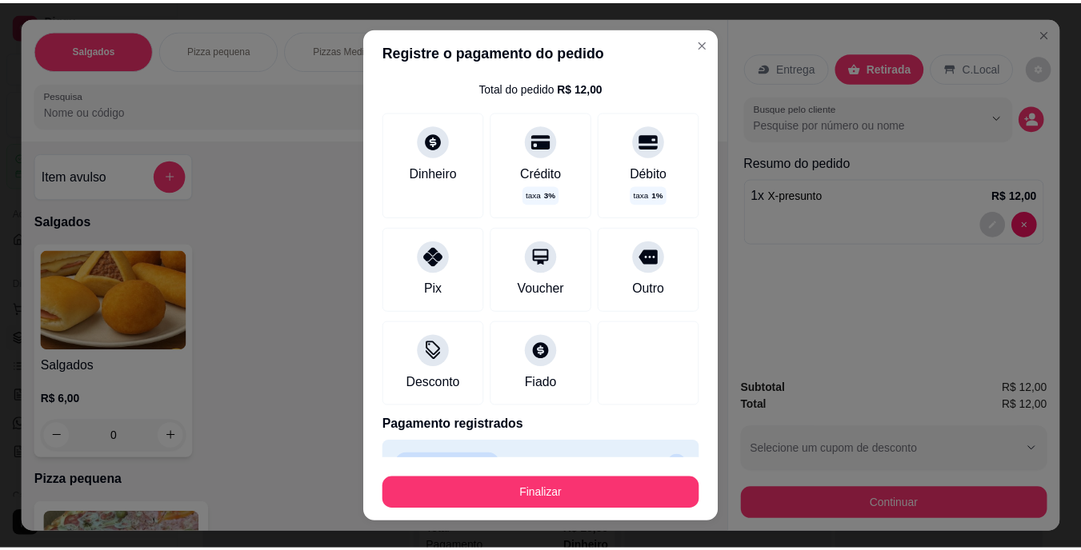
scroll to position [81, 0]
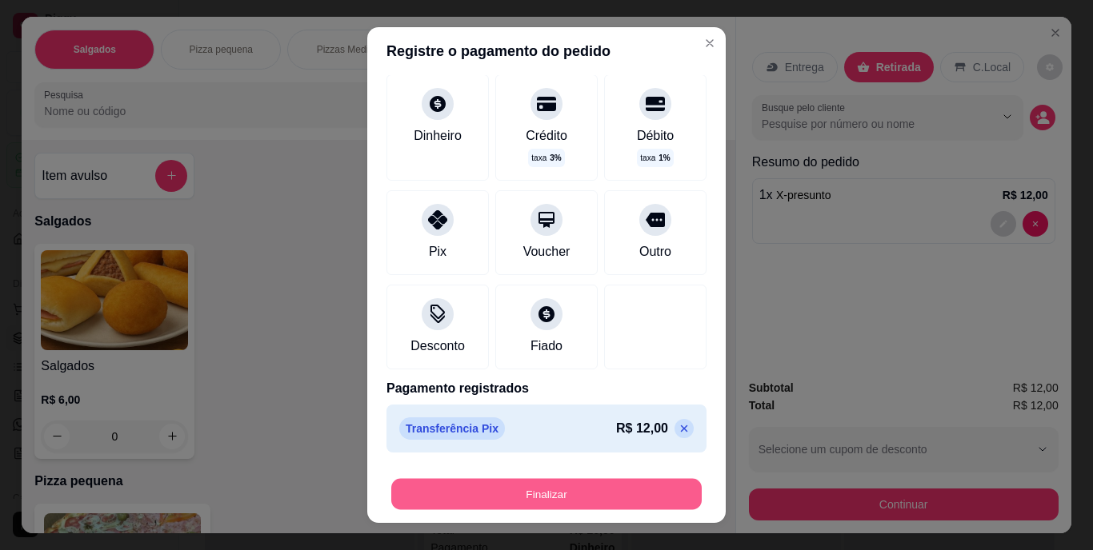
click at [565, 494] on button "Finalizar" at bounding box center [546, 493] width 310 height 31
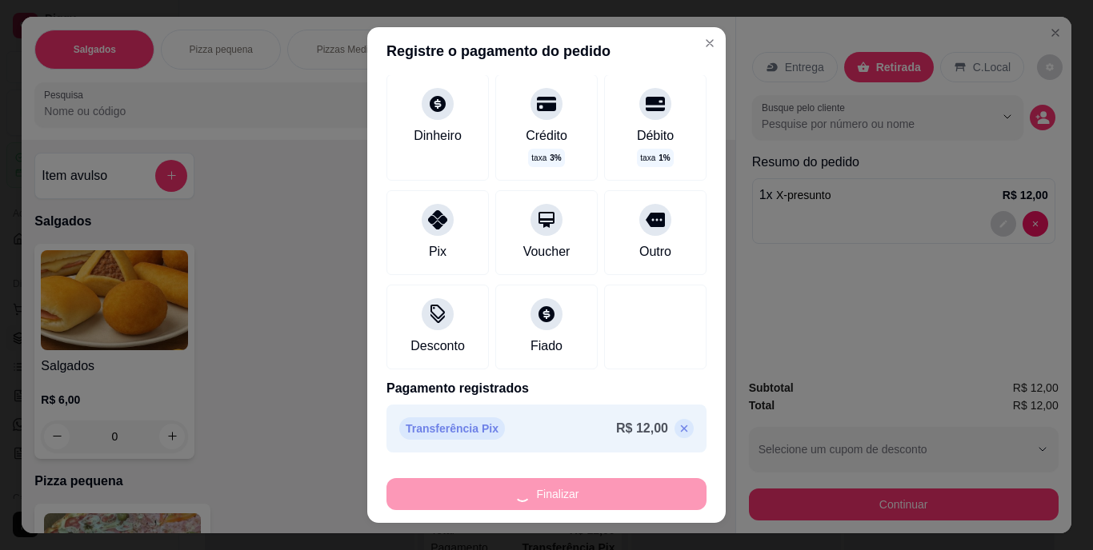
type input "0"
type input "-R$ 12,00"
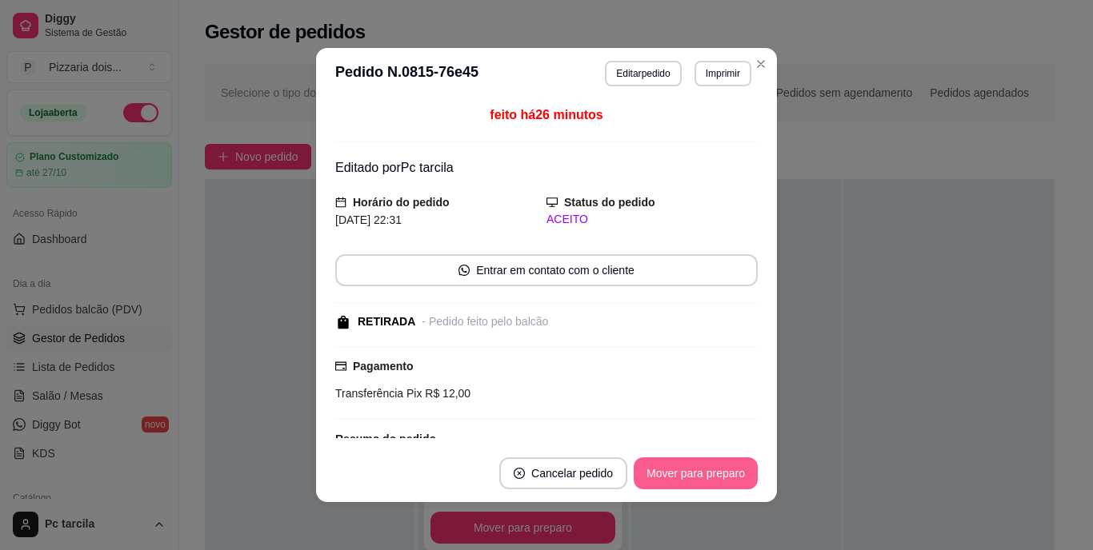
click at [699, 467] on button "Mover para preparo" at bounding box center [696, 474] width 124 height 32
click at [699, 467] on div "Mover para preparo" at bounding box center [684, 474] width 146 height 32
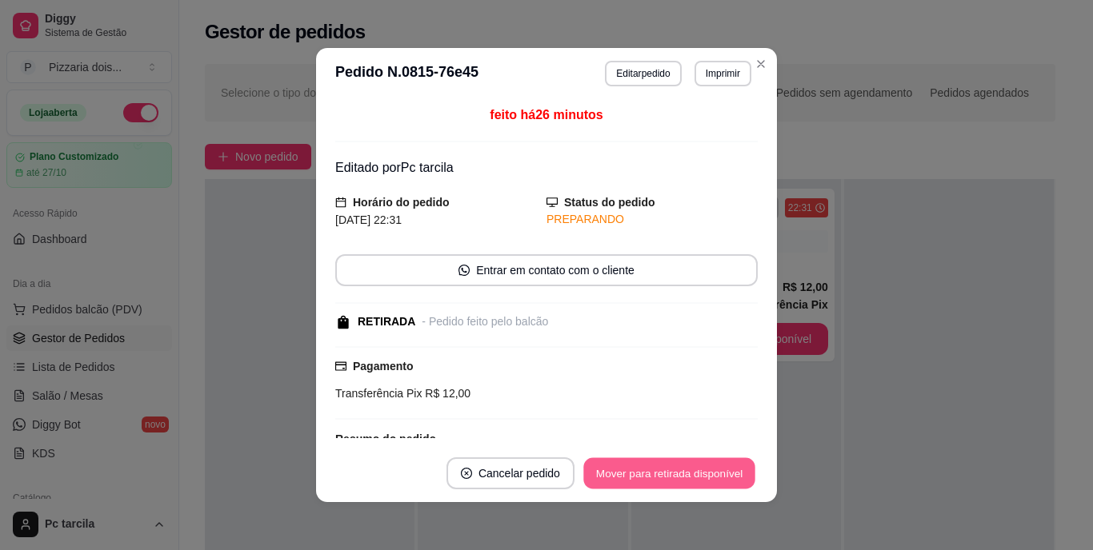
click at [699, 467] on button "Mover para retirada disponível" at bounding box center [668, 473] width 171 height 31
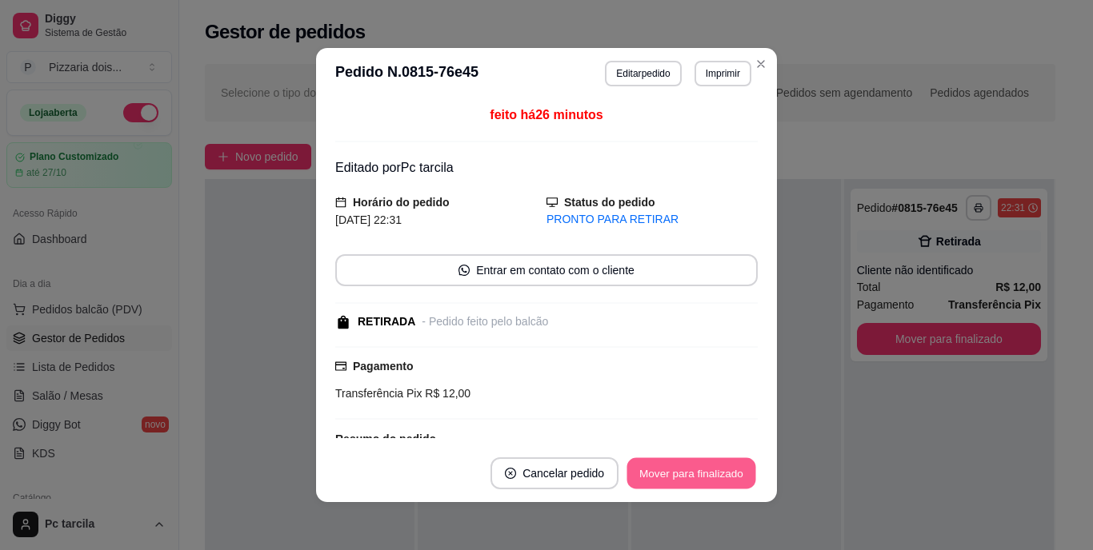
click at [699, 467] on button "Mover para finalizado" at bounding box center [691, 473] width 129 height 31
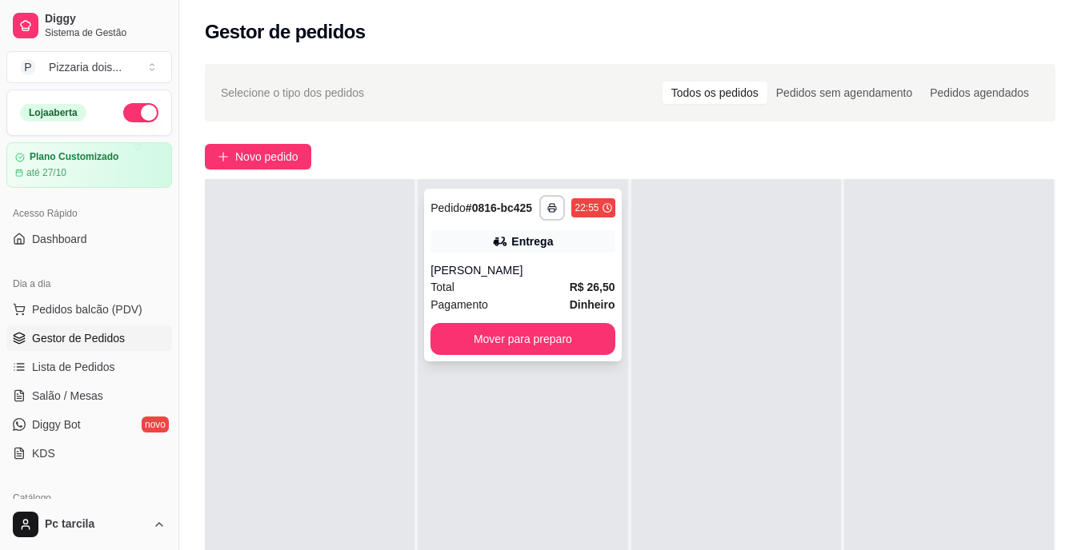
click at [570, 278] on span "R$ 26,50" at bounding box center [593, 287] width 46 height 18
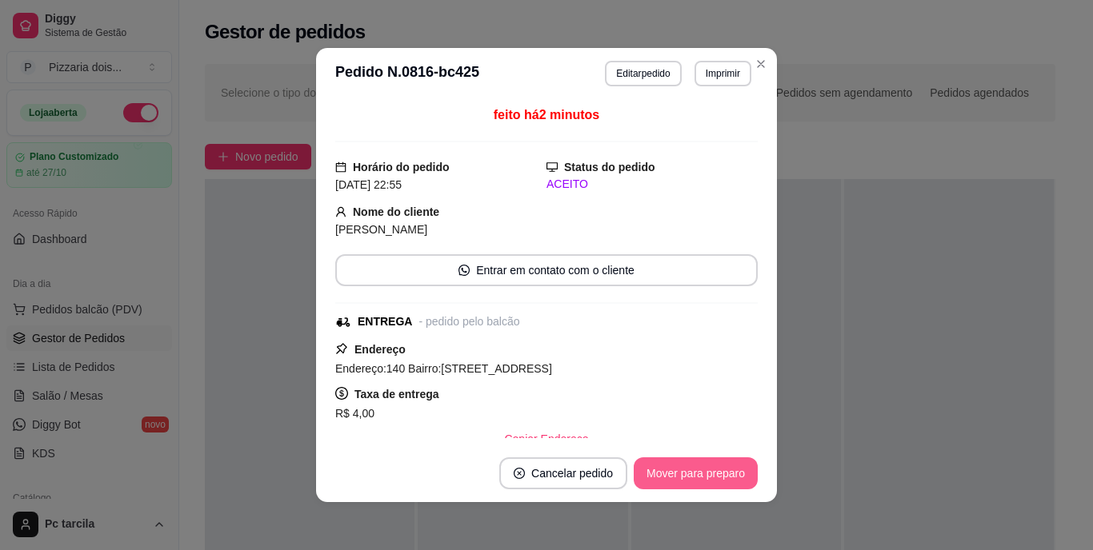
click at [668, 471] on button "Mover para preparo" at bounding box center [696, 474] width 124 height 32
click at [668, 471] on div "Mover para preparo" at bounding box center [684, 474] width 146 height 32
click at [668, 471] on button "Mover para entrega" at bounding box center [695, 474] width 123 height 32
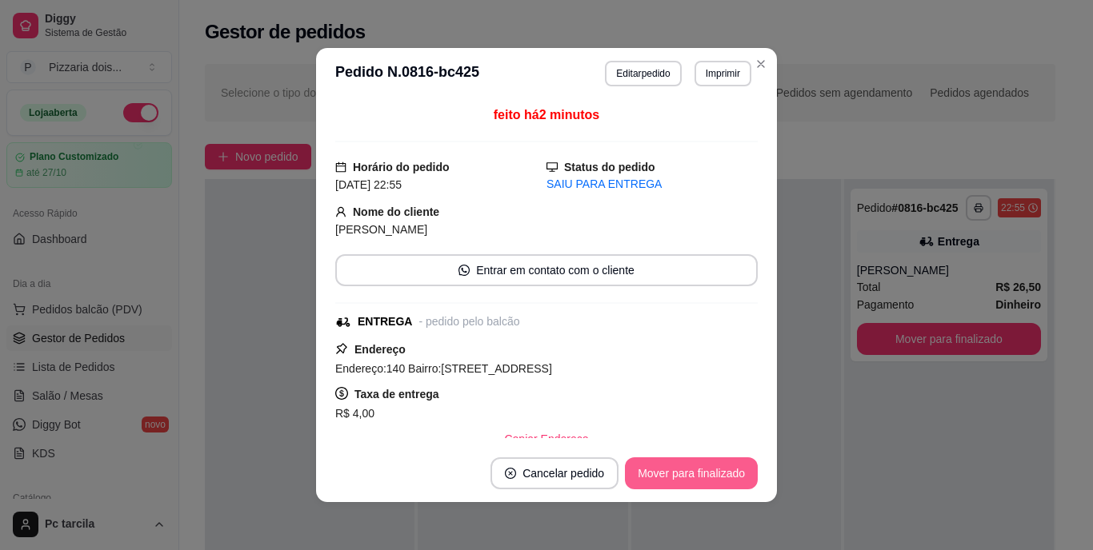
click at [668, 471] on button "Mover para finalizado" at bounding box center [691, 474] width 133 height 32
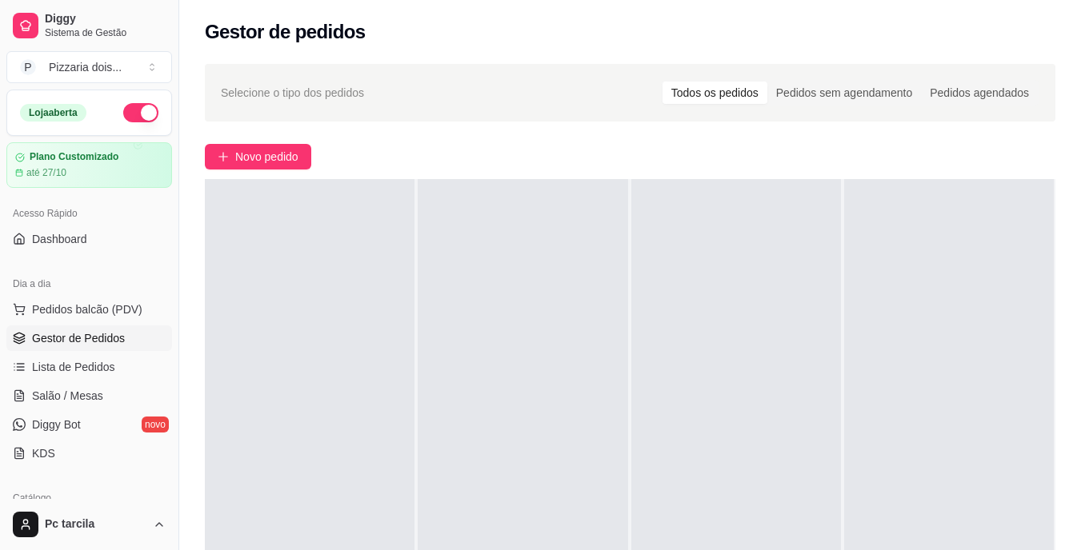
scroll to position [0, 0]
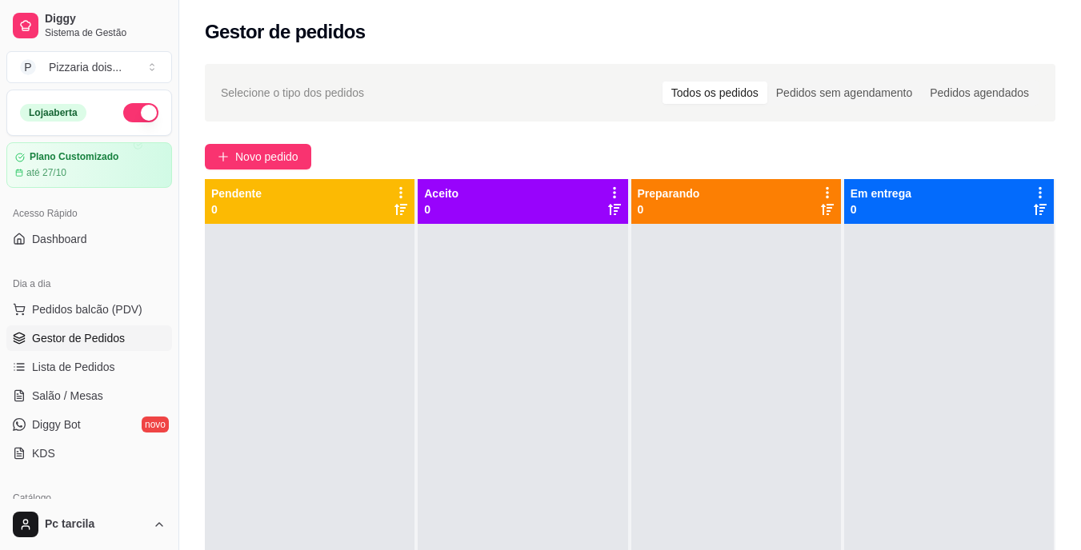
click at [123, 108] on button "button" at bounding box center [140, 112] width 35 height 19
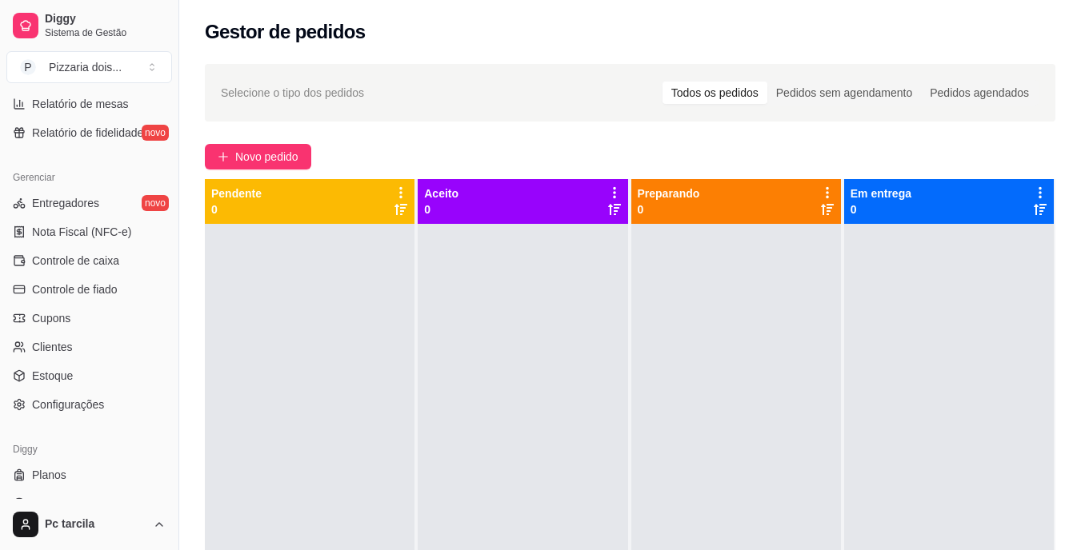
scroll to position [601, 0]
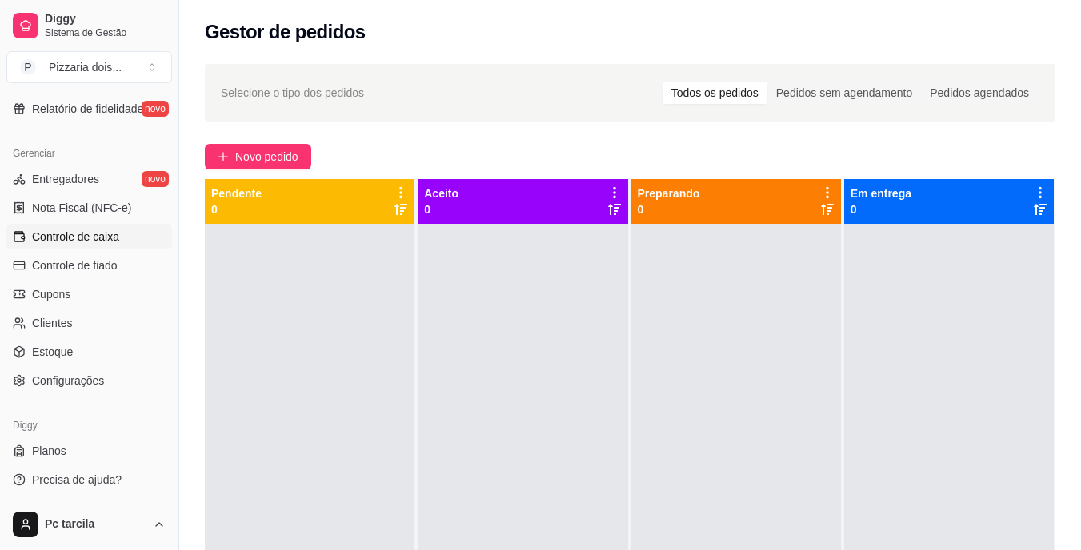
click at [50, 236] on span "Controle de caixa" at bounding box center [75, 237] width 87 height 16
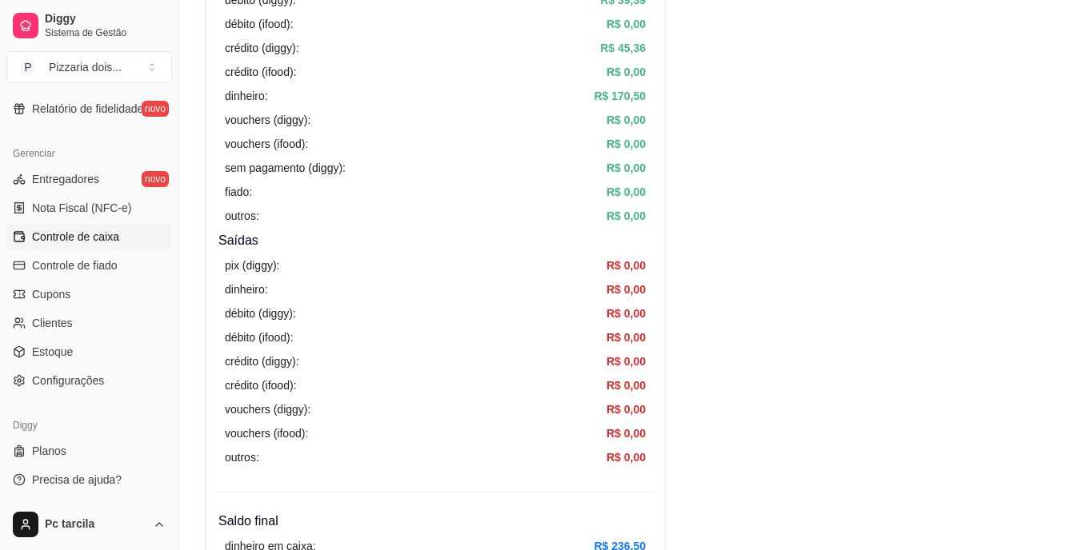
scroll to position [560, 0]
